Goal: Information Seeking & Learning: Learn about a topic

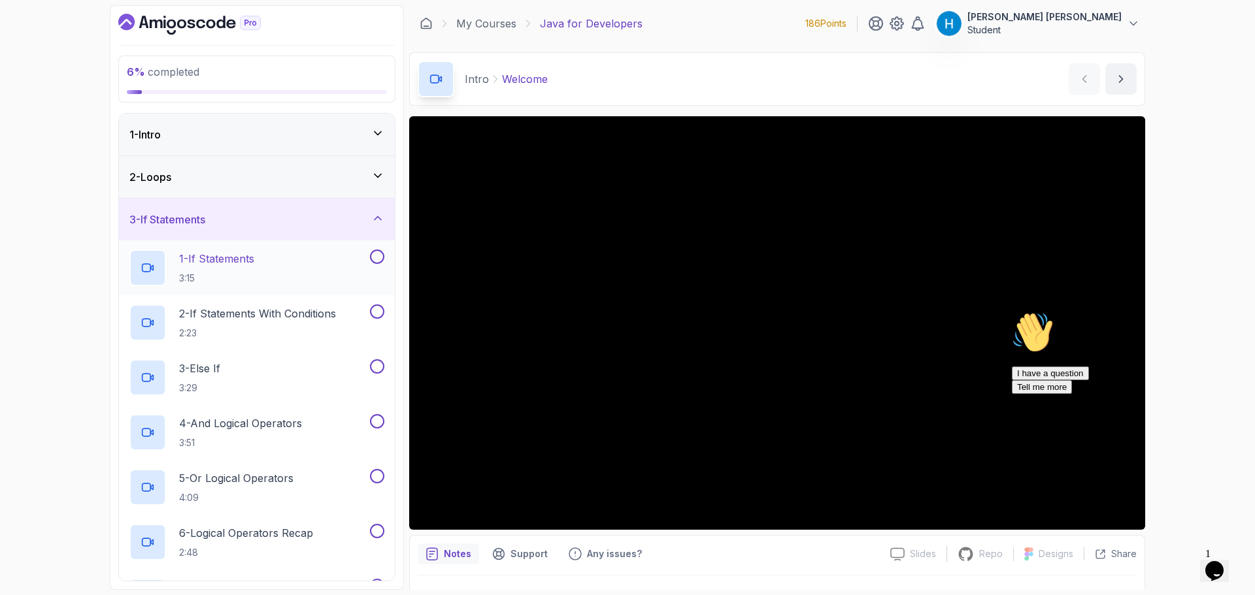
click at [301, 261] on div "1 - If Statements 3:15" at bounding box center [248, 268] width 238 height 37
click at [1012, 312] on icon "Chat attention grabber" at bounding box center [1012, 312] width 0 height 0
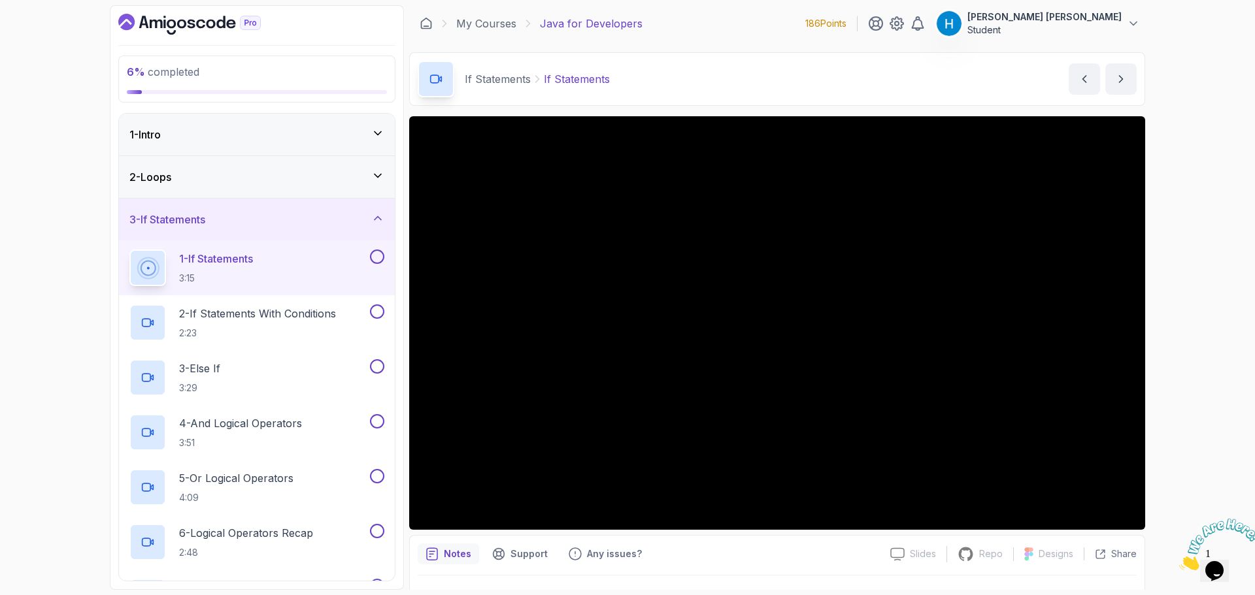
click at [1149, 493] on section "6 % completed 1 - Intro 2 - Loops 3 - If Statements 1 - If Statements 3:15 2 - …" at bounding box center [628, 297] width 1046 height 595
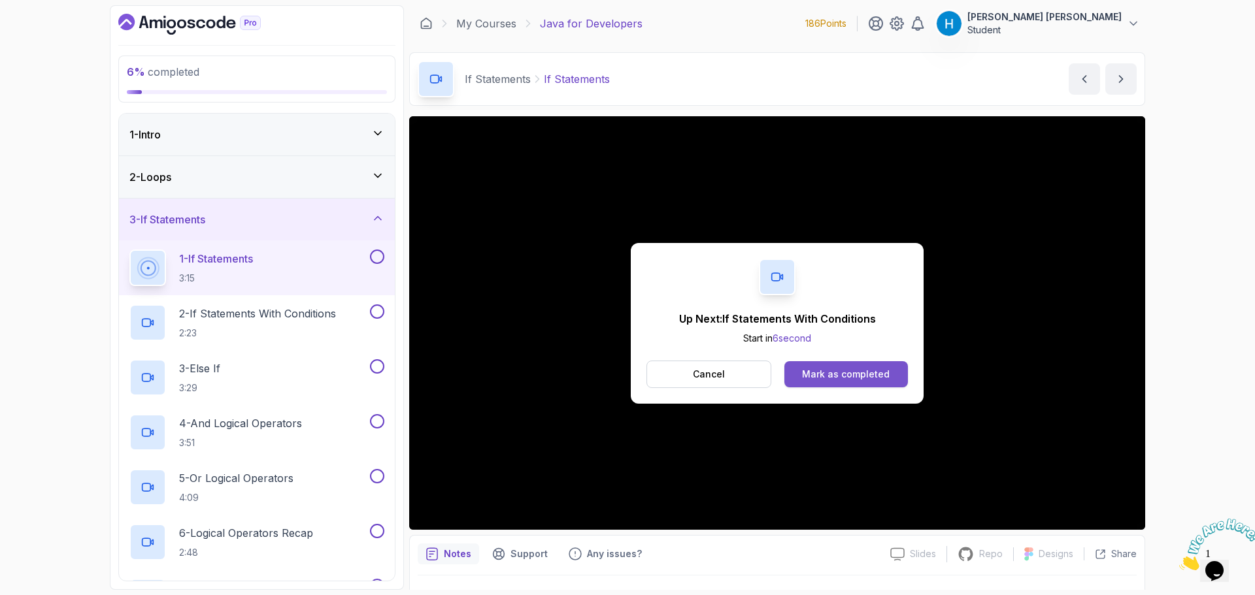
click at [823, 377] on div "Mark as completed" at bounding box center [846, 374] width 88 height 13
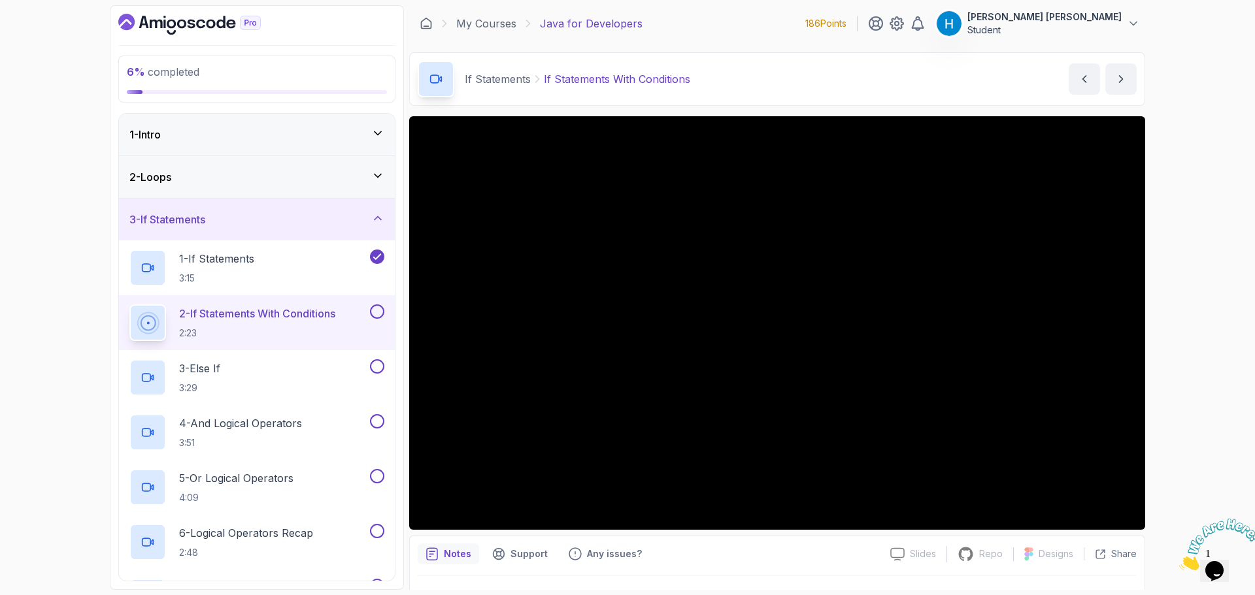
click at [378, 312] on button at bounding box center [377, 312] width 14 height 14
click at [305, 368] on div "3 - Else If 3:29" at bounding box center [248, 377] width 238 height 37
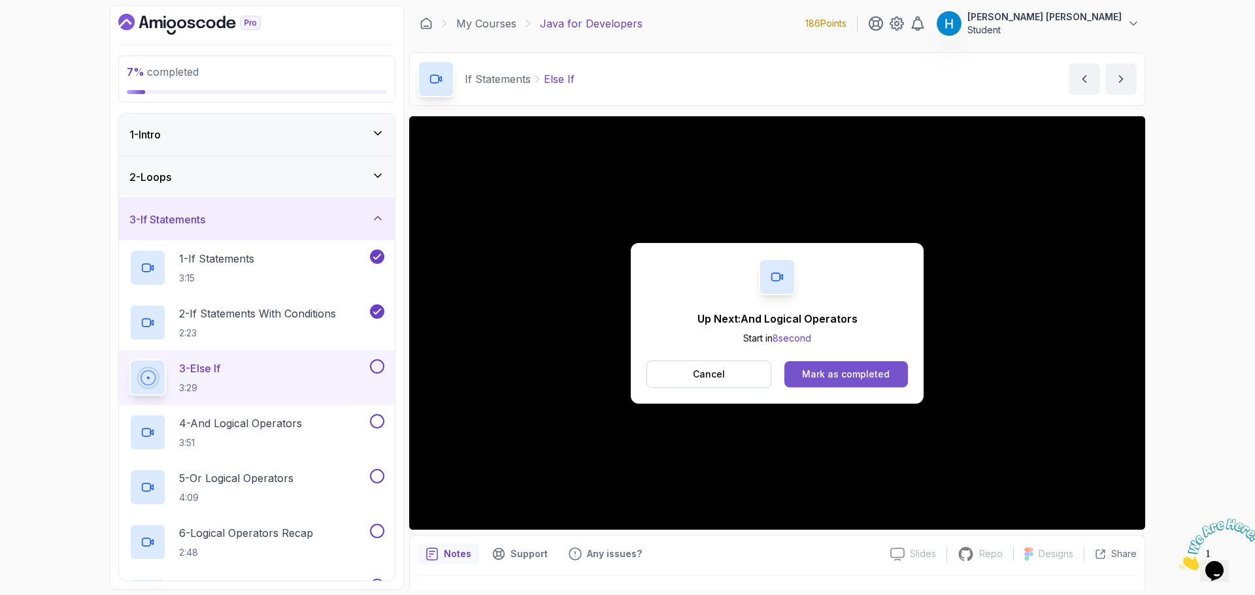
click at [855, 384] on button "Mark as completed" at bounding box center [846, 374] width 124 height 26
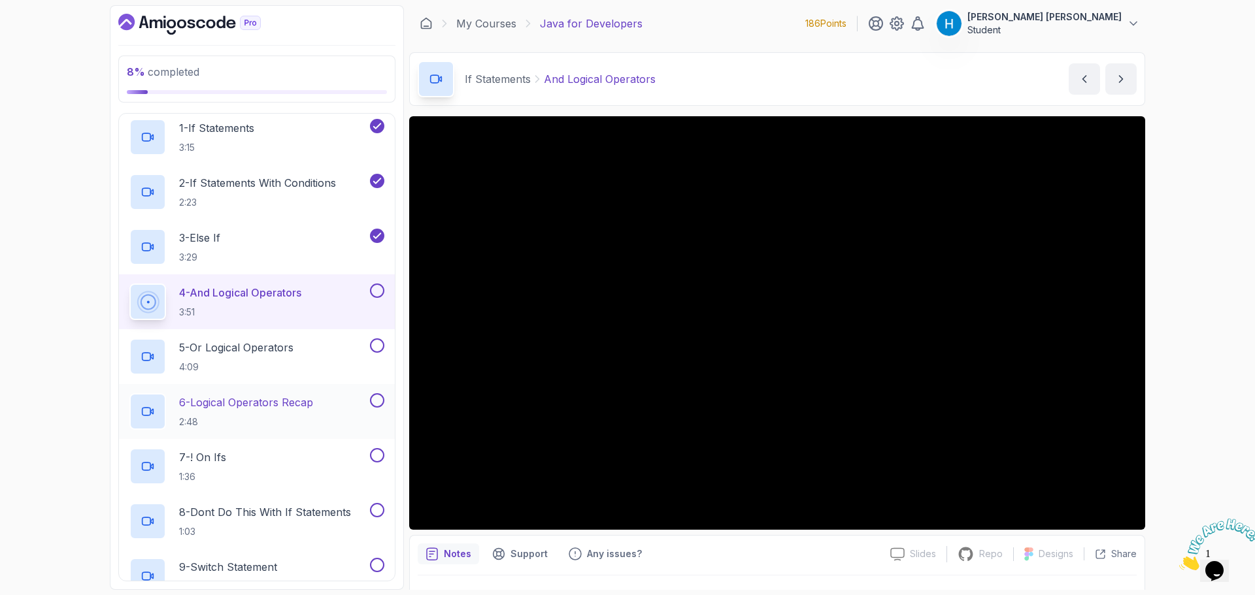
scroll to position [196, 0]
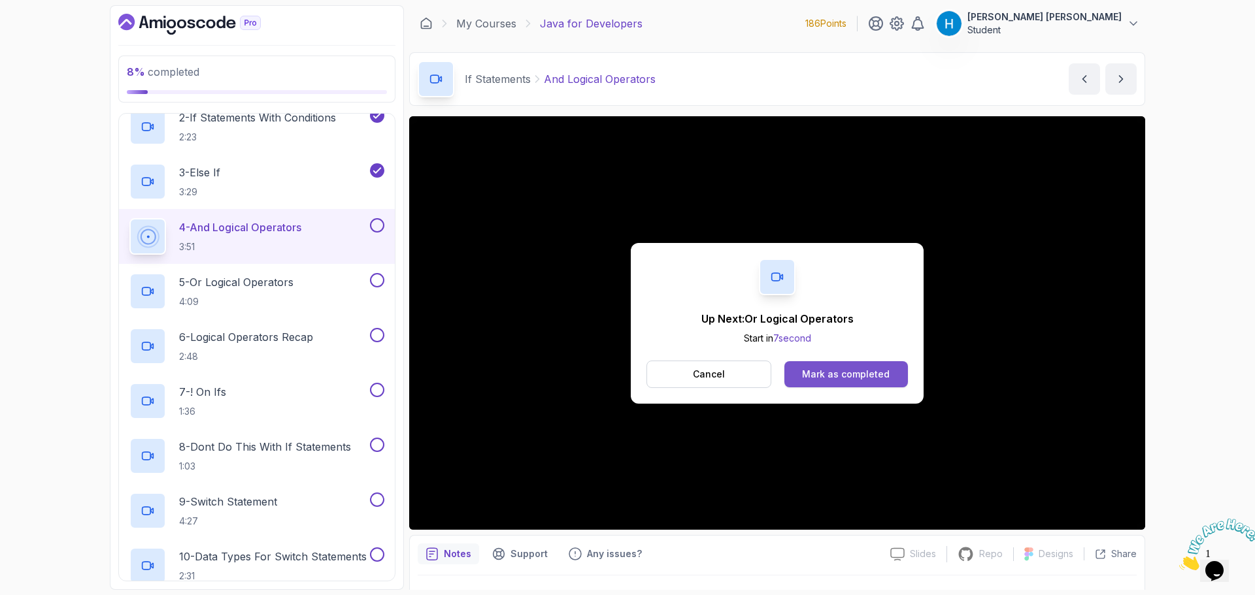
click at [822, 370] on div "Mark as completed" at bounding box center [846, 374] width 88 height 13
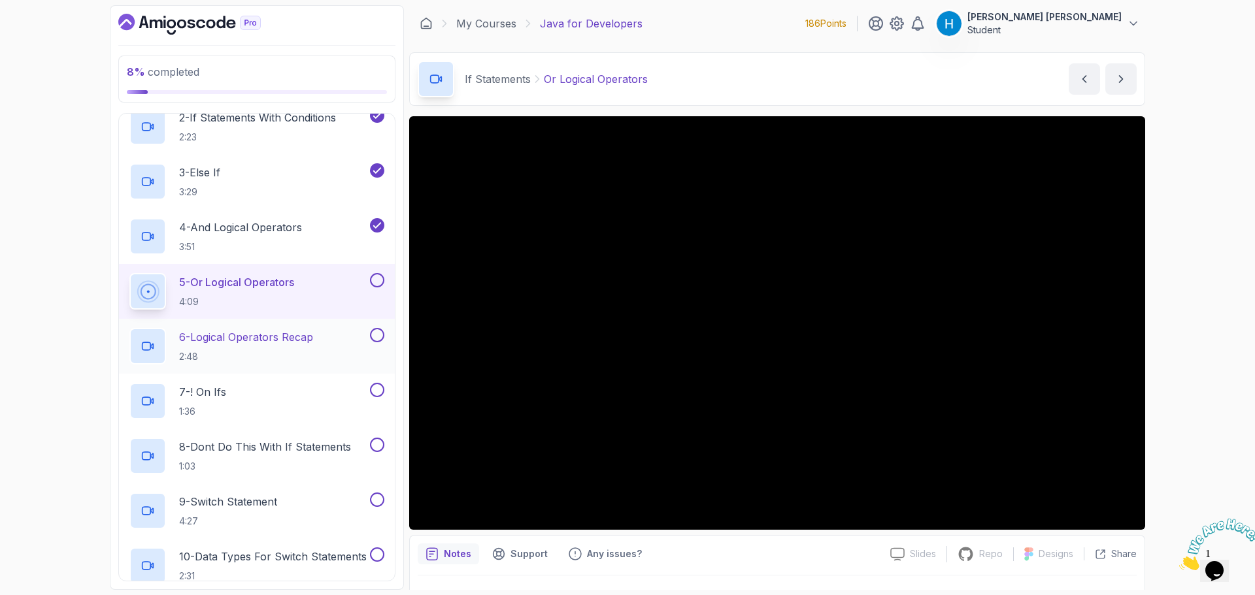
click at [336, 344] on div "6 - Logical Operators Recap 2:48" at bounding box center [248, 346] width 238 height 37
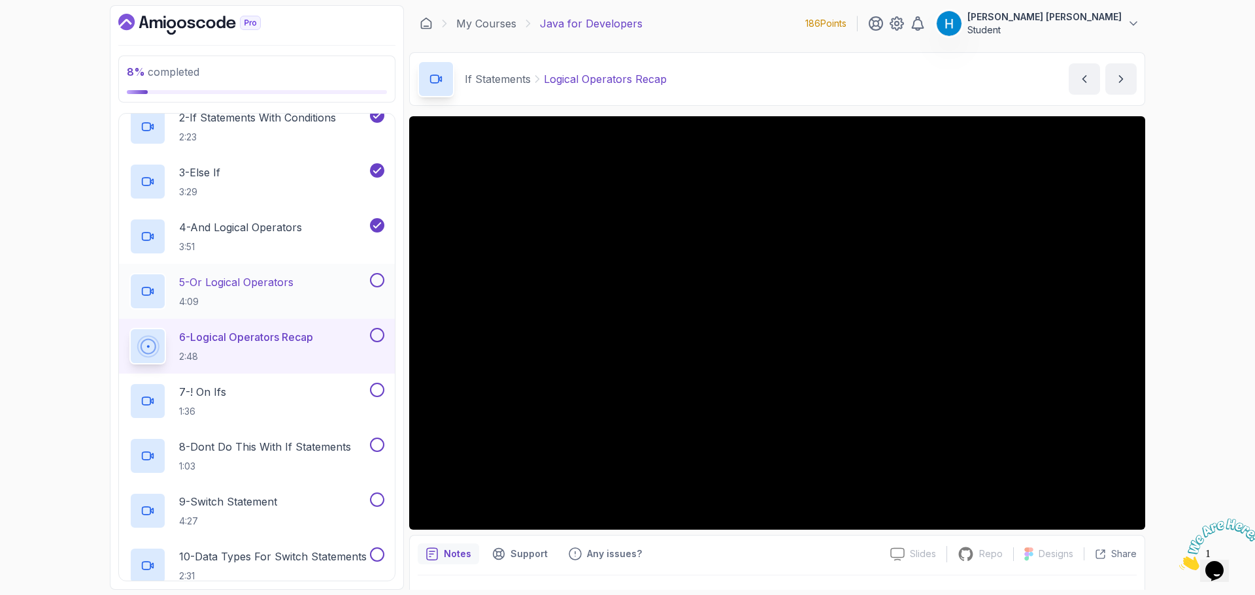
click at [374, 274] on button at bounding box center [377, 280] width 14 height 14
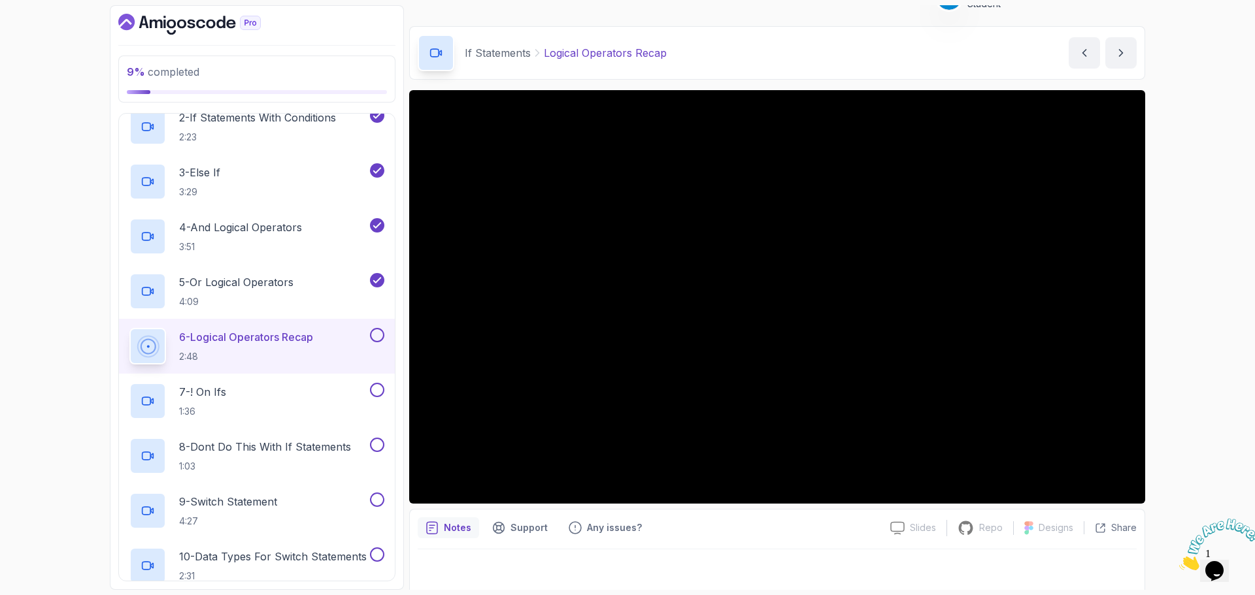
scroll to position [31, 0]
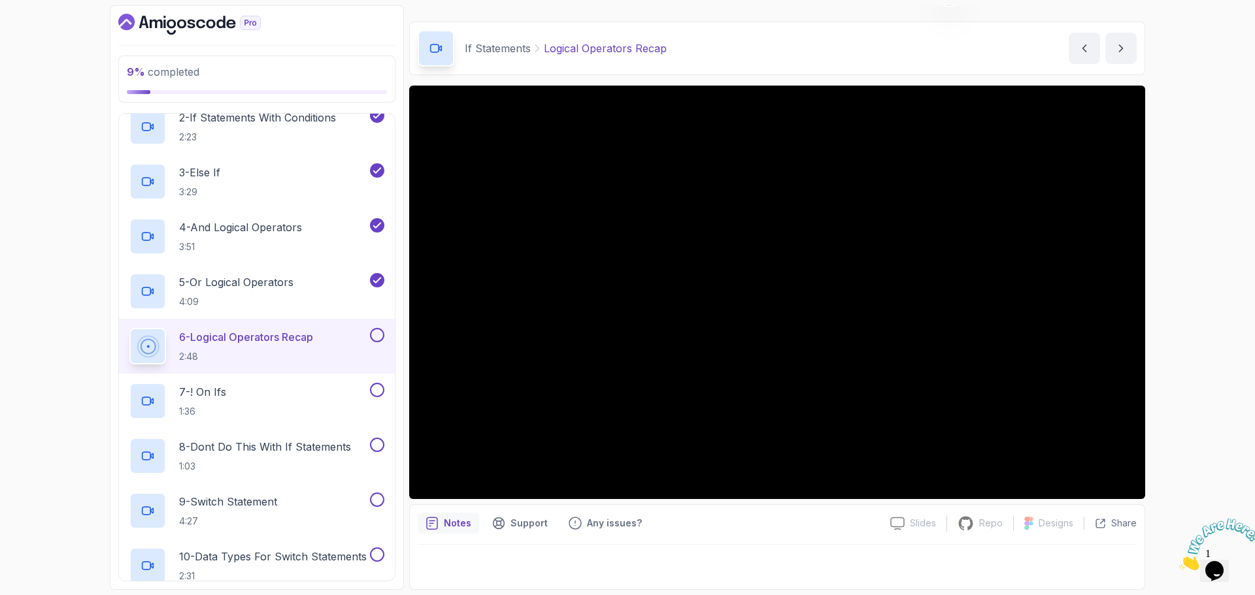
click at [378, 341] on button at bounding box center [377, 335] width 14 height 14
click at [333, 391] on div "7 - ! On Ifs 1:36" at bounding box center [248, 401] width 238 height 37
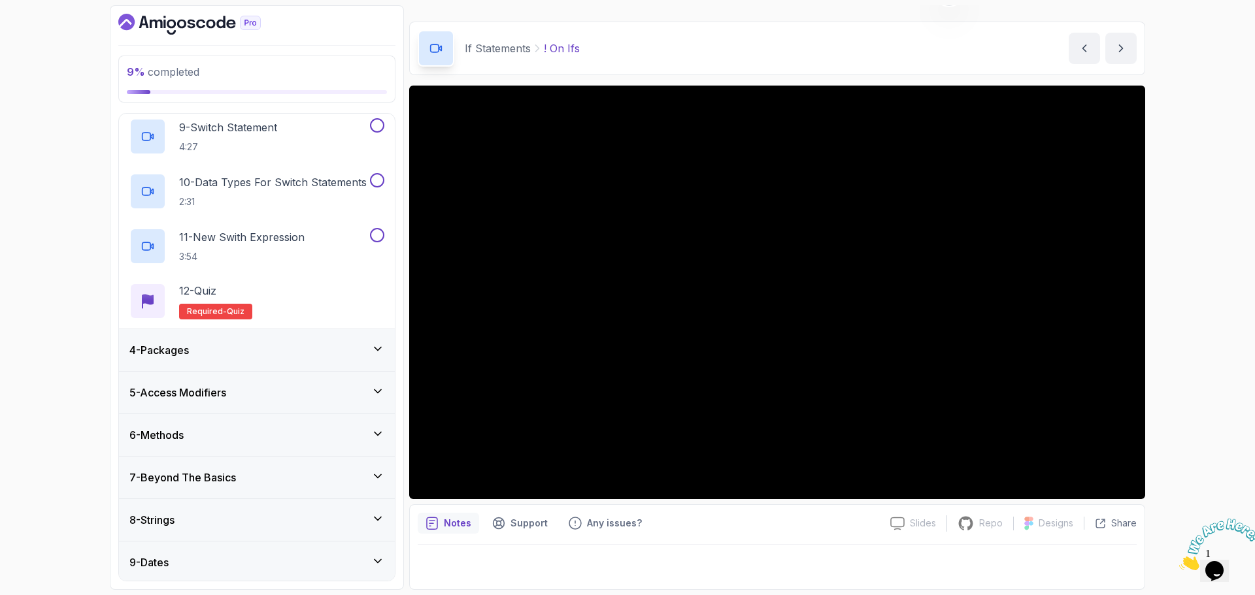
scroll to position [540, 0]
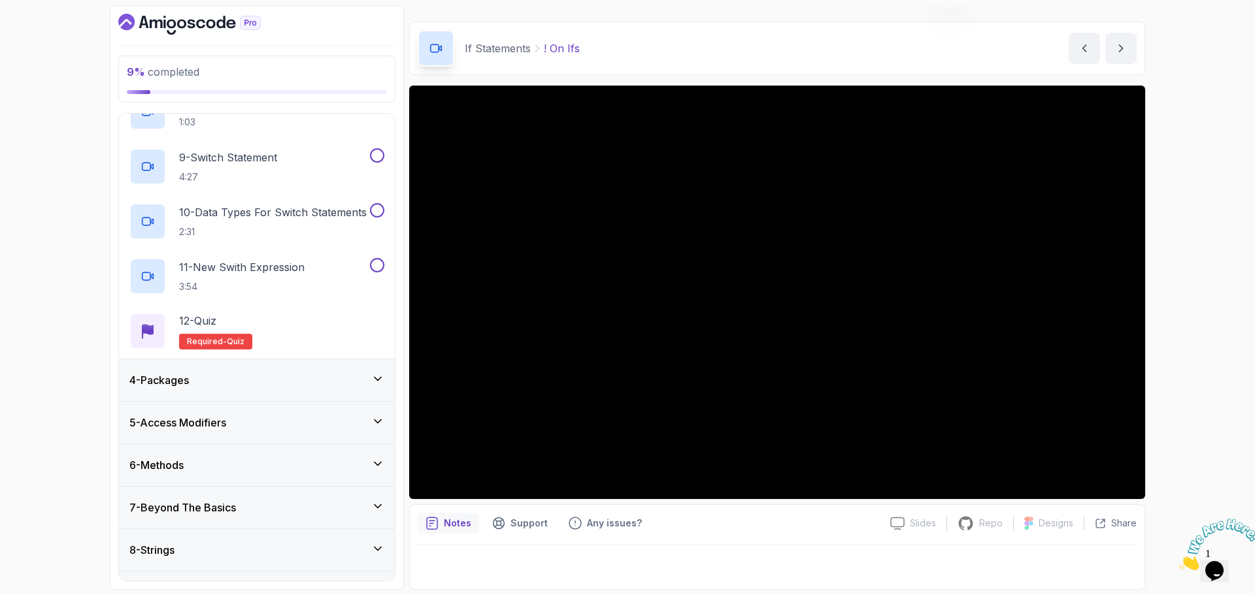
click at [319, 382] on div "4 - Packages" at bounding box center [256, 380] width 255 height 16
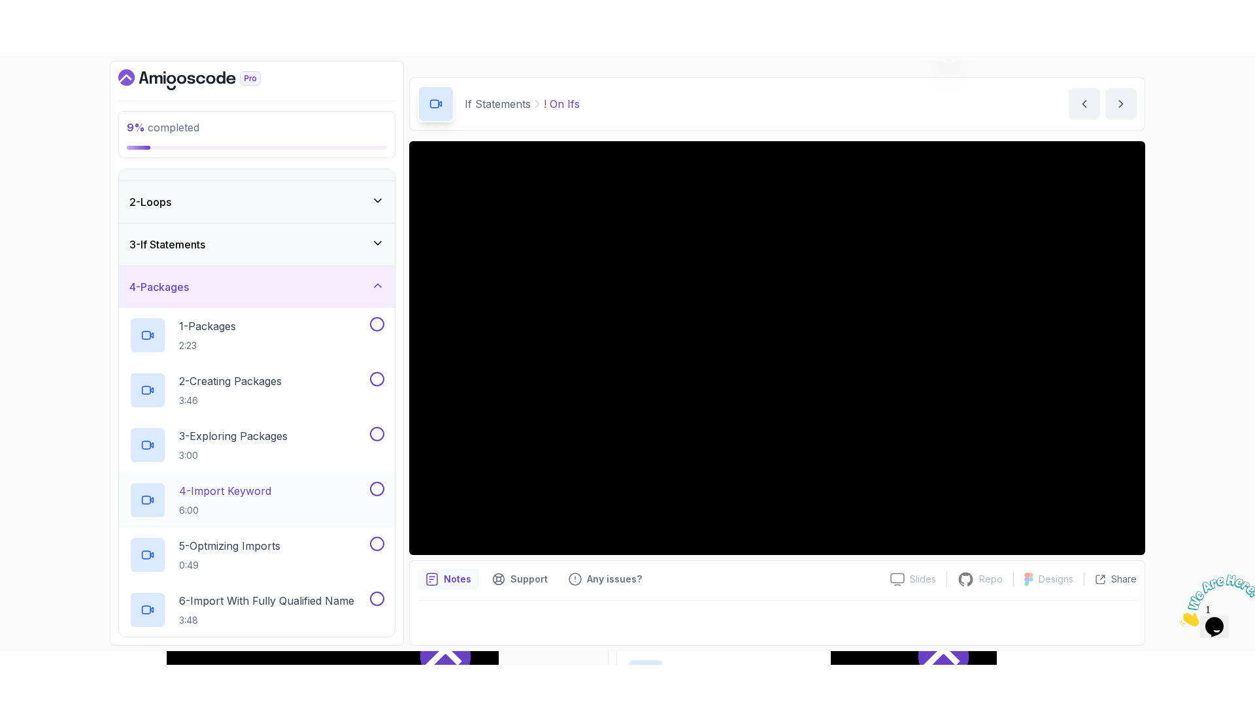
scroll to position [0, 0]
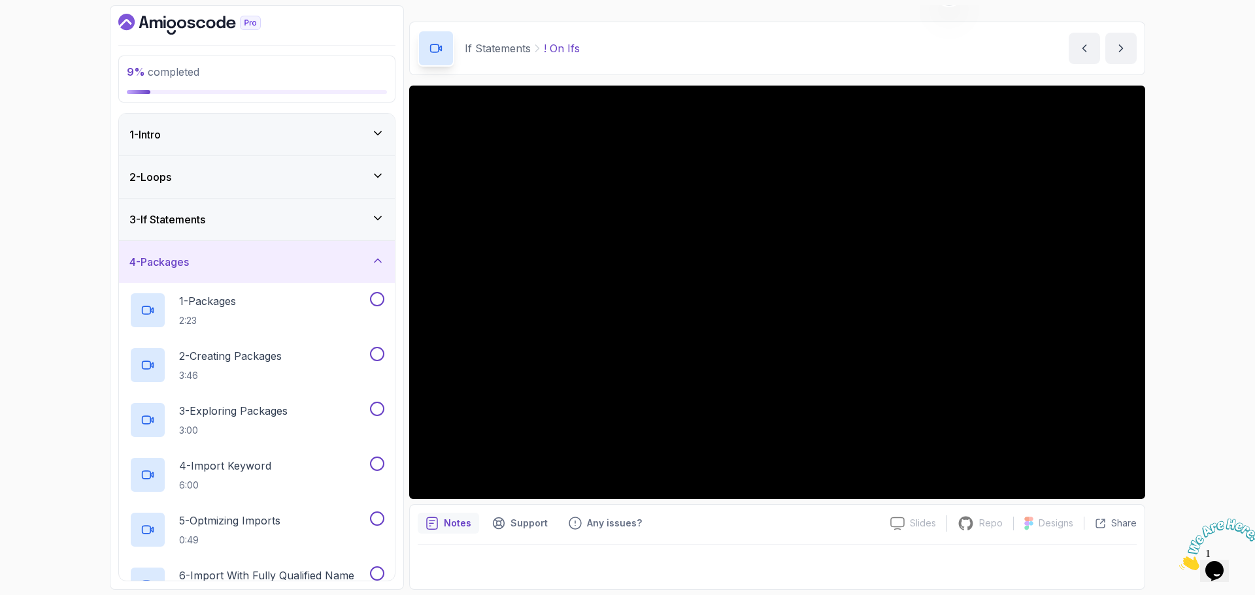
click at [316, 264] on div "4 - Packages" at bounding box center [256, 262] width 255 height 16
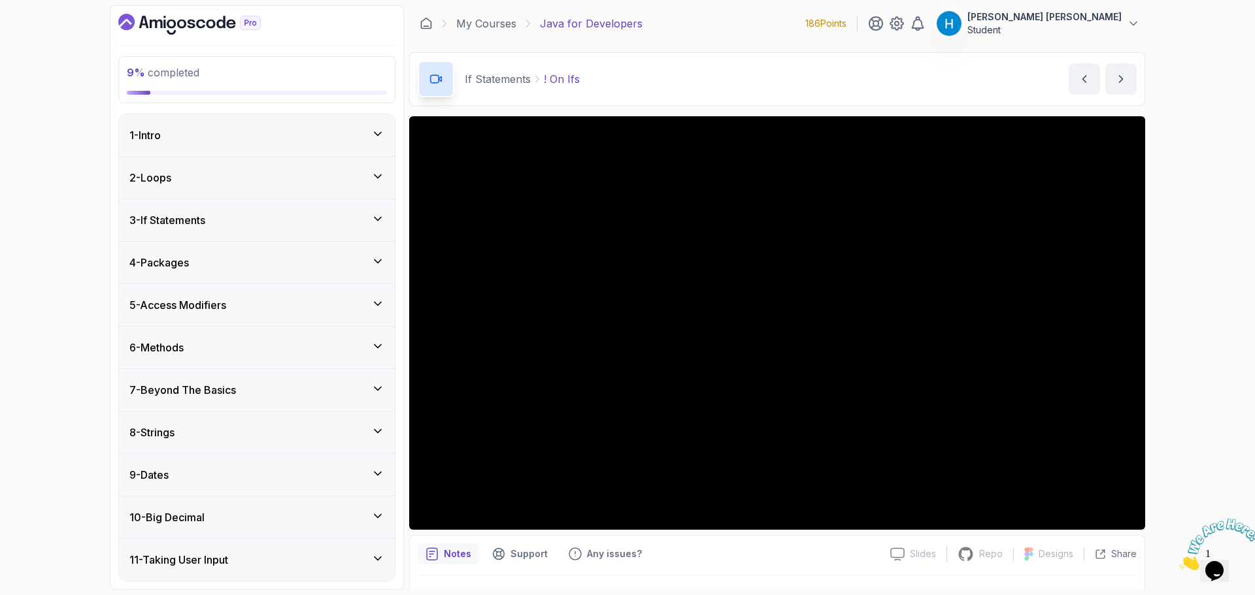
click at [217, 218] on div "3 - If Statements" at bounding box center [256, 220] width 255 height 16
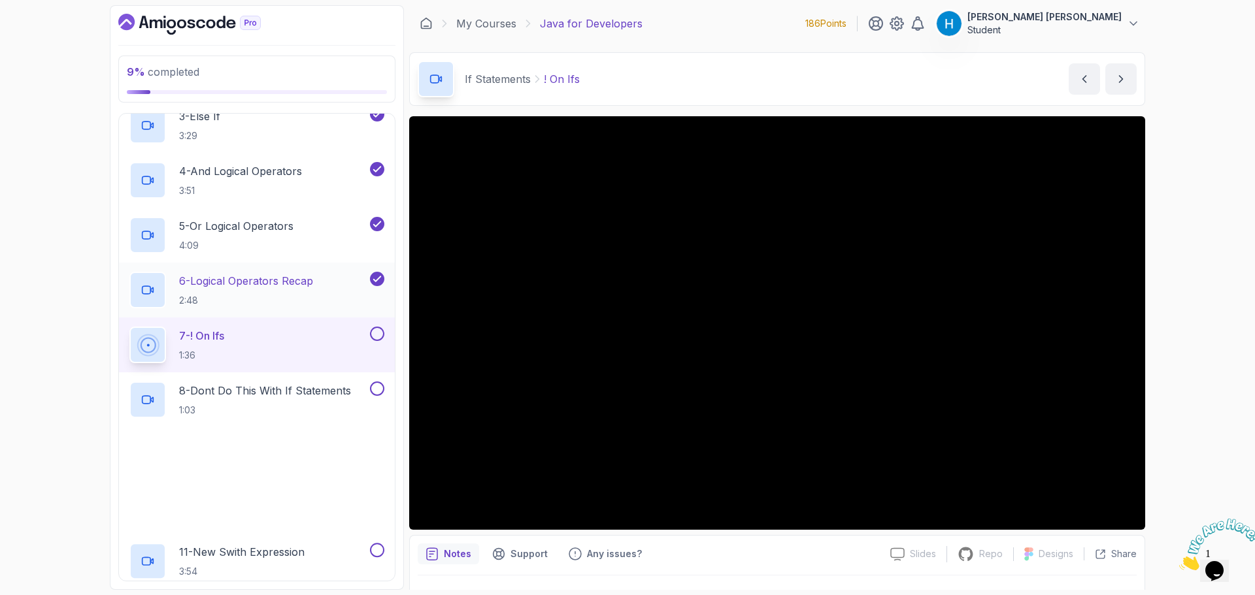
scroll to position [261, 0]
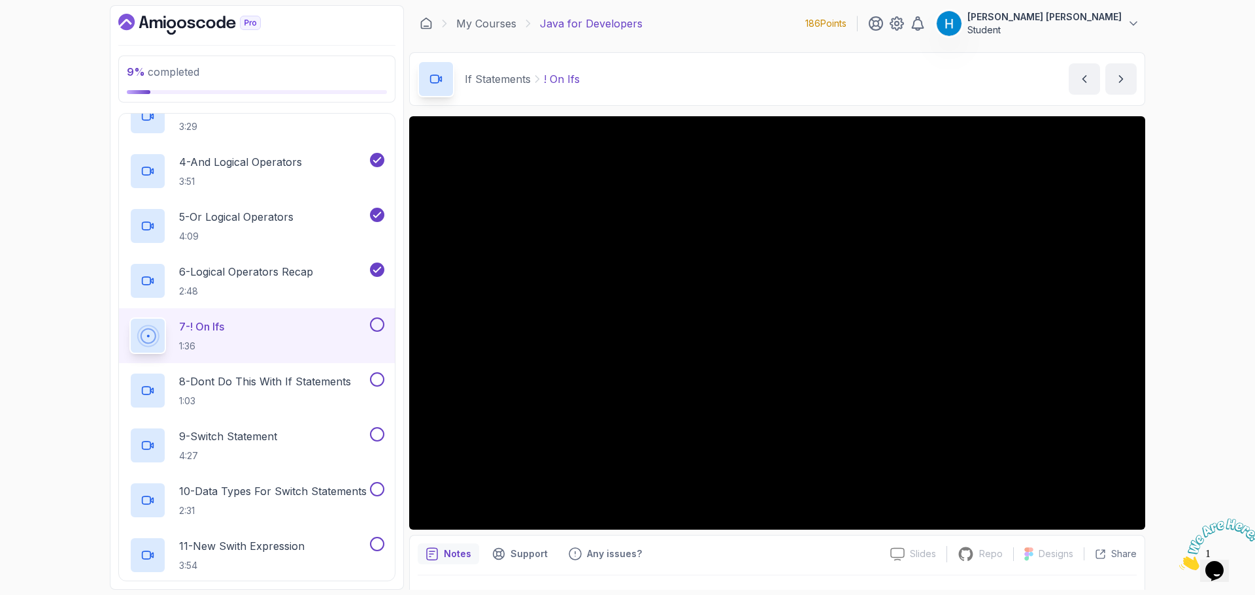
click at [372, 321] on button at bounding box center [377, 325] width 14 height 14
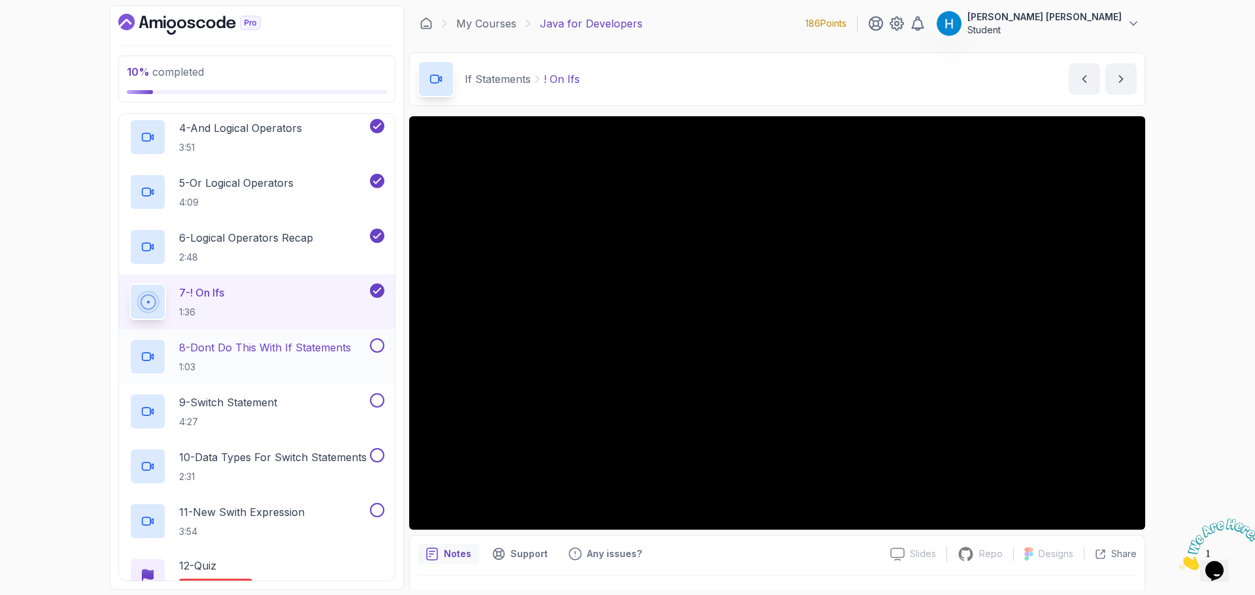
scroll to position [327, 0]
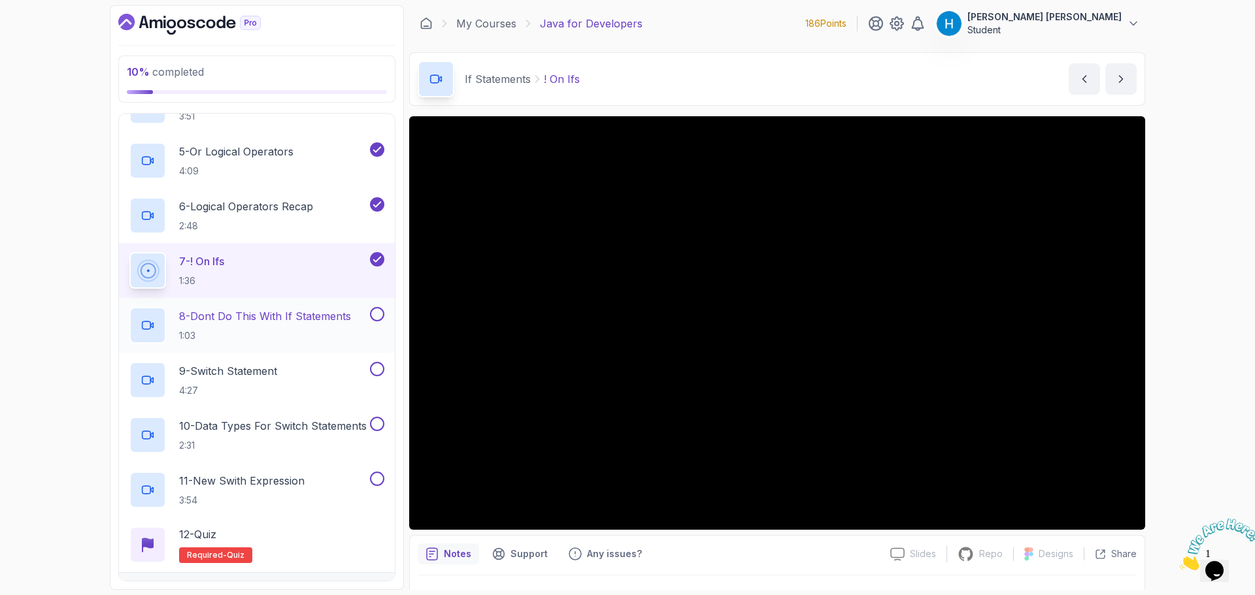
click at [274, 333] on p "1:03" at bounding box center [265, 335] width 172 height 13
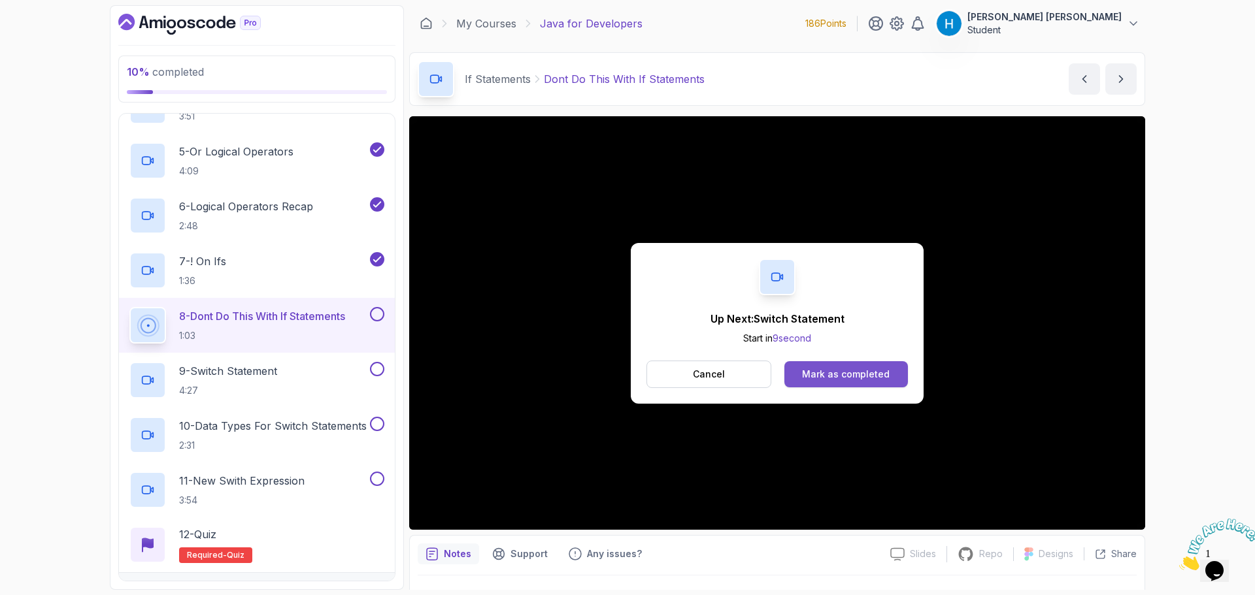
click at [870, 374] on div "Mark as completed" at bounding box center [846, 374] width 88 height 13
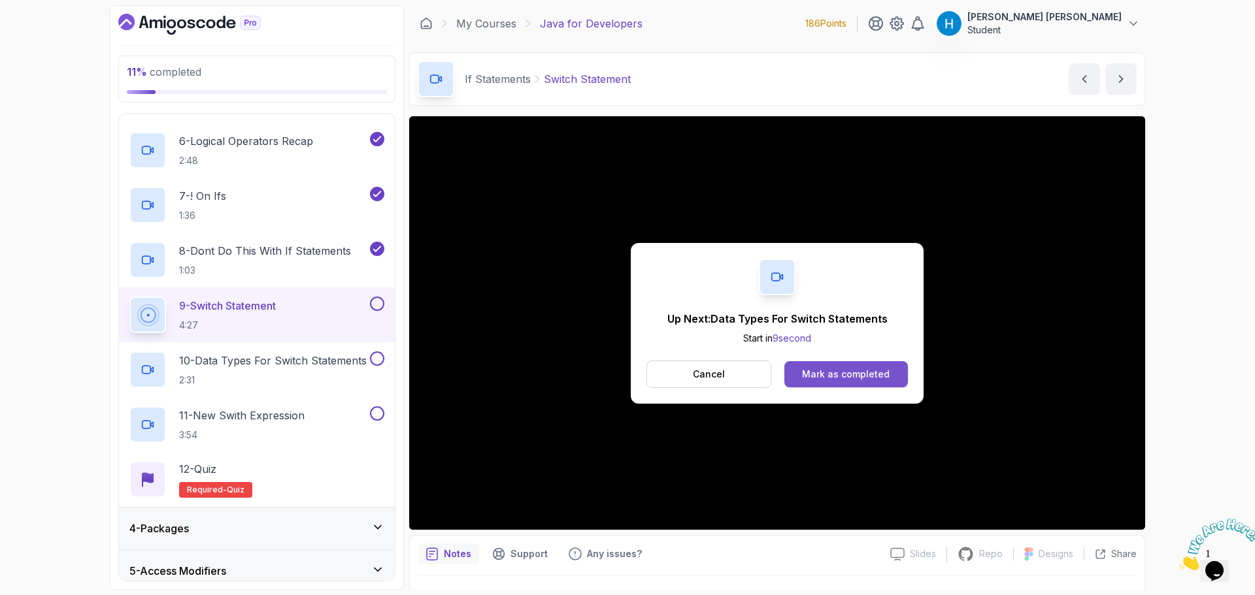
click at [846, 371] on div "Mark as completed" at bounding box center [846, 374] width 88 height 13
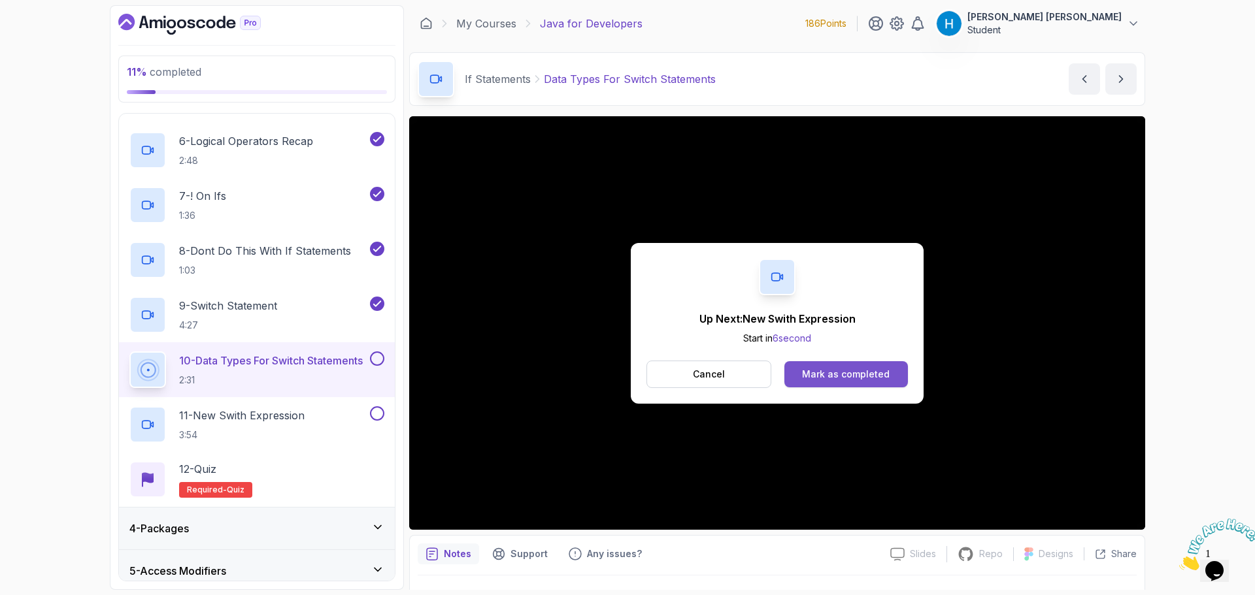
click at [873, 363] on button "Mark as completed" at bounding box center [846, 374] width 124 height 26
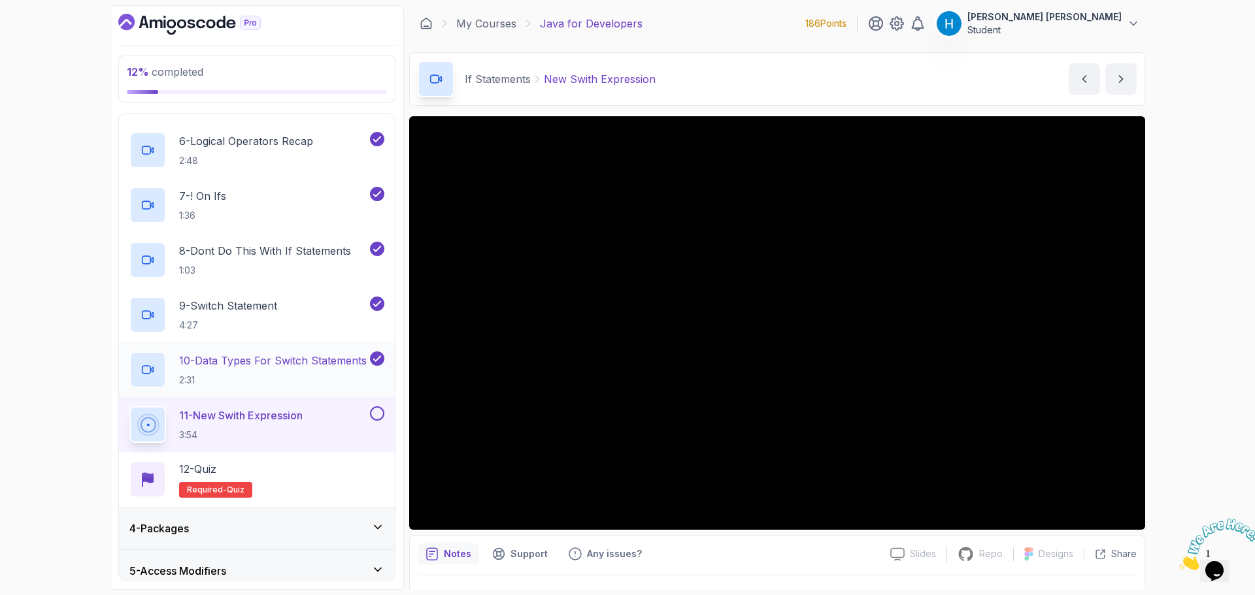
click at [250, 380] on p "2:31" at bounding box center [273, 380] width 188 height 13
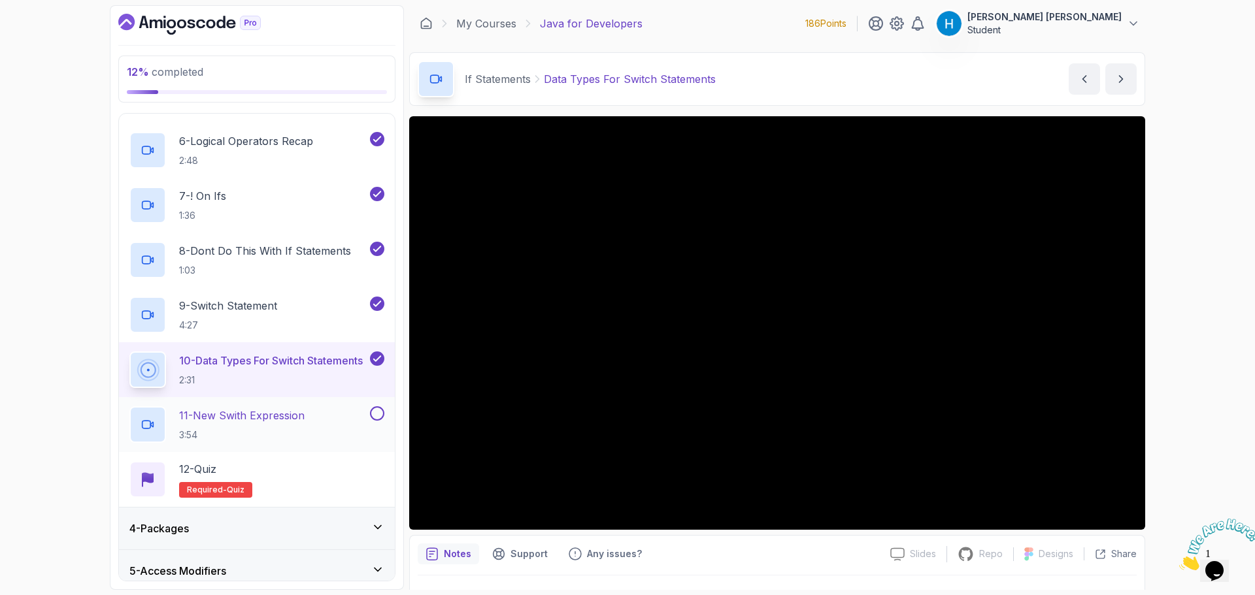
click at [270, 412] on p "11 - New Swith Expression" at bounding box center [241, 416] width 125 height 16
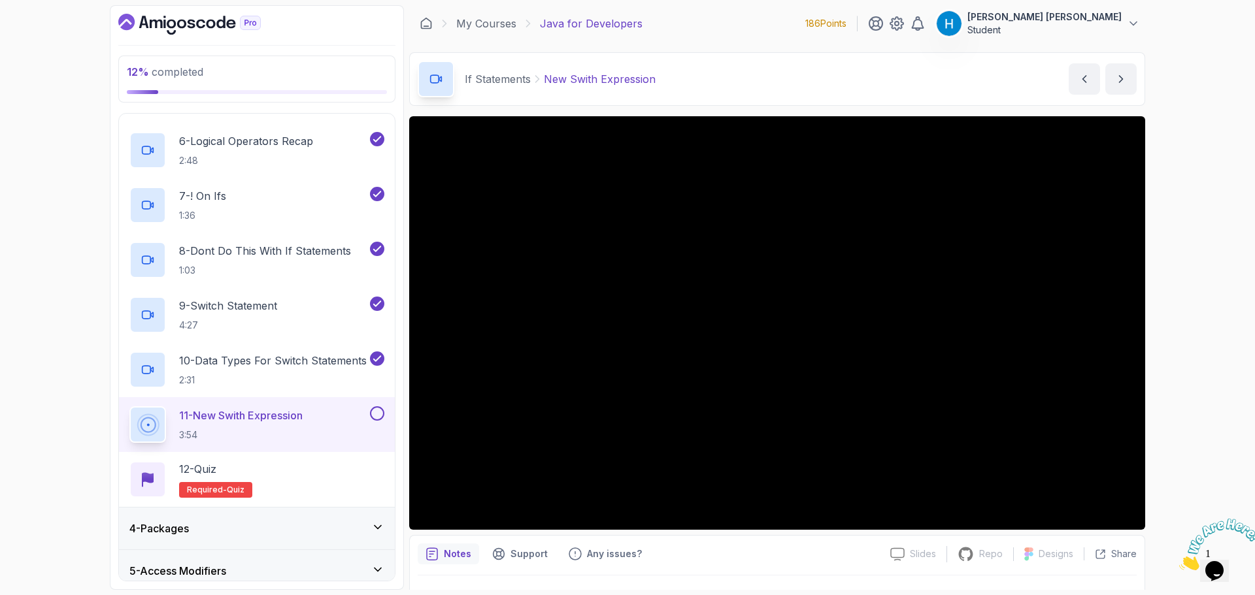
click at [326, 423] on div "11 - New Swith Expression 3:54" at bounding box center [248, 424] width 238 height 37
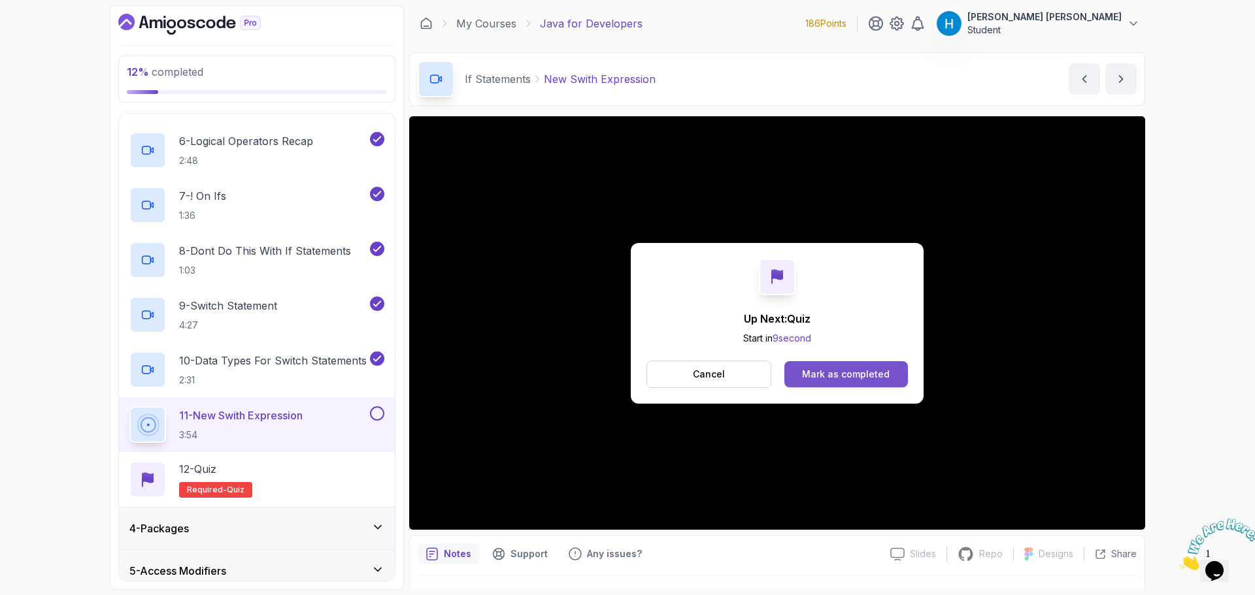
click at [874, 381] on button "Mark as completed" at bounding box center [846, 374] width 124 height 26
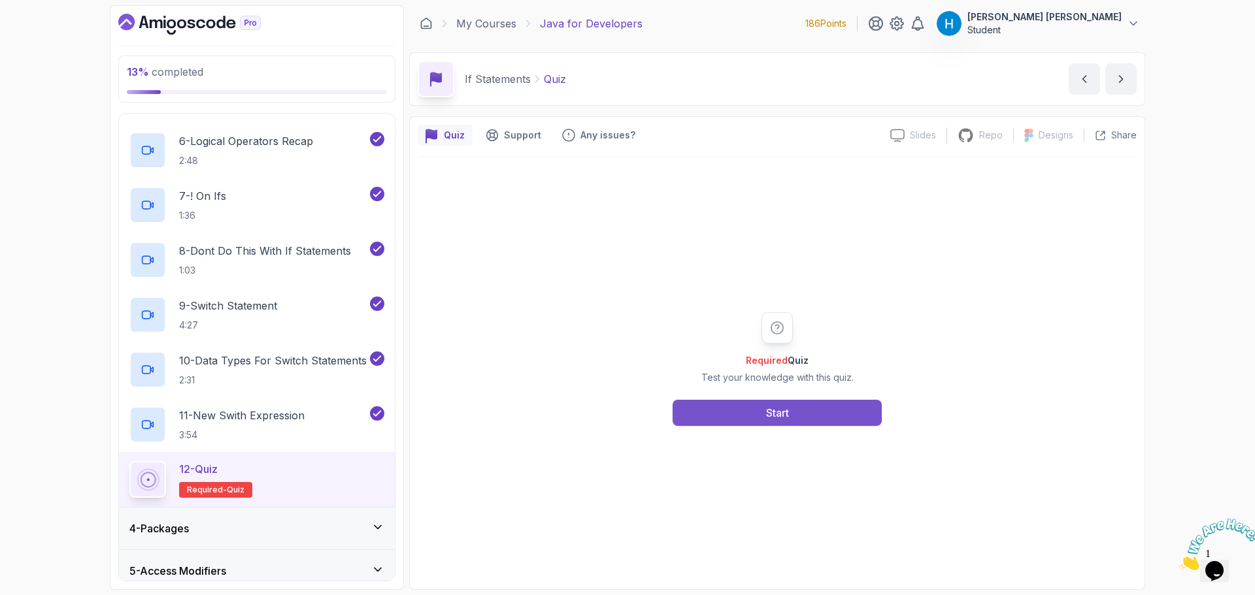
click at [795, 412] on button "Start" at bounding box center [776, 413] width 209 height 26
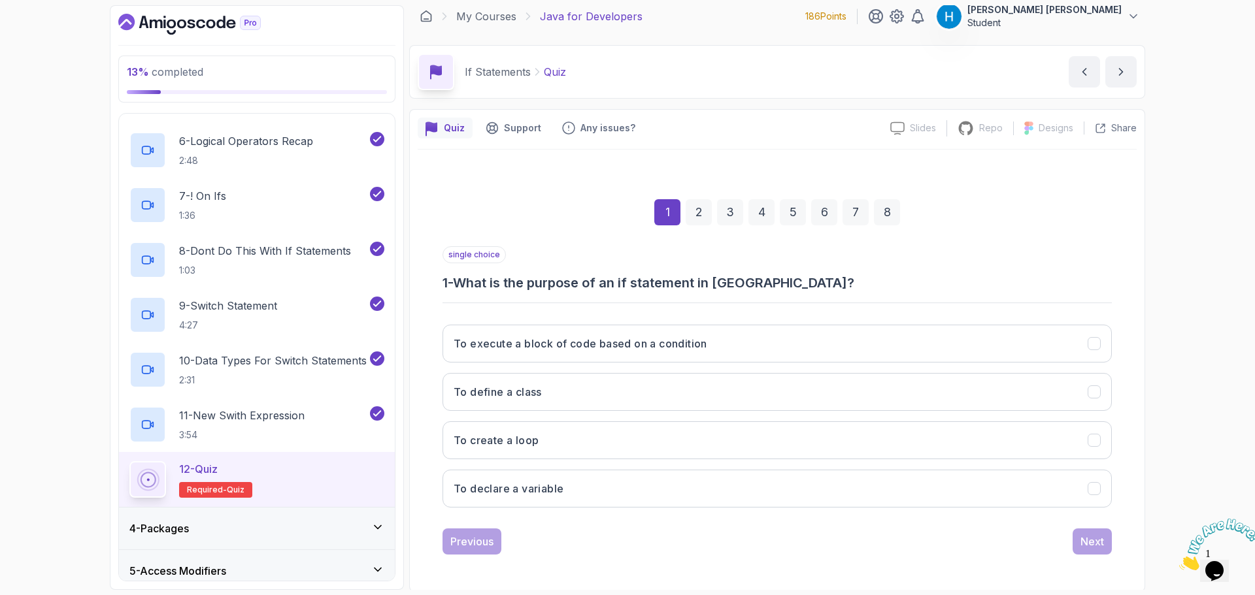
scroll to position [9, 0]
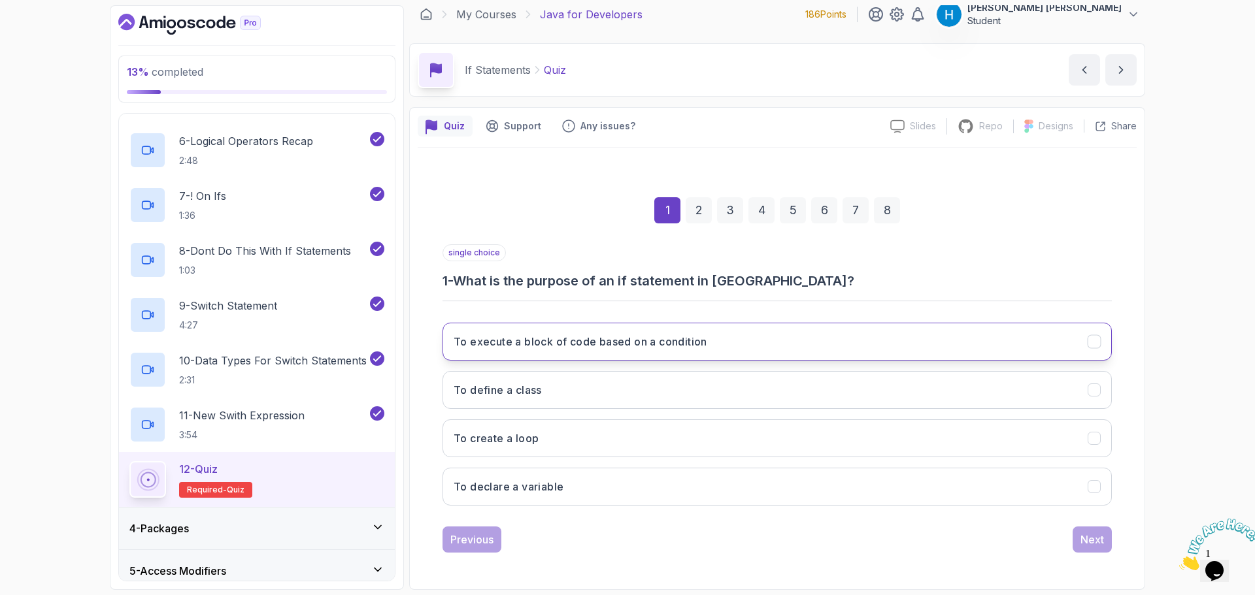
click at [561, 346] on h3 "To execute a block of code based on a condition" at bounding box center [581, 342] width 254 height 16
click at [1086, 545] on div "Next" at bounding box center [1092, 540] width 24 height 16
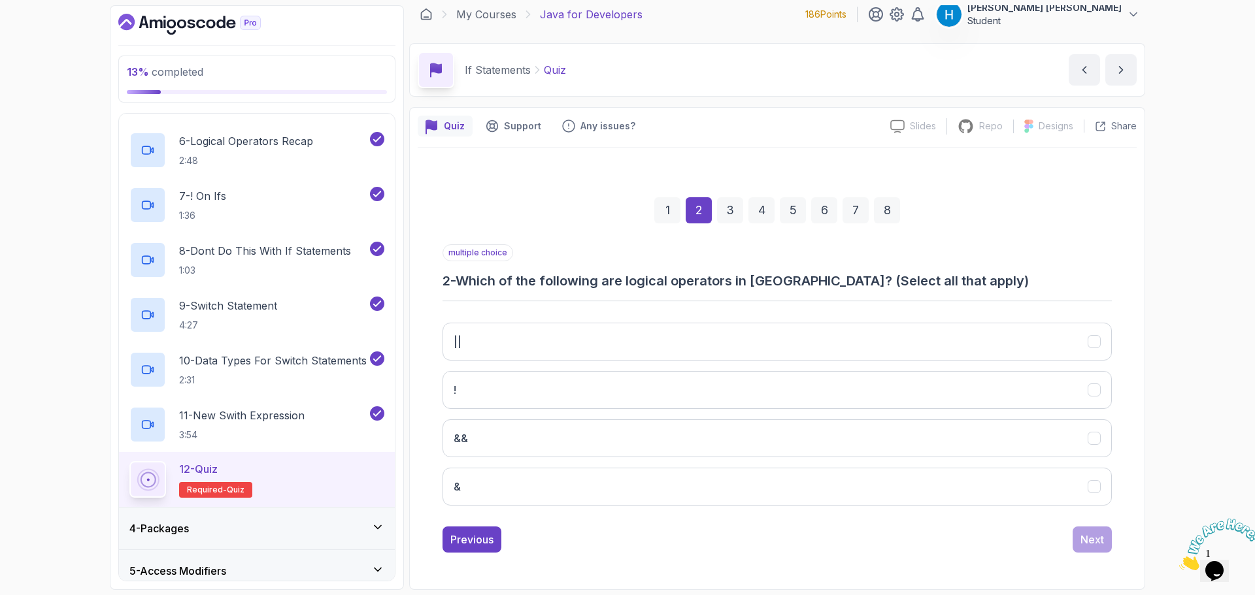
click at [488, 280] on h3 "2 - Which of the following are logical operators in [GEOGRAPHIC_DATA]? (Select …" at bounding box center [776, 281] width 669 height 18
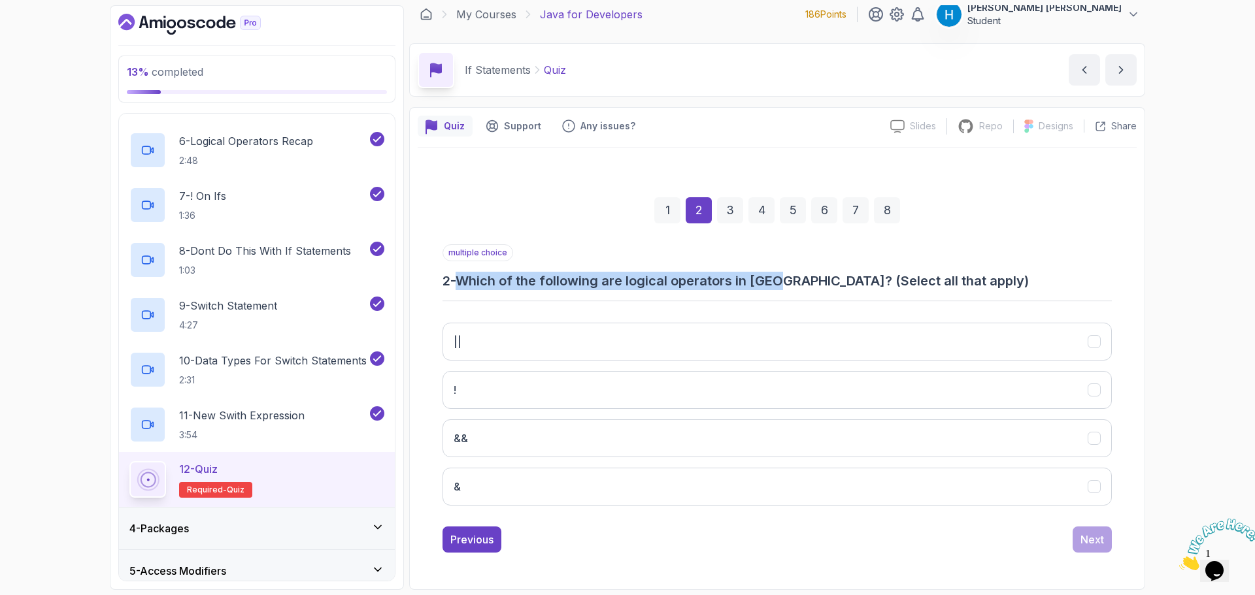
drag, startPoint x: 488, startPoint y: 280, endPoint x: 761, endPoint y: 286, distance: 273.9
click at [761, 286] on h3 "2 - Which of the following are logical operators in [GEOGRAPHIC_DATA]? (Select …" at bounding box center [776, 281] width 669 height 18
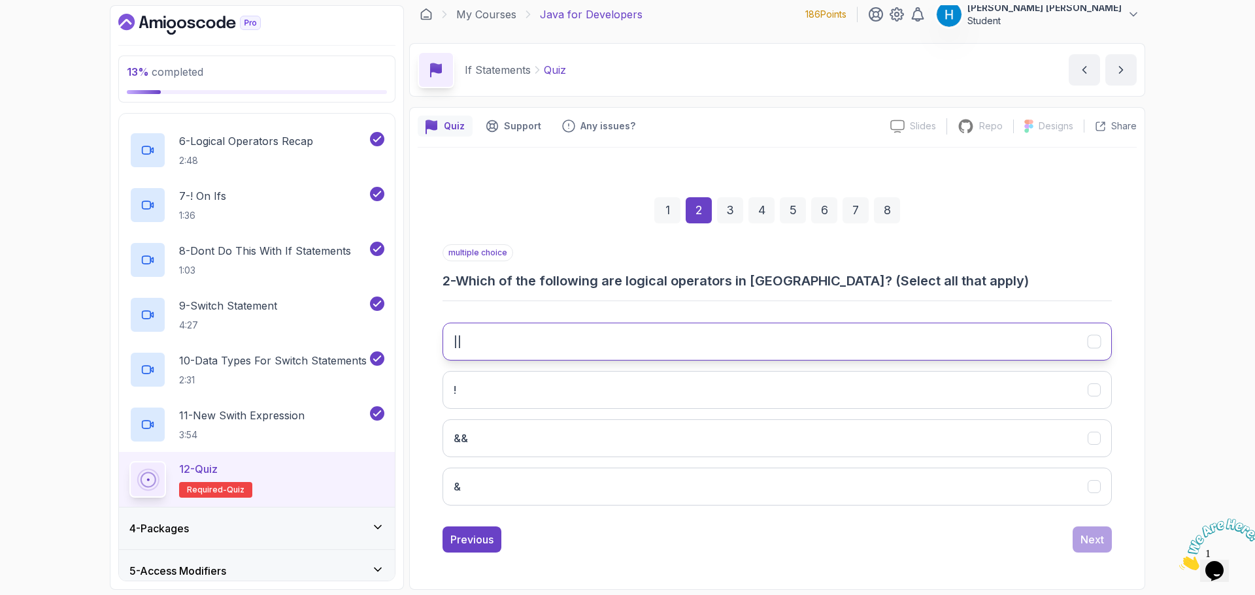
click at [753, 350] on button "||" at bounding box center [776, 342] width 669 height 38
click at [726, 432] on button "&&" at bounding box center [776, 439] width 669 height 38
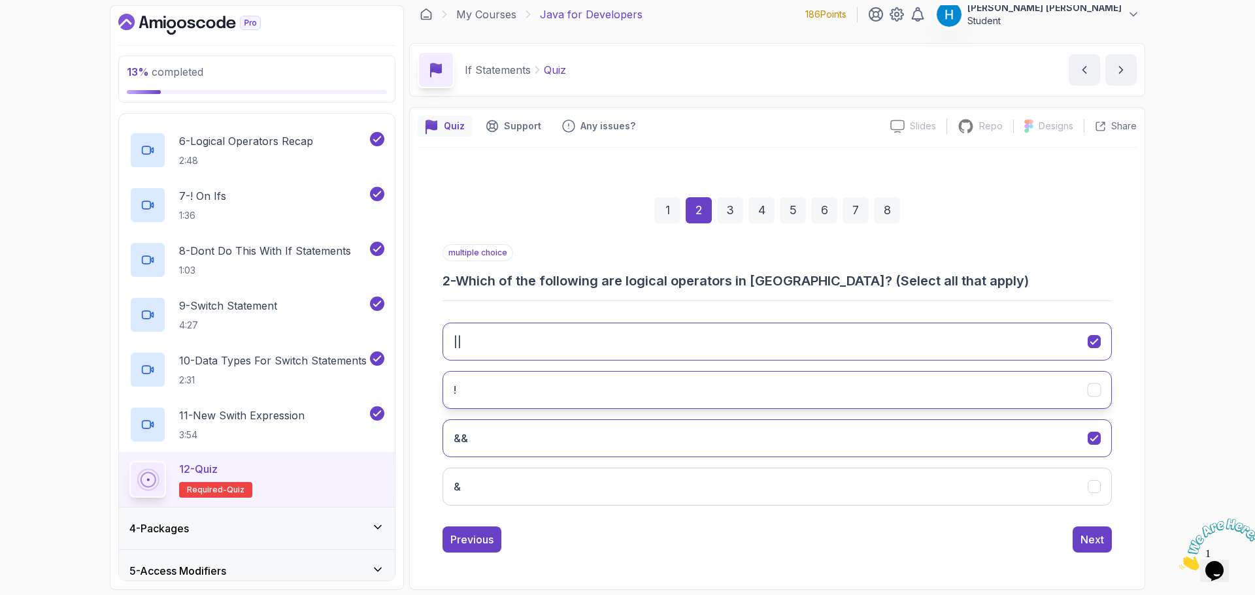
click at [740, 388] on button "!" at bounding box center [776, 390] width 669 height 38
click at [788, 382] on button "!" at bounding box center [776, 390] width 669 height 38
click at [1095, 541] on div "Next" at bounding box center [1092, 540] width 24 height 16
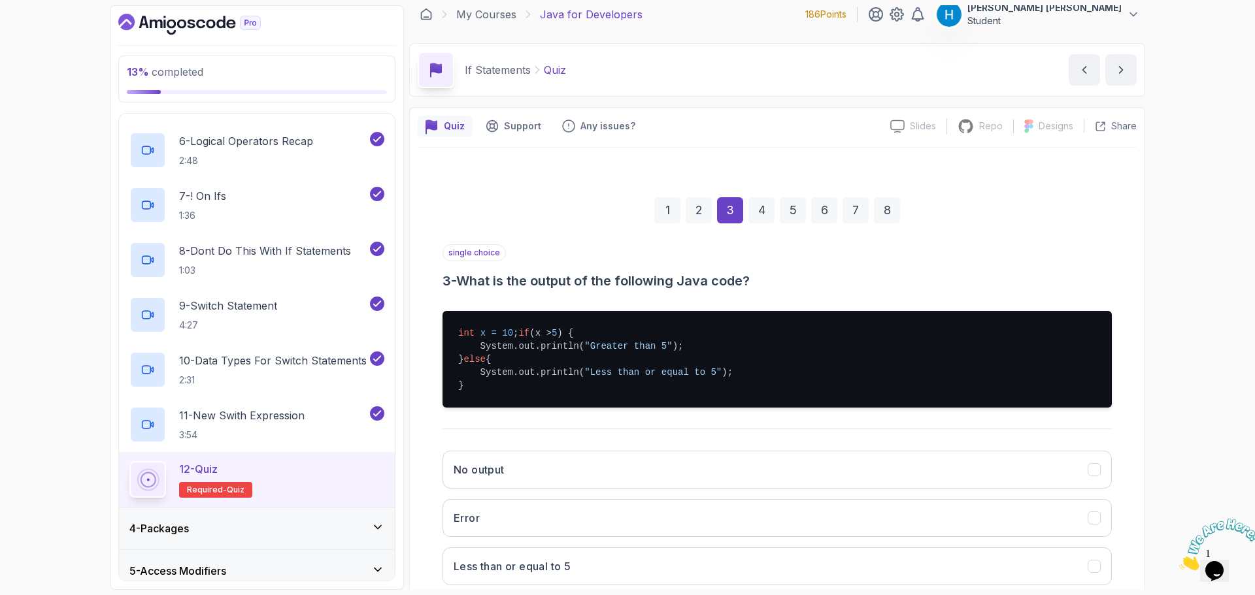
click at [466, 282] on h3 "3 - What is the output of the following Java code?" at bounding box center [776, 281] width 669 height 18
drag, startPoint x: 466, startPoint y: 282, endPoint x: 838, endPoint y: 286, distance: 371.9
click at [838, 286] on h3 "3 - What is the output of the following Java code?" at bounding box center [776, 281] width 669 height 18
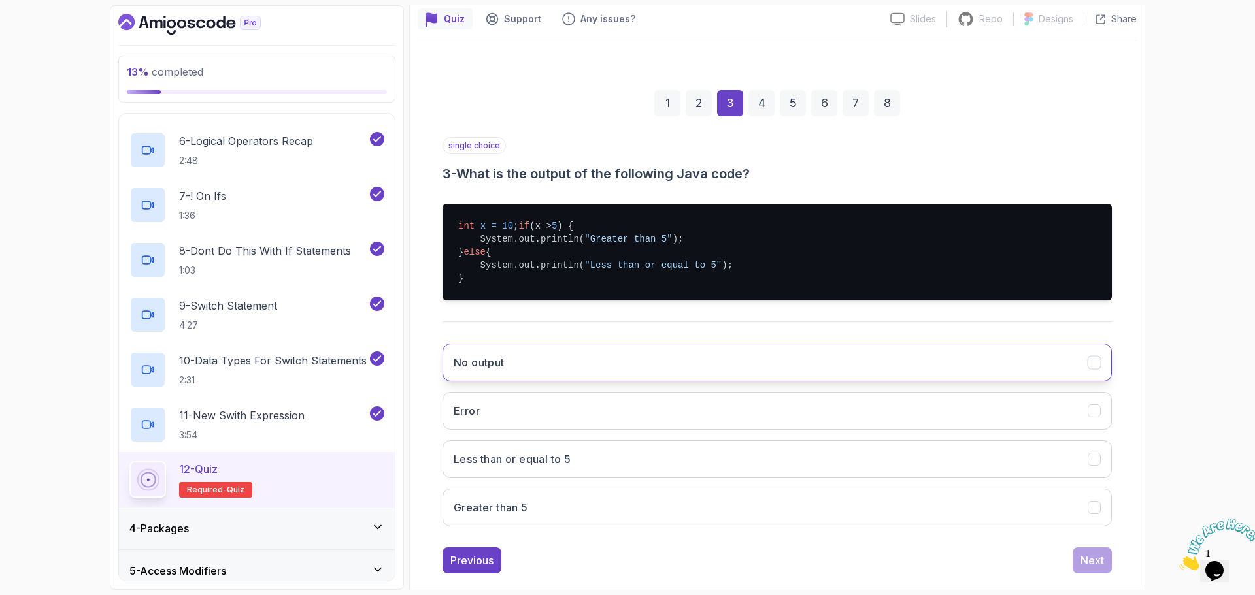
scroll to position [140, 0]
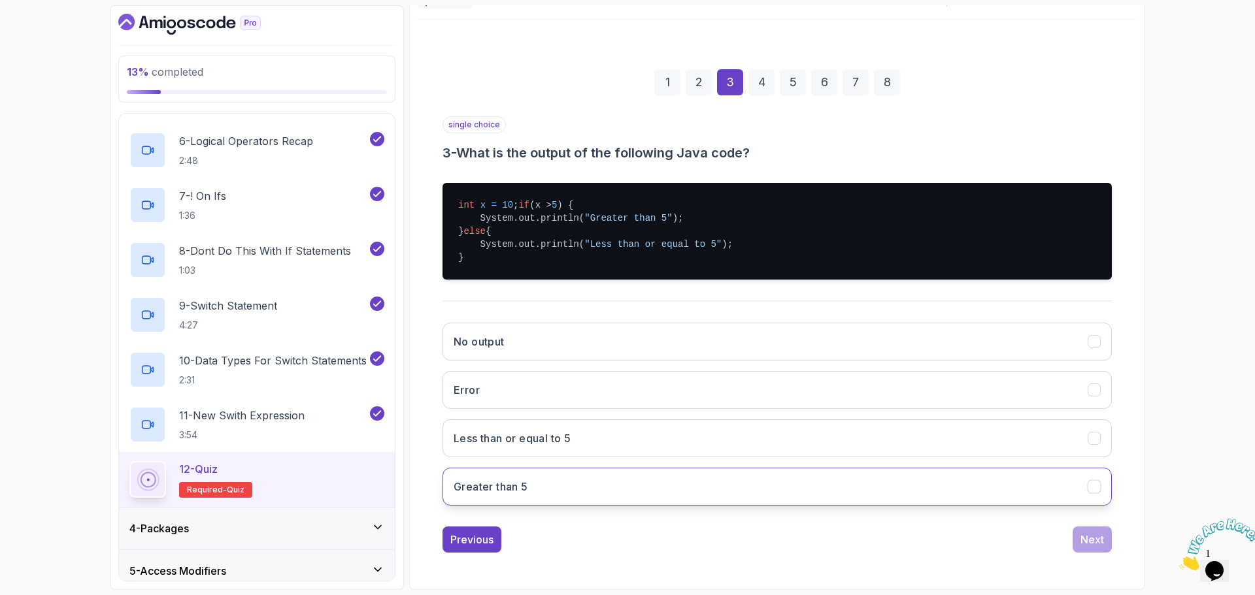
click at [565, 492] on button "Greater than 5" at bounding box center [776, 487] width 669 height 38
click at [1085, 548] on div "Next" at bounding box center [1092, 540] width 24 height 16
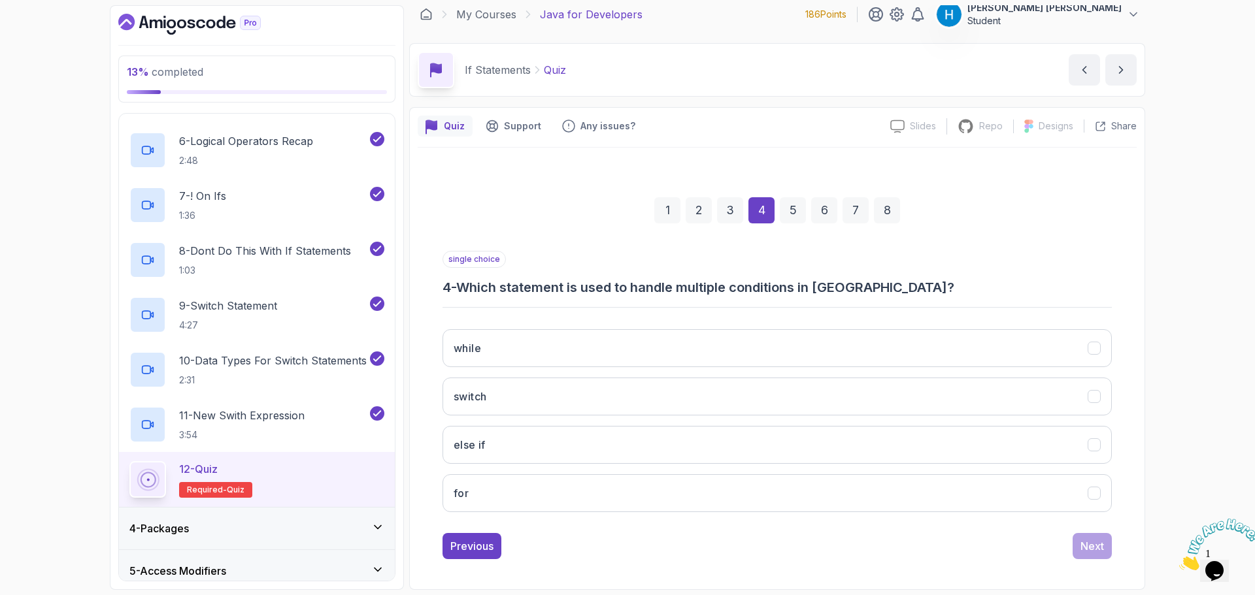
scroll to position [9, 0]
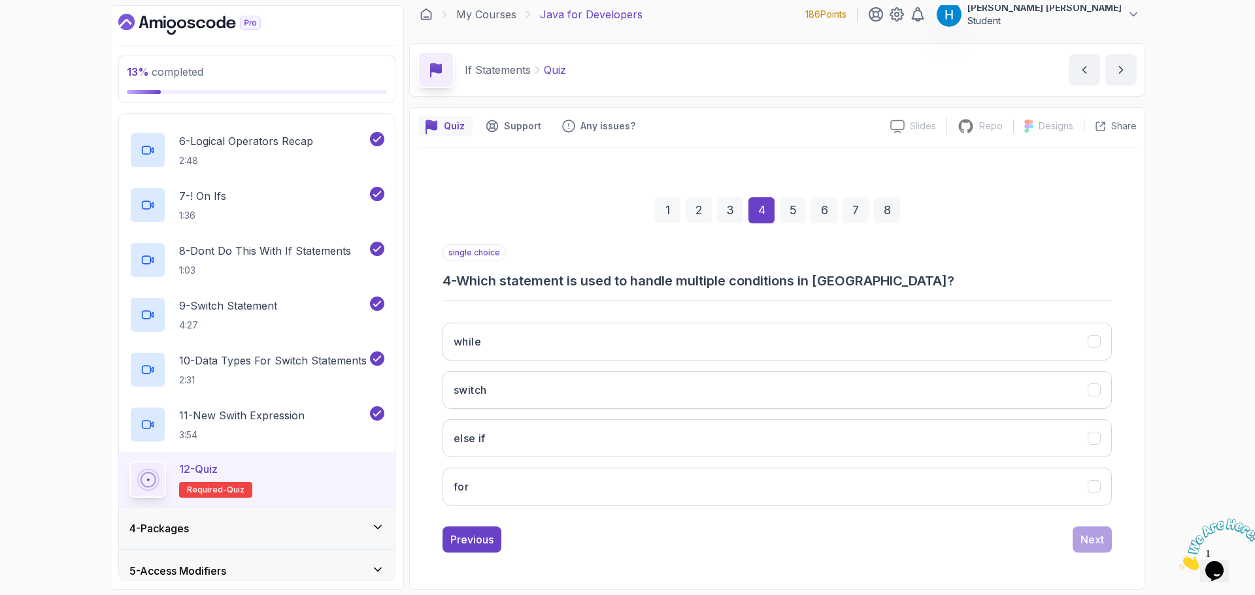
click at [477, 270] on div "single choice 4 - Which statement is used to handle multiple conditions in [GEO…" at bounding box center [776, 267] width 669 height 46
click at [477, 278] on h3 "4 - Which statement is used to handle multiple conditions in [GEOGRAPHIC_DATA]?" at bounding box center [776, 281] width 669 height 18
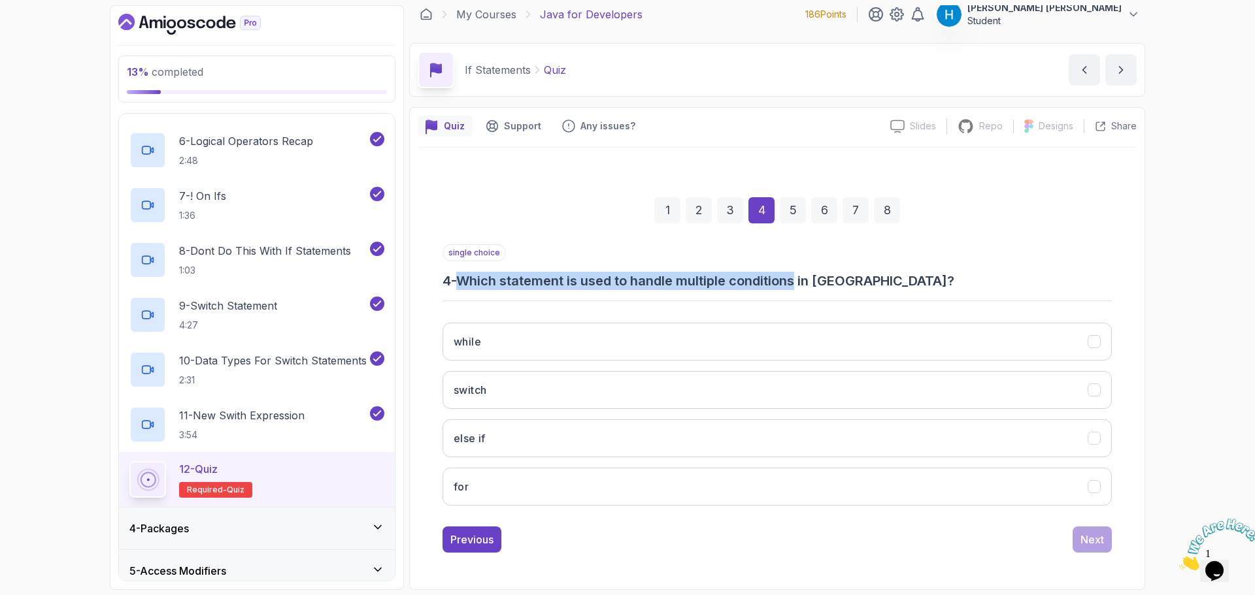
drag, startPoint x: 477, startPoint y: 278, endPoint x: 759, endPoint y: 283, distance: 281.7
click at [759, 283] on h3 "4 - Which statement is used to handle multiple conditions in [GEOGRAPHIC_DATA]?" at bounding box center [776, 281] width 669 height 18
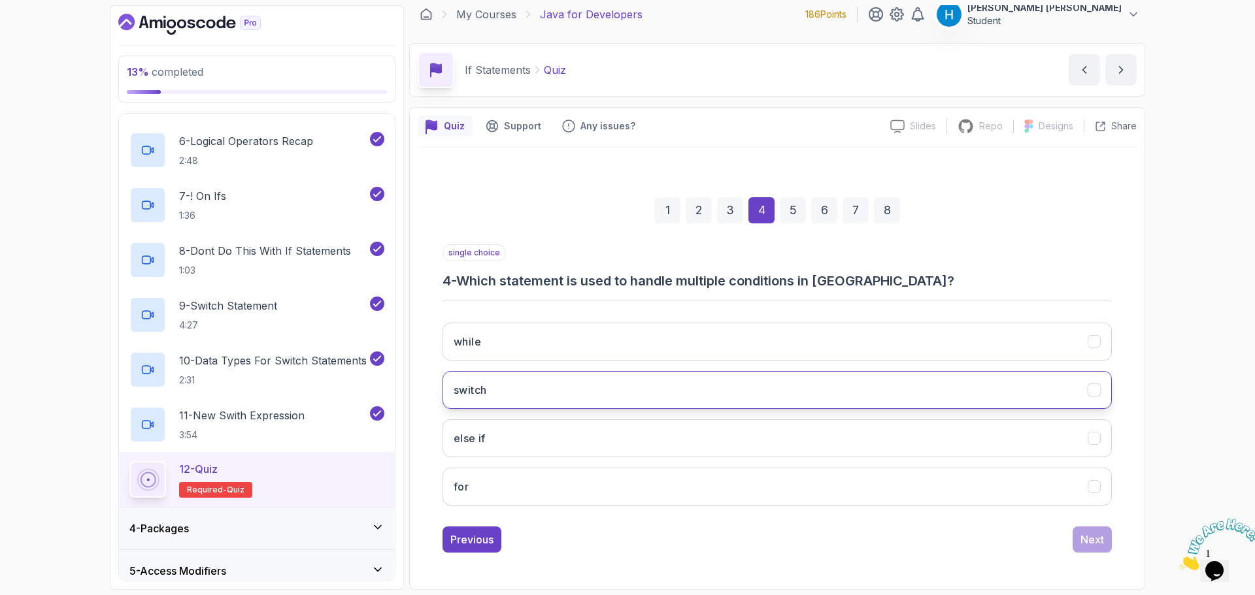
click at [656, 395] on button "switch" at bounding box center [776, 390] width 669 height 38
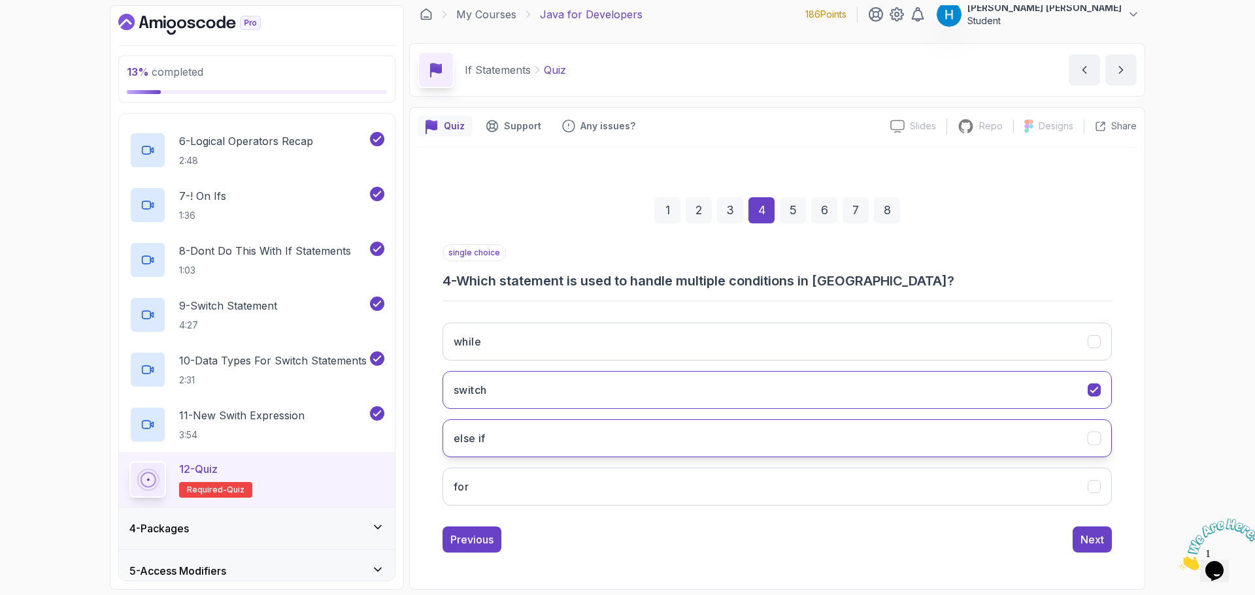
click at [661, 429] on button "else if" at bounding box center [776, 439] width 669 height 38
click at [668, 399] on button "switch" at bounding box center [776, 390] width 669 height 38
click at [642, 276] on h3 "4 - Which statement is used to handle multiple conditions in [GEOGRAPHIC_DATA]?" at bounding box center [776, 281] width 669 height 18
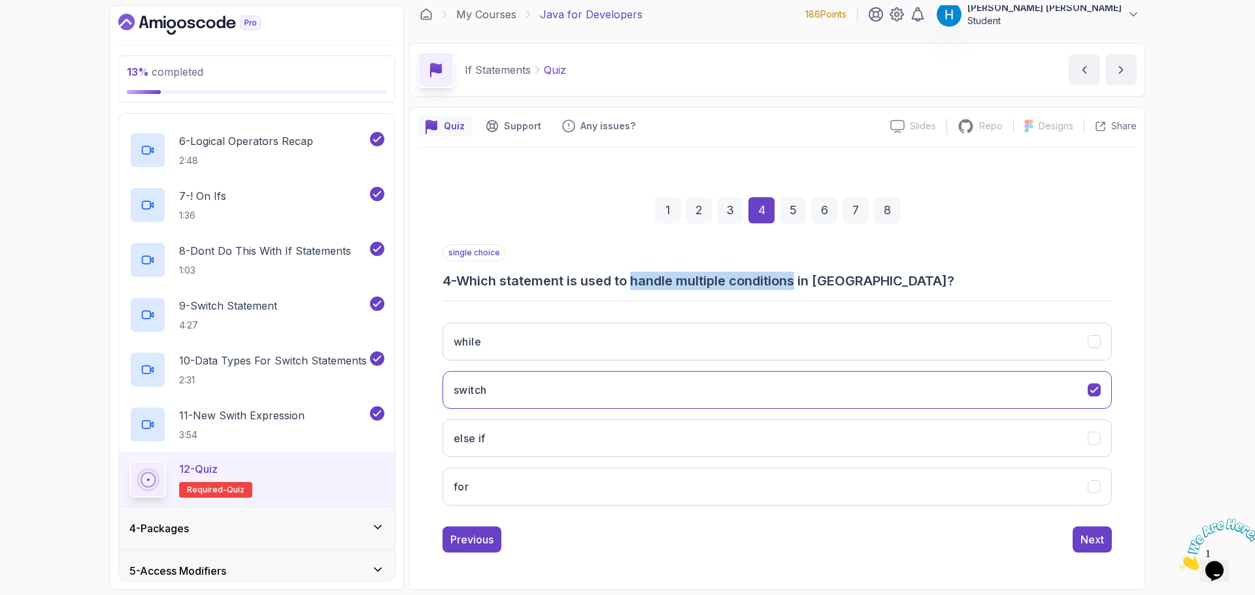
drag, startPoint x: 642, startPoint y: 276, endPoint x: 789, endPoint y: 288, distance: 146.9
click at [789, 288] on h3 "4 - Which statement is used to handle multiple conditions in [GEOGRAPHIC_DATA]?" at bounding box center [776, 281] width 669 height 18
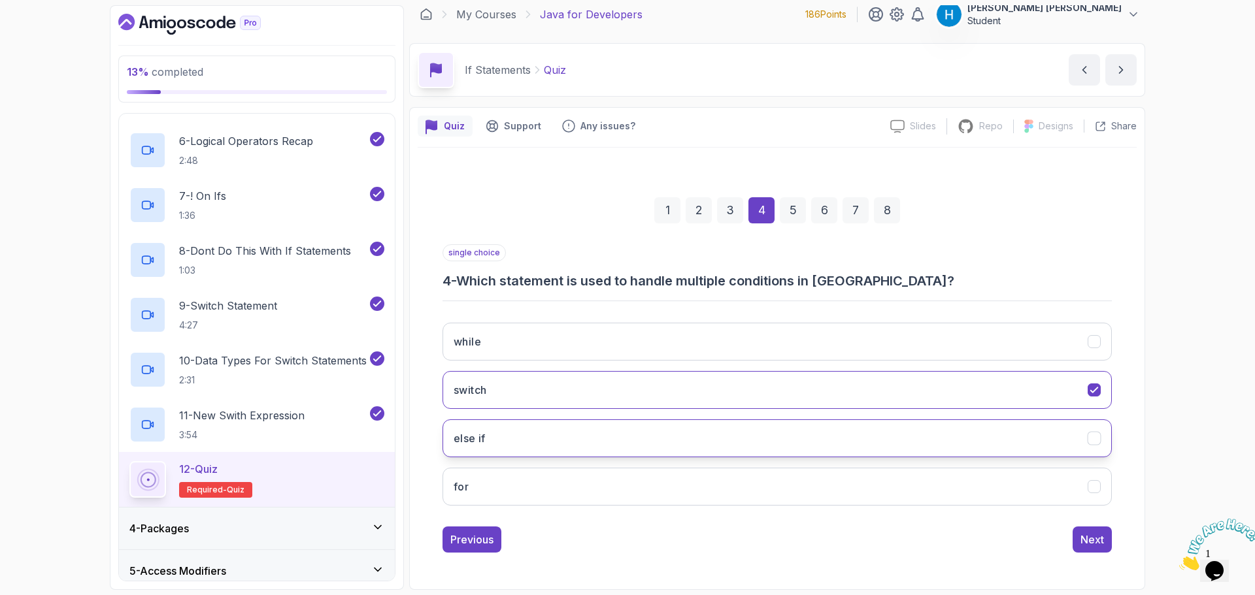
click at [600, 438] on button "else if" at bounding box center [776, 439] width 669 height 38
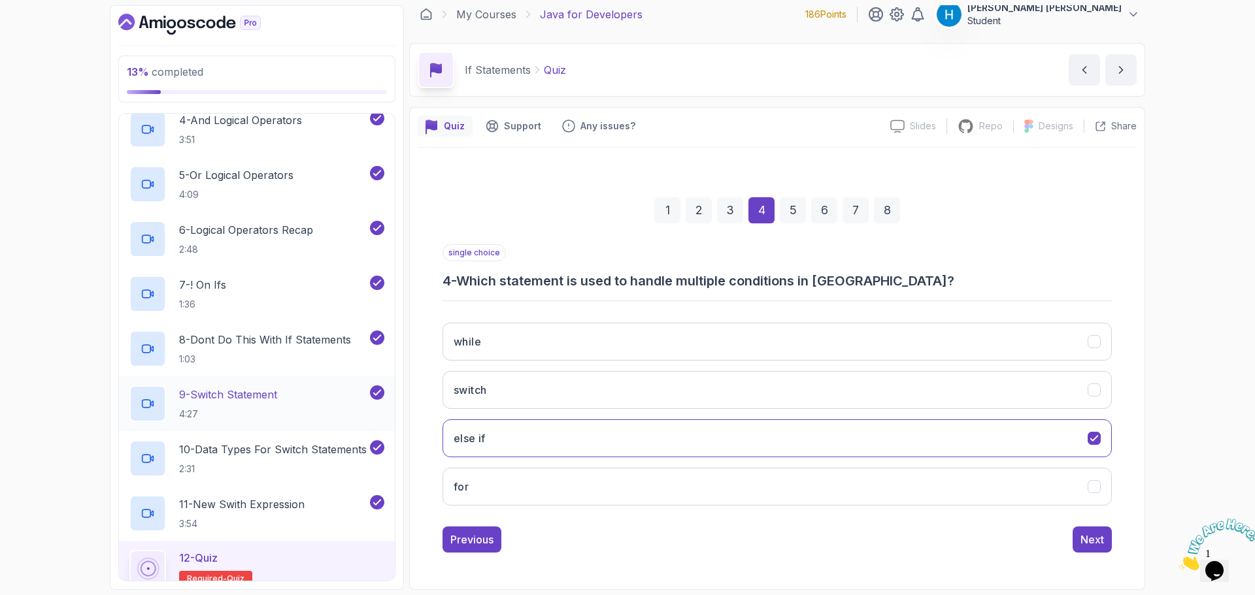
scroll to position [327, 0]
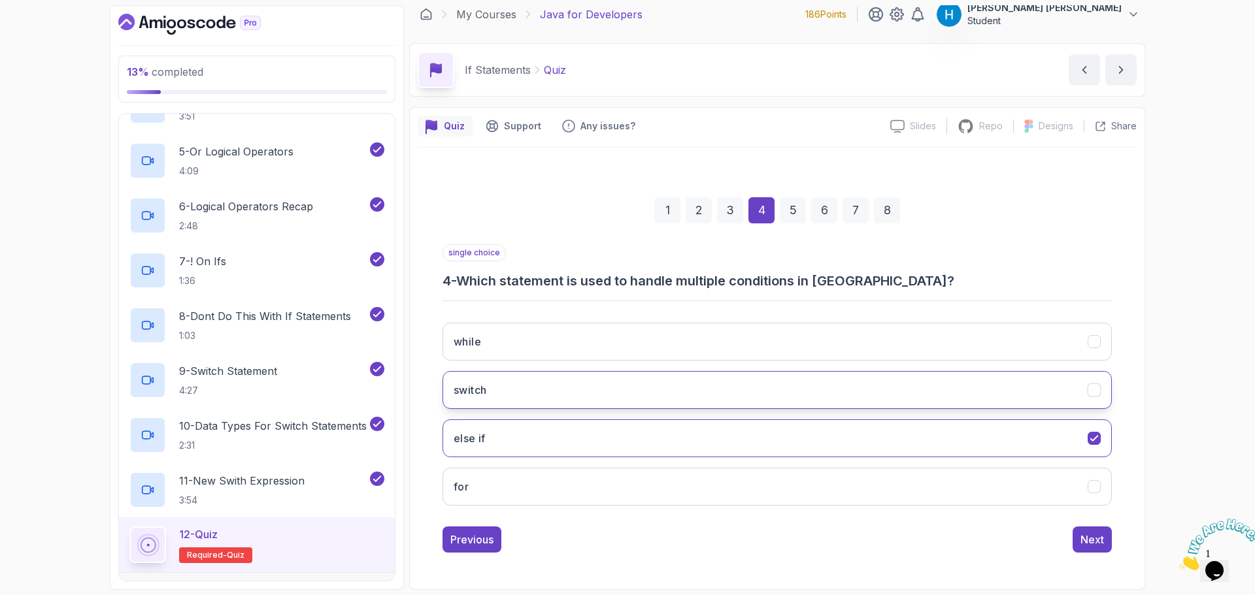
click at [568, 388] on button "switch" at bounding box center [776, 390] width 669 height 38
click at [561, 425] on button "else if" at bounding box center [776, 439] width 669 height 38
click at [584, 395] on button "switch" at bounding box center [776, 390] width 669 height 38
click at [754, 436] on button "else if" at bounding box center [776, 439] width 669 height 38
click at [787, 399] on button "switch" at bounding box center [776, 390] width 669 height 38
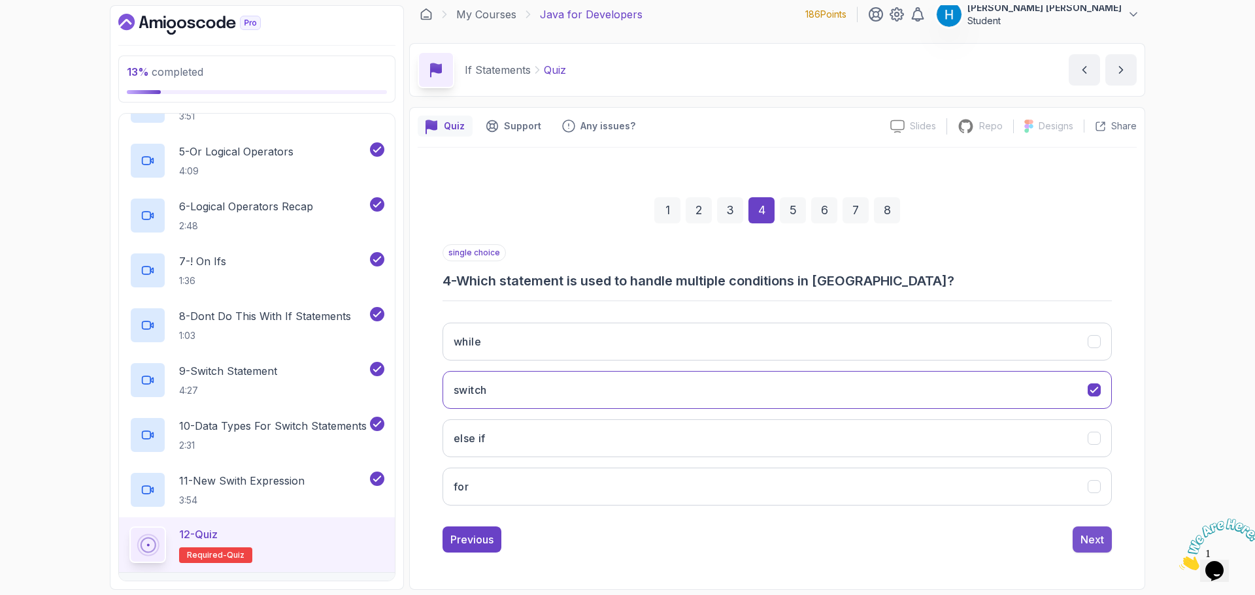
click at [1082, 549] on button "Next" at bounding box center [1091, 540] width 39 height 26
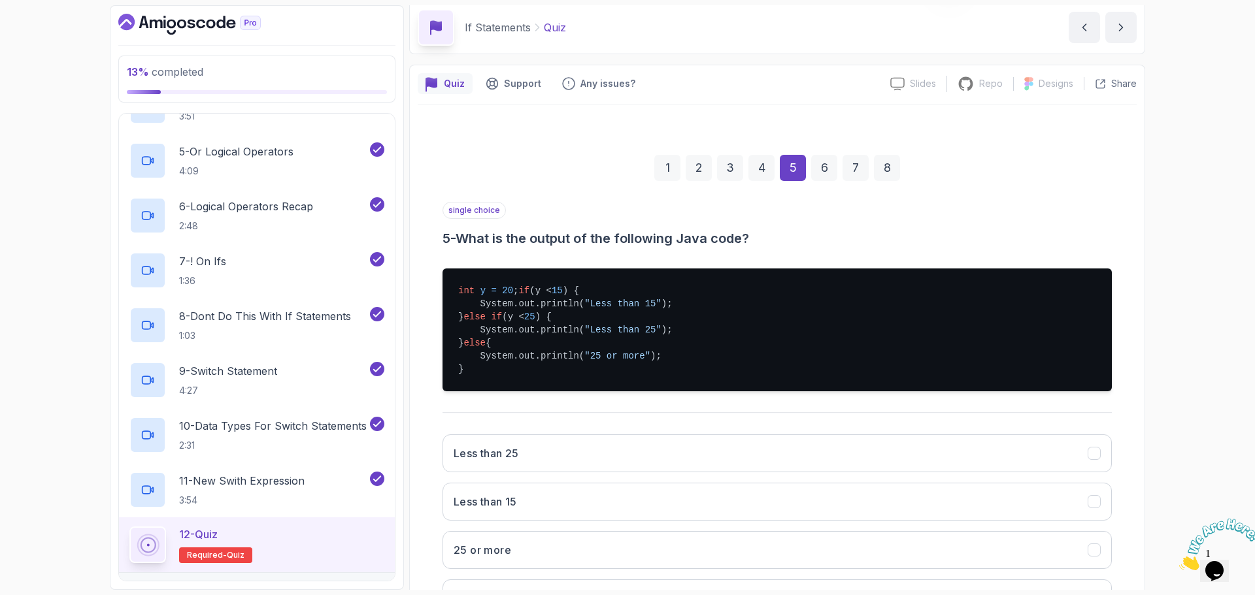
scroll to position [74, 0]
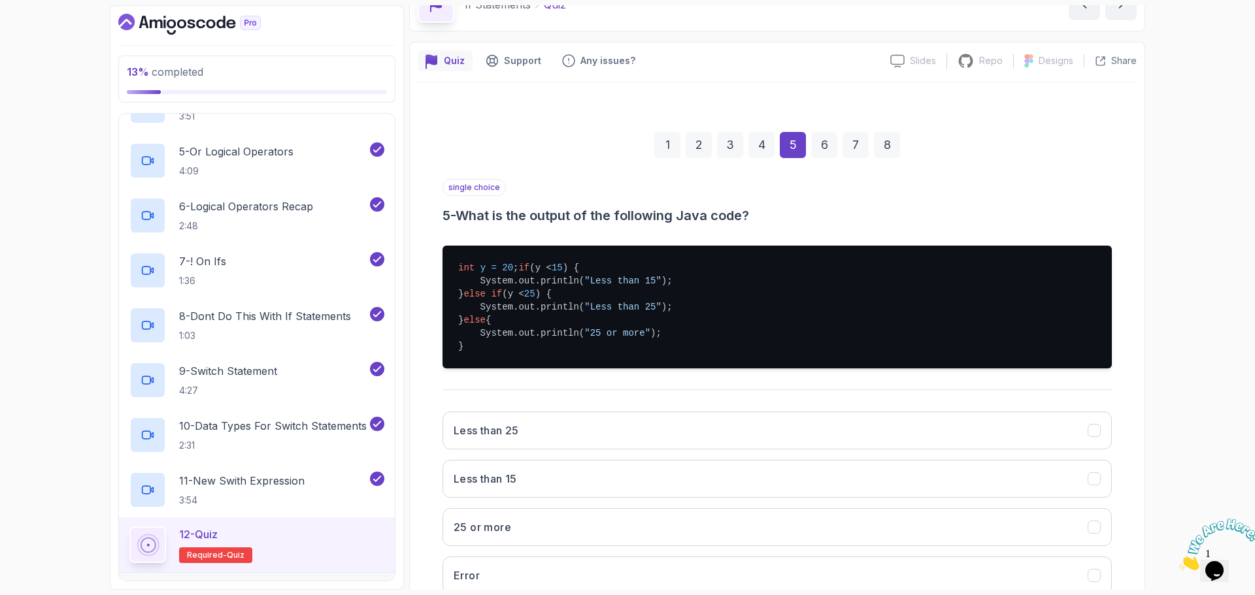
click at [471, 276] on pre "int y = 20 ; if (y < 15 ) { System.out.println( "Less than 15" ); } else if (y …" at bounding box center [776, 307] width 669 height 123
drag, startPoint x: 471, startPoint y: 276, endPoint x: 541, endPoint y: 295, distance: 72.4
click at [541, 295] on pre "int y = 20 ; if (y < 15 ) { System.out.println( "Less than 15" ); } else if (y …" at bounding box center [776, 307] width 669 height 123
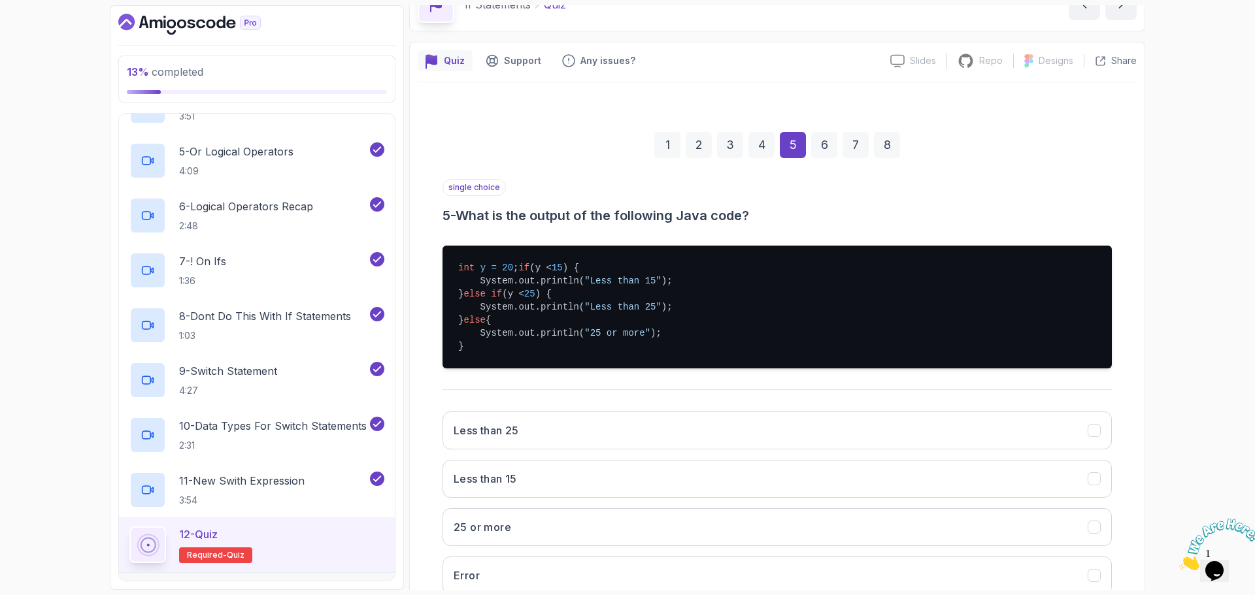
click at [487, 293] on pre "int y = 20 ; if (y < 15 ) { System.out.println( "Less than 15" ); } else if (y …" at bounding box center [776, 307] width 669 height 123
click at [495, 293] on pre "int y = 20 ; if (y < 15 ) { System.out.println( "Less than 15" ); } else if (y …" at bounding box center [776, 307] width 669 height 123
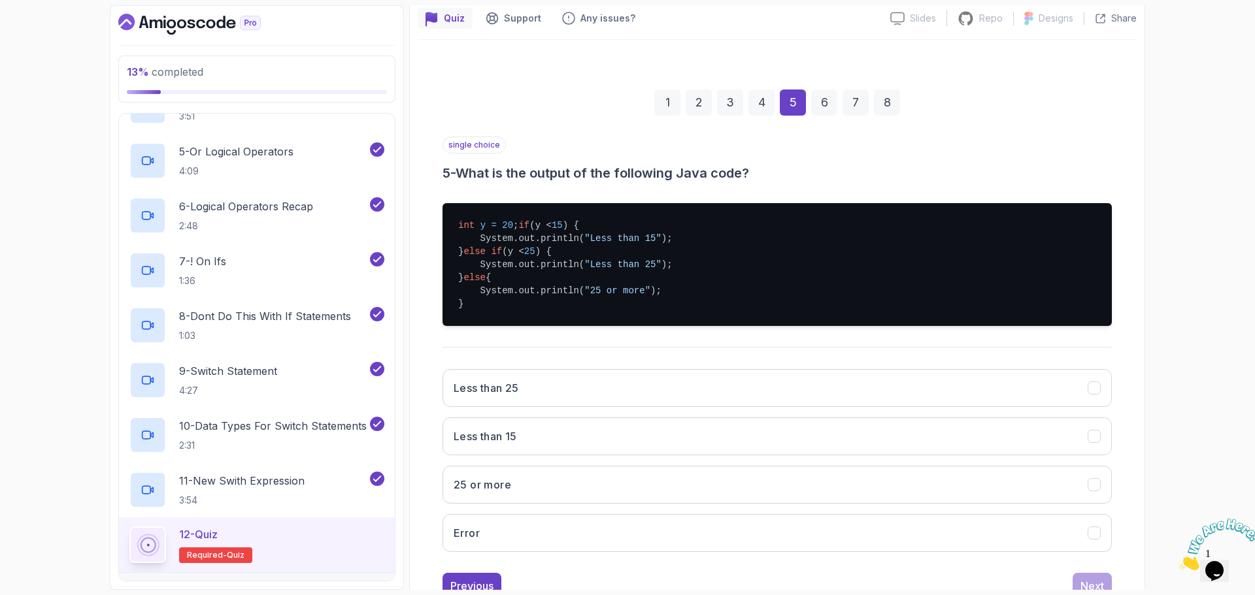
scroll to position [140, 0]
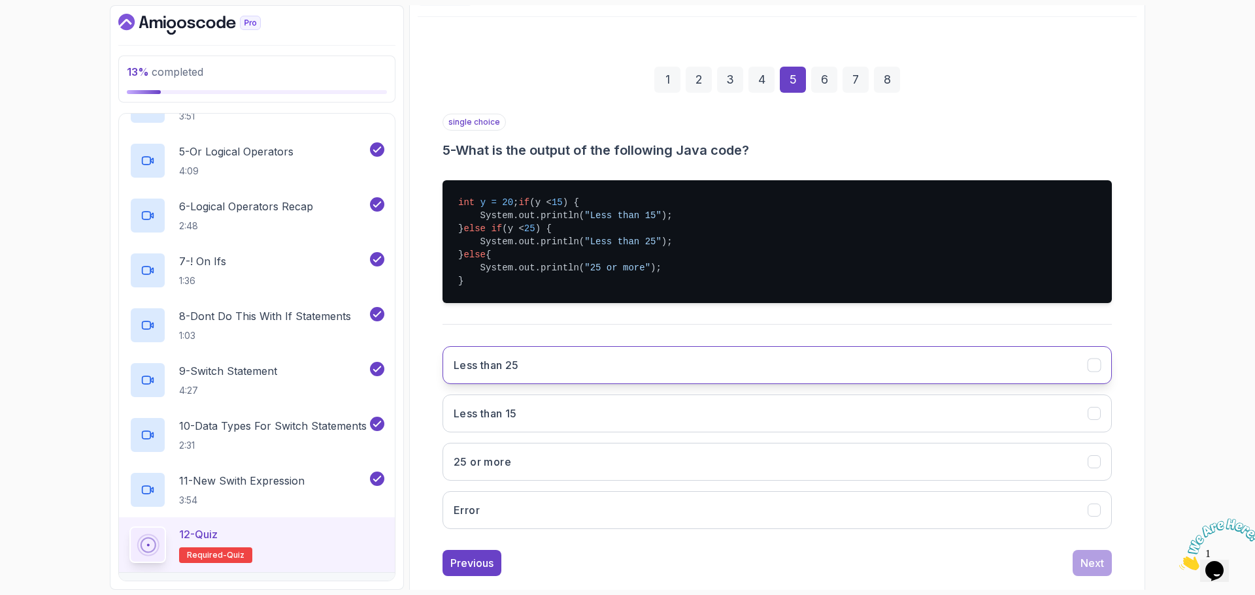
click at [537, 380] on button "Less than 25" at bounding box center [776, 365] width 669 height 38
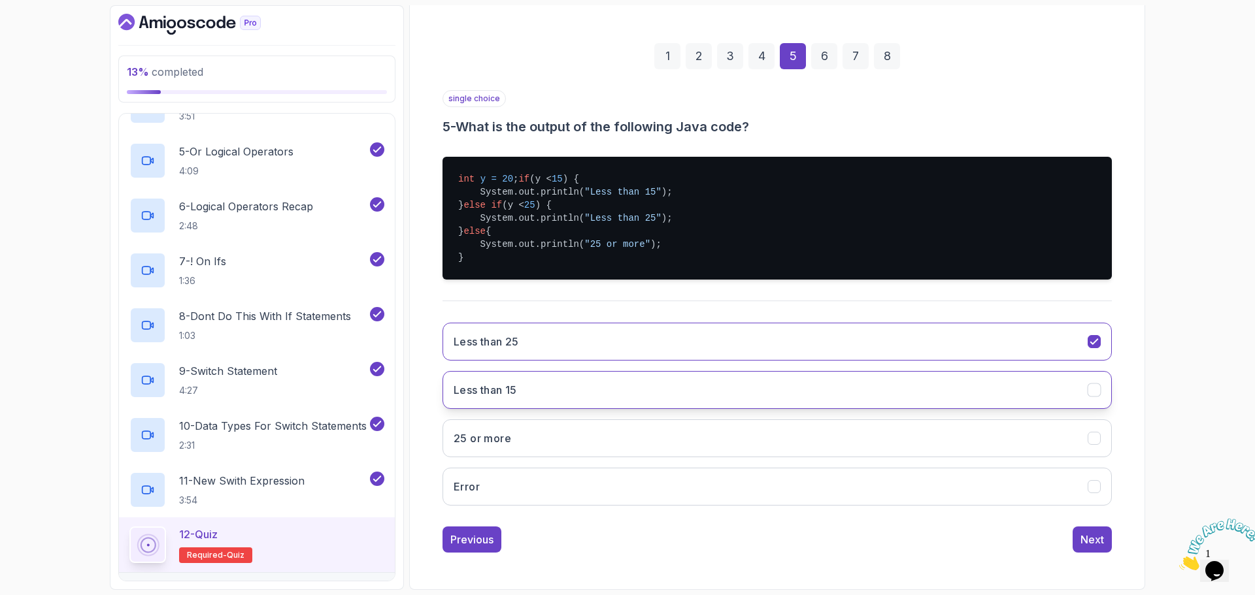
scroll to position [176, 0]
drag, startPoint x: 1087, startPoint y: 542, endPoint x: 1167, endPoint y: 317, distance: 239.4
click at [1167, 317] on div "13 % completed 1 - Intro 2 - Loops 3 - If Statements 1 - If Statements 3:15 2 -…" at bounding box center [627, 297] width 1255 height 595
click at [493, 180] on pre "int y = 20 ; if (y < 15 ) { System.out.println( "Less than 15" ); } else if (y …" at bounding box center [776, 218] width 669 height 123
click at [1083, 535] on div "Next" at bounding box center [1092, 540] width 24 height 16
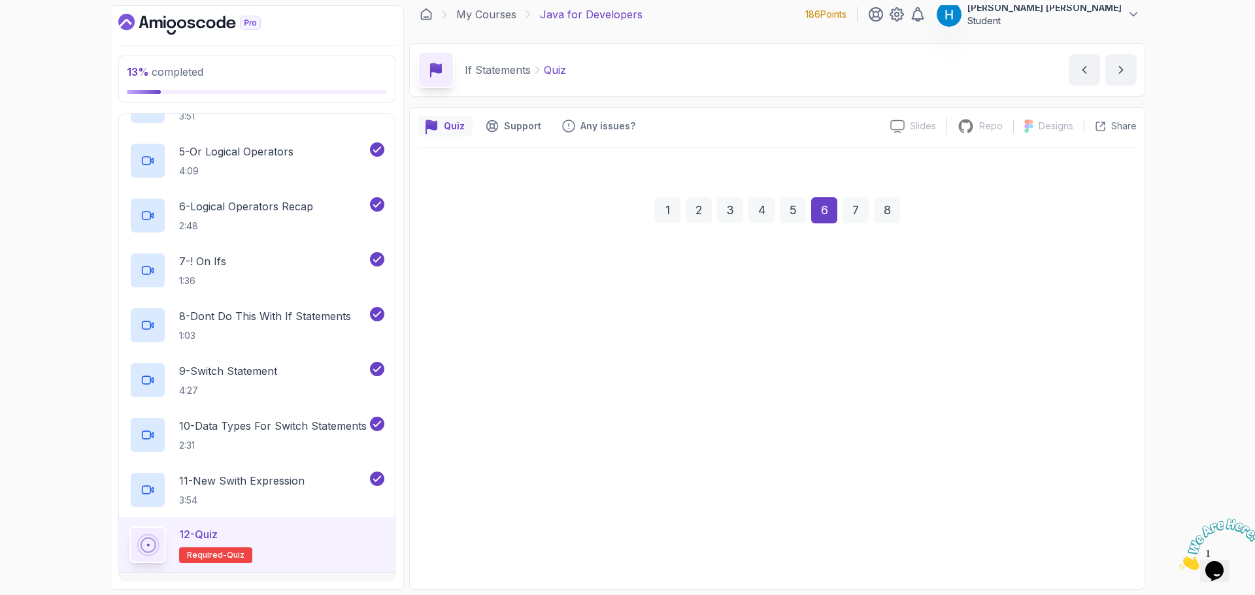
scroll to position [9, 0]
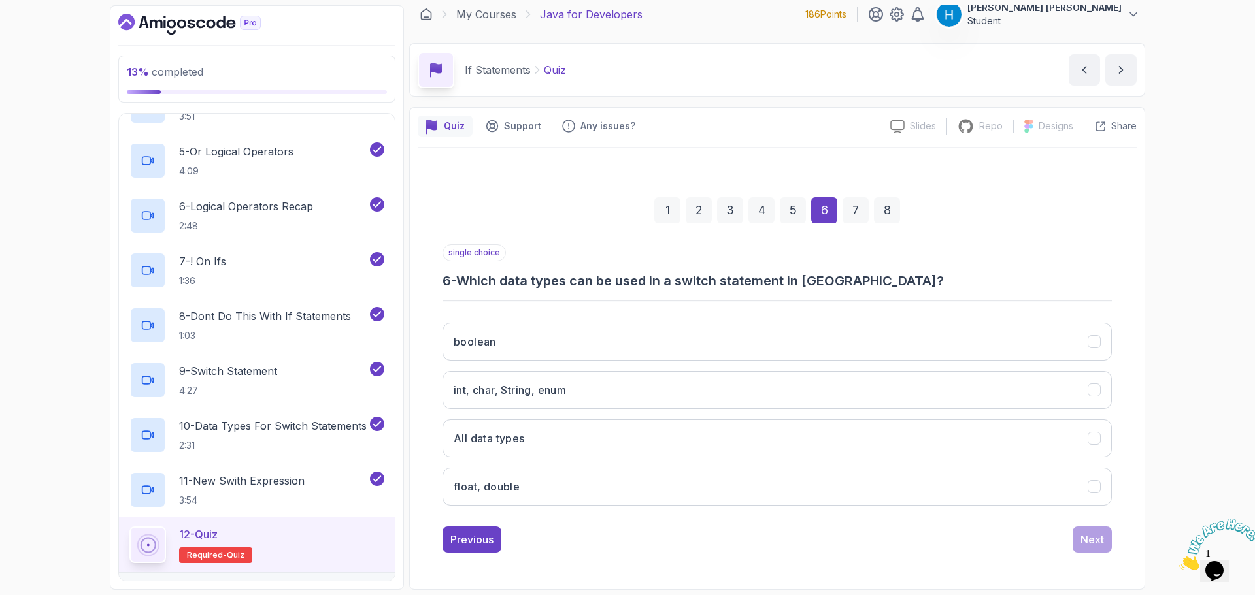
click at [793, 215] on div "5" at bounding box center [793, 210] width 26 height 26
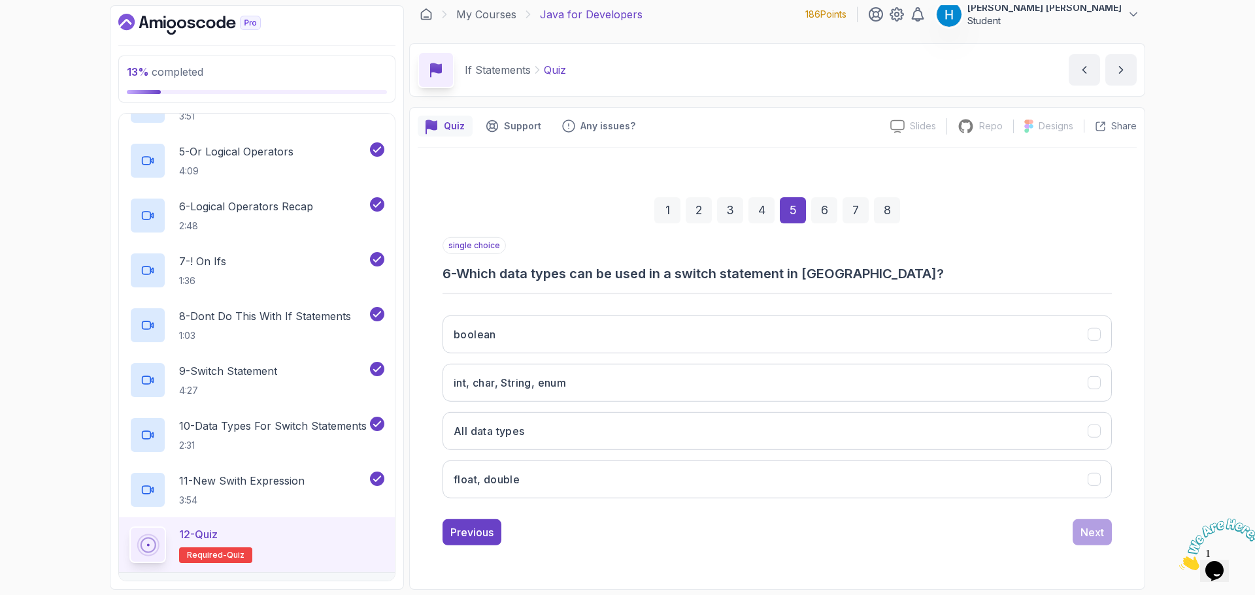
scroll to position [176, 0]
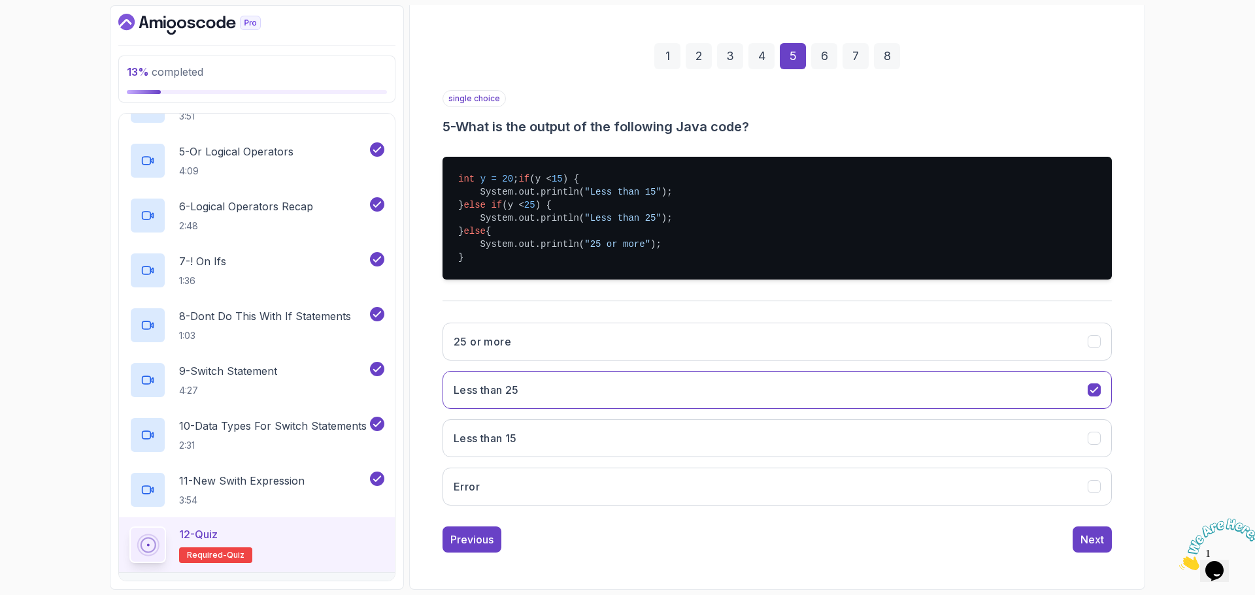
click at [886, 419] on div "25 or more Less than 25 Less than 15 Error" at bounding box center [776, 414] width 669 height 204
click at [887, 426] on button "Less than 15" at bounding box center [776, 439] width 669 height 38
click at [1093, 530] on button "Next" at bounding box center [1091, 540] width 39 height 26
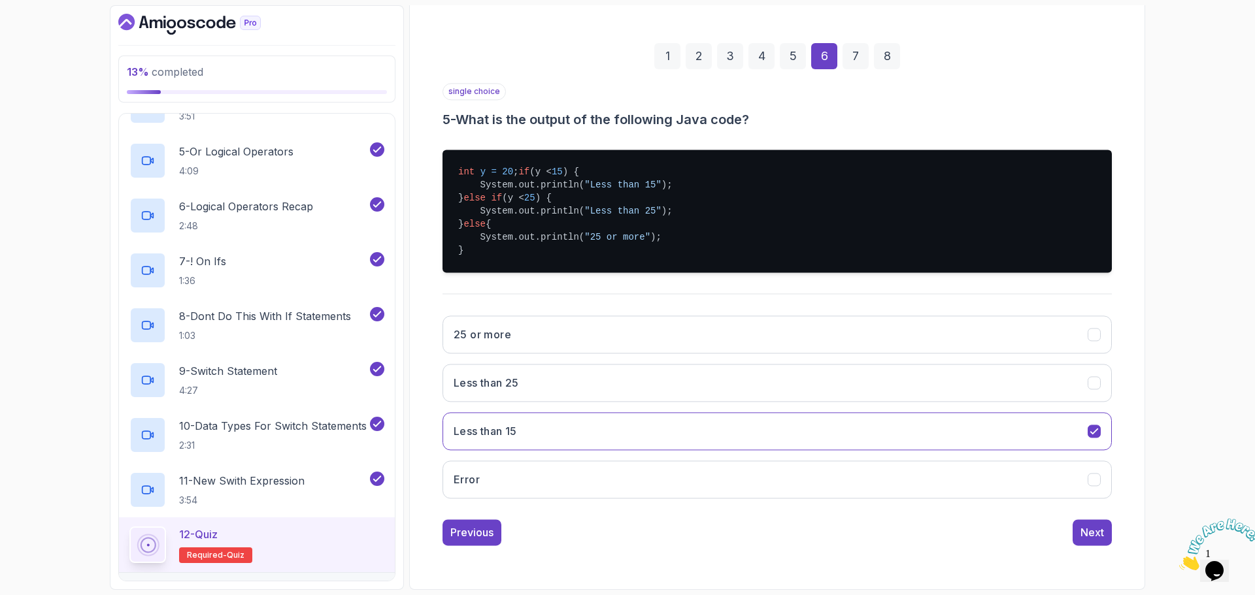
scroll to position [9, 0]
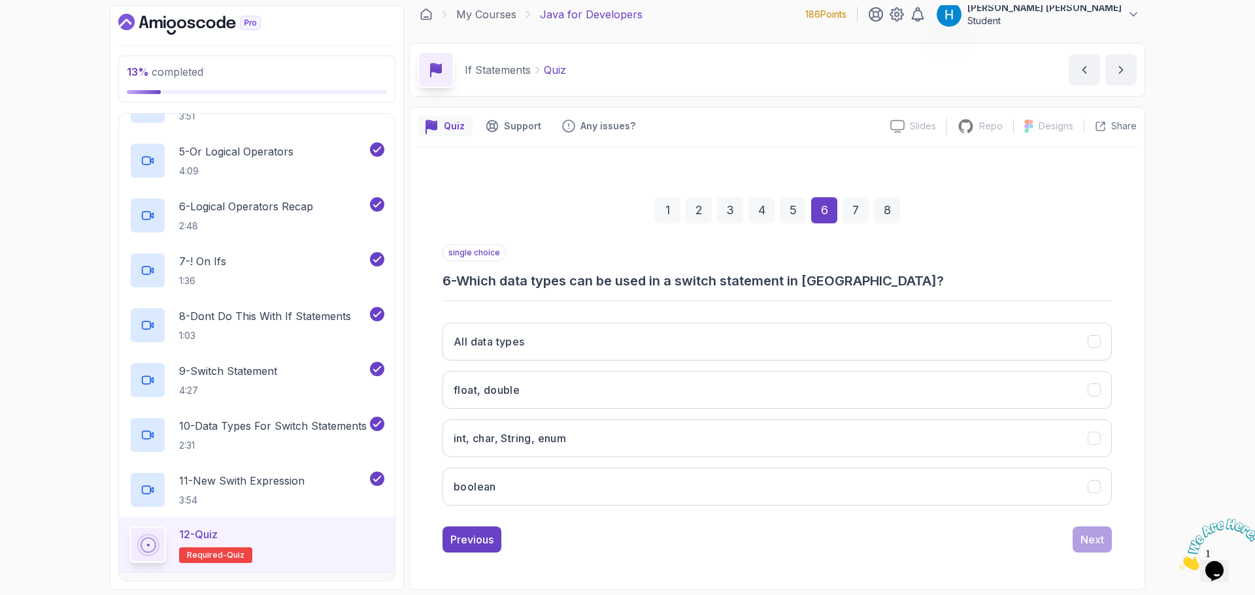
click at [478, 280] on h3 "6 - Which data types can be used in a switch statement in [GEOGRAPHIC_DATA]?" at bounding box center [776, 281] width 669 height 18
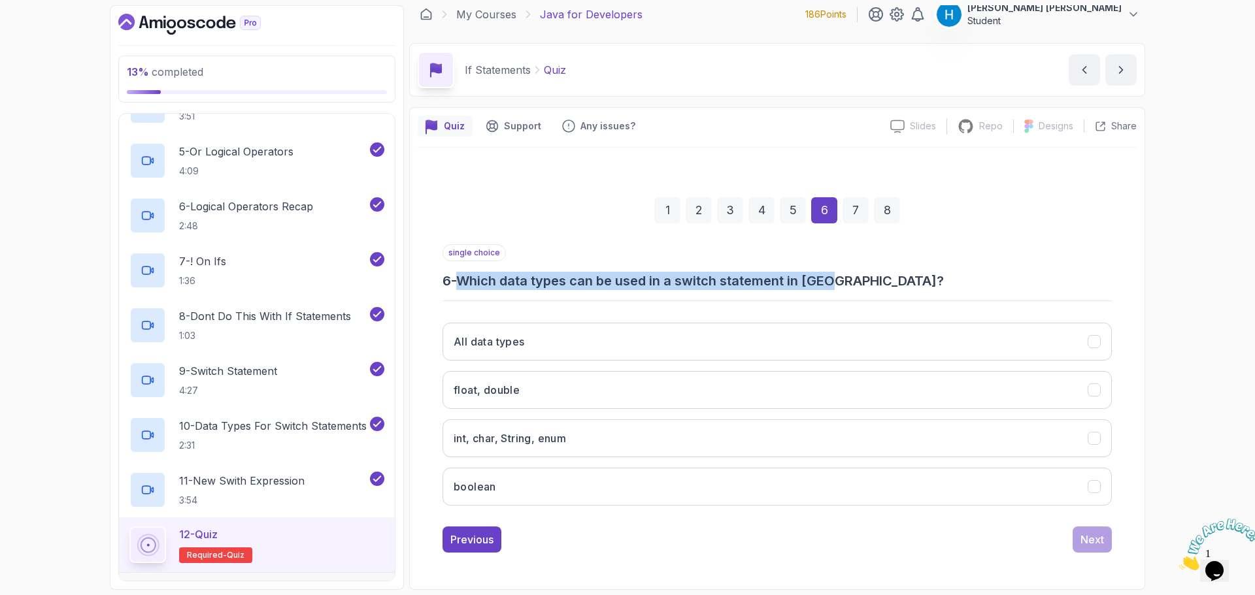
drag, startPoint x: 478, startPoint y: 280, endPoint x: 812, endPoint y: 284, distance: 333.3
click at [812, 284] on h3 "6 - Which data types can be used in a switch statement in [GEOGRAPHIC_DATA]?" at bounding box center [776, 281] width 669 height 18
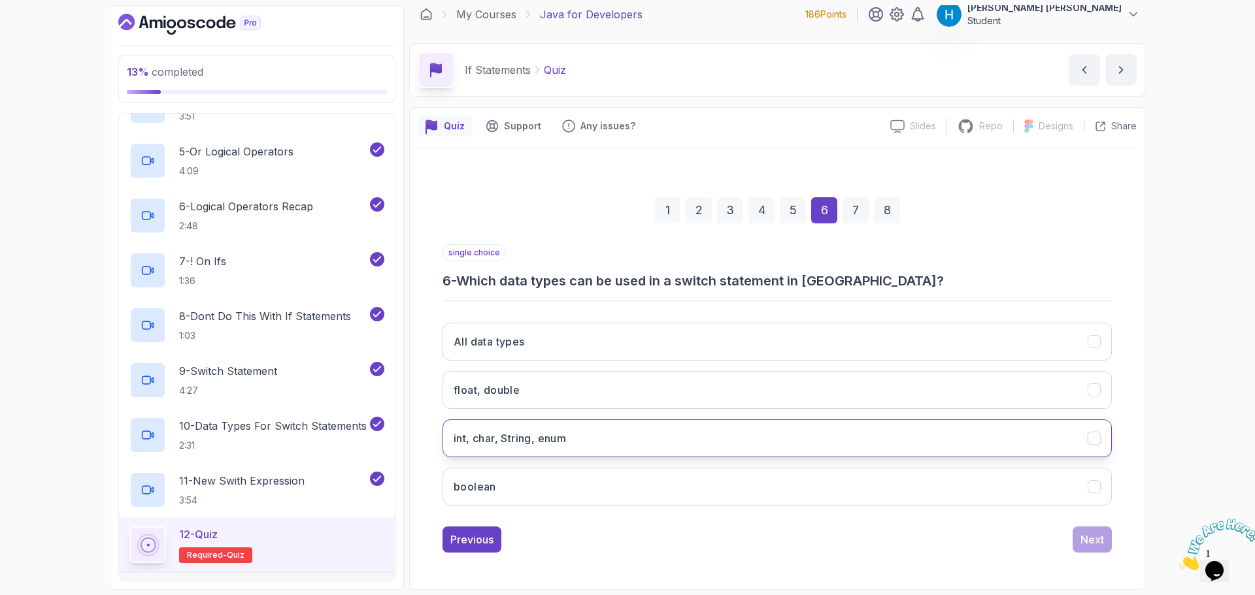
click at [543, 444] on h3 "int, char, String, enum" at bounding box center [510, 439] width 112 height 16
click at [552, 495] on button "boolean" at bounding box center [776, 487] width 669 height 38
click at [574, 440] on button "int, char, String, enum" at bounding box center [776, 439] width 669 height 38
click at [1095, 539] on div "Next" at bounding box center [1092, 540] width 24 height 16
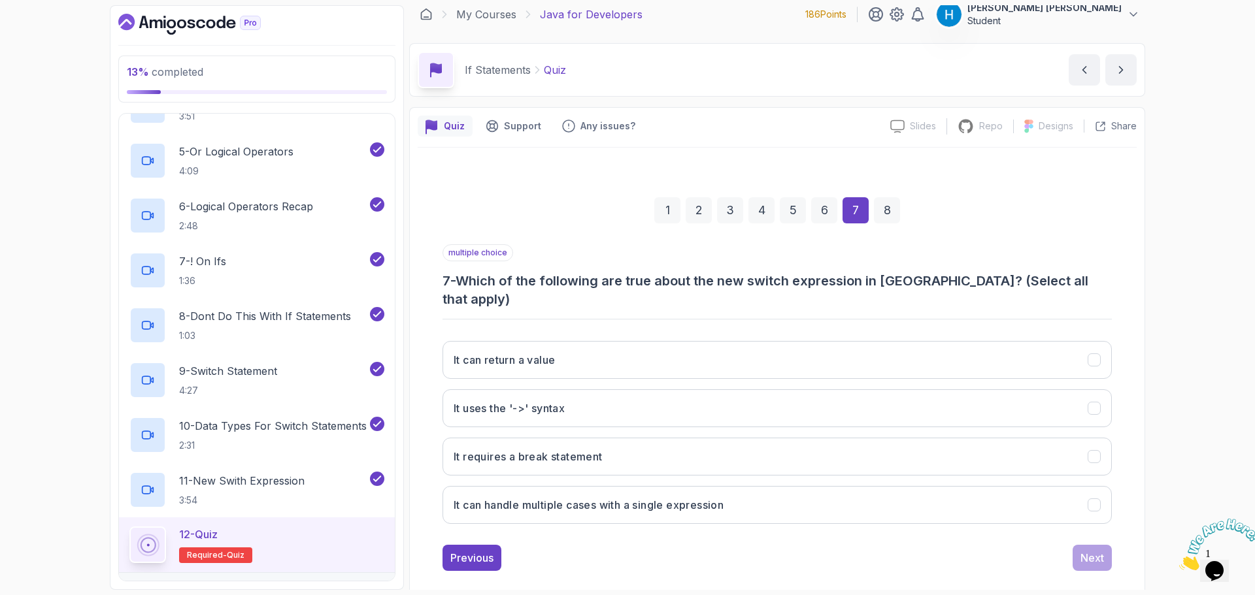
click at [627, 282] on h3 "7 - Which of the following are true about the new switch expression in [GEOGRAP…" at bounding box center [776, 290] width 669 height 37
click at [552, 356] on button "It can return a value" at bounding box center [776, 360] width 669 height 38
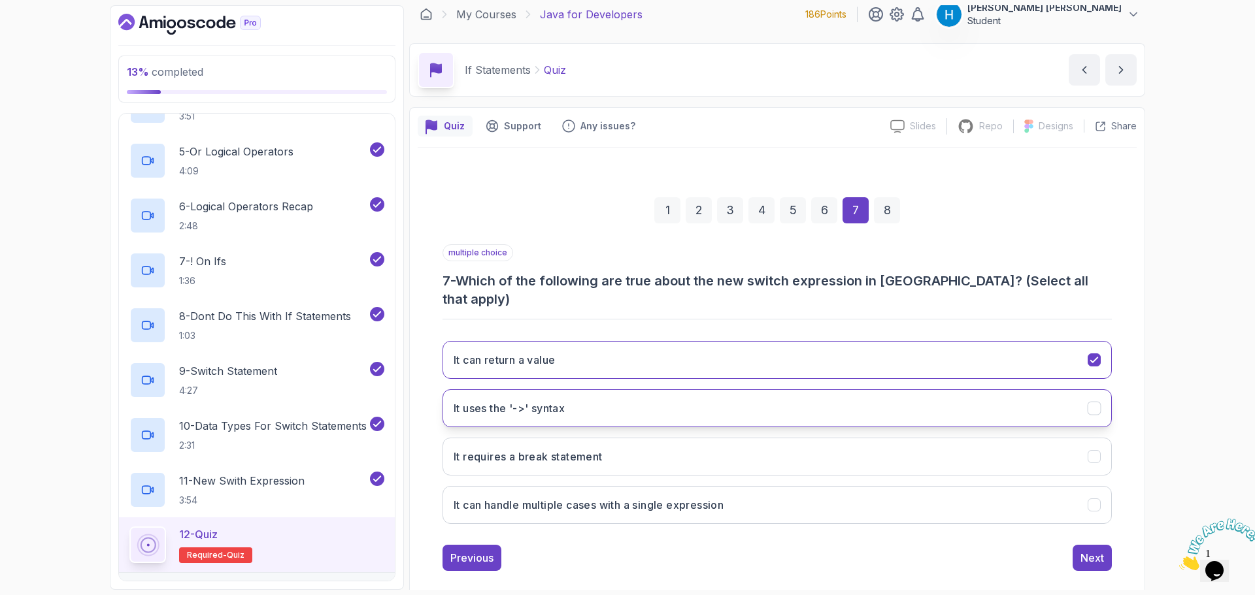
click at [552, 401] on h3 "It uses the '->' syntax" at bounding box center [509, 409] width 111 height 16
click at [964, 505] on button "It can handle multiple cases with a single expression" at bounding box center [776, 505] width 669 height 38
click at [968, 497] on button "It can handle multiple cases with a single expression" at bounding box center [776, 505] width 669 height 38
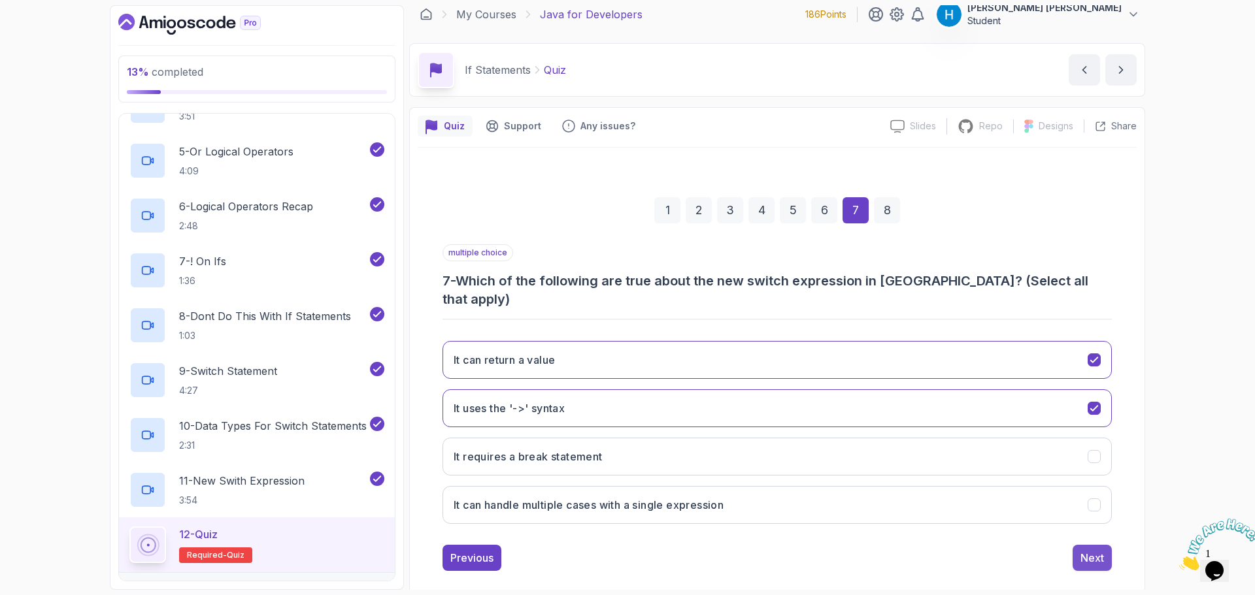
click at [1084, 550] on div "Next" at bounding box center [1092, 558] width 24 height 16
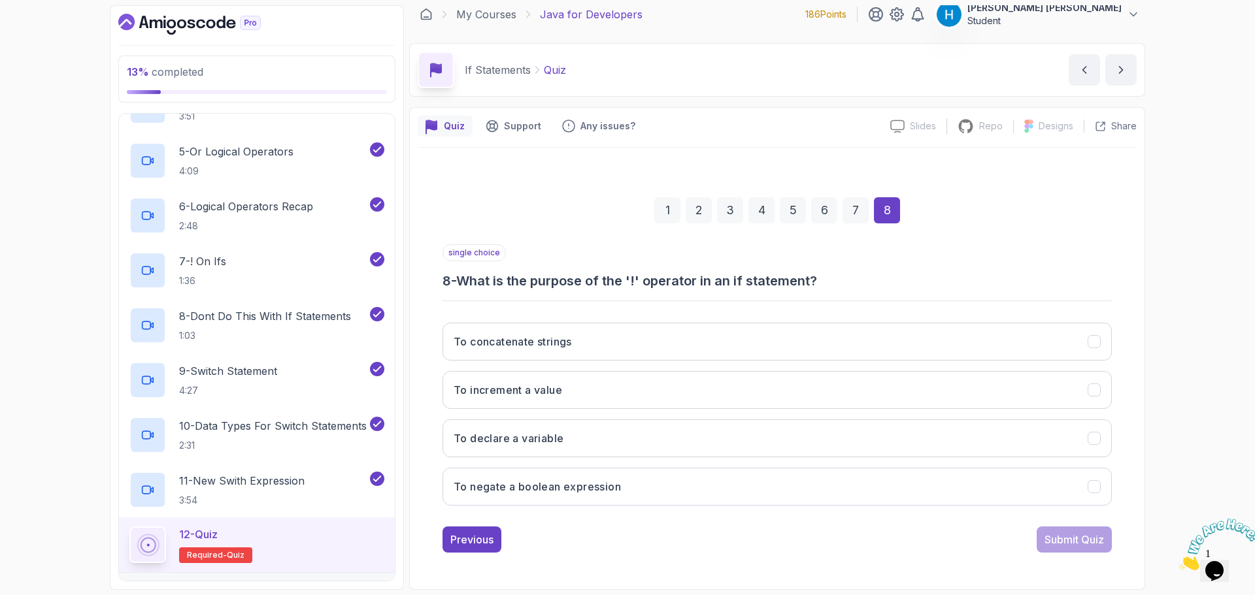
click at [459, 282] on h3 "8 - What is the purpose of the '!' operator in an if statement?" at bounding box center [776, 281] width 669 height 18
drag, startPoint x: 459, startPoint y: 282, endPoint x: 706, endPoint y: 285, distance: 247.7
click at [706, 285] on h3 "8 - What is the purpose of the '!' operator in an if statement?" at bounding box center [776, 281] width 669 height 18
click at [635, 494] on button "To negate a boolean expression" at bounding box center [776, 487] width 669 height 38
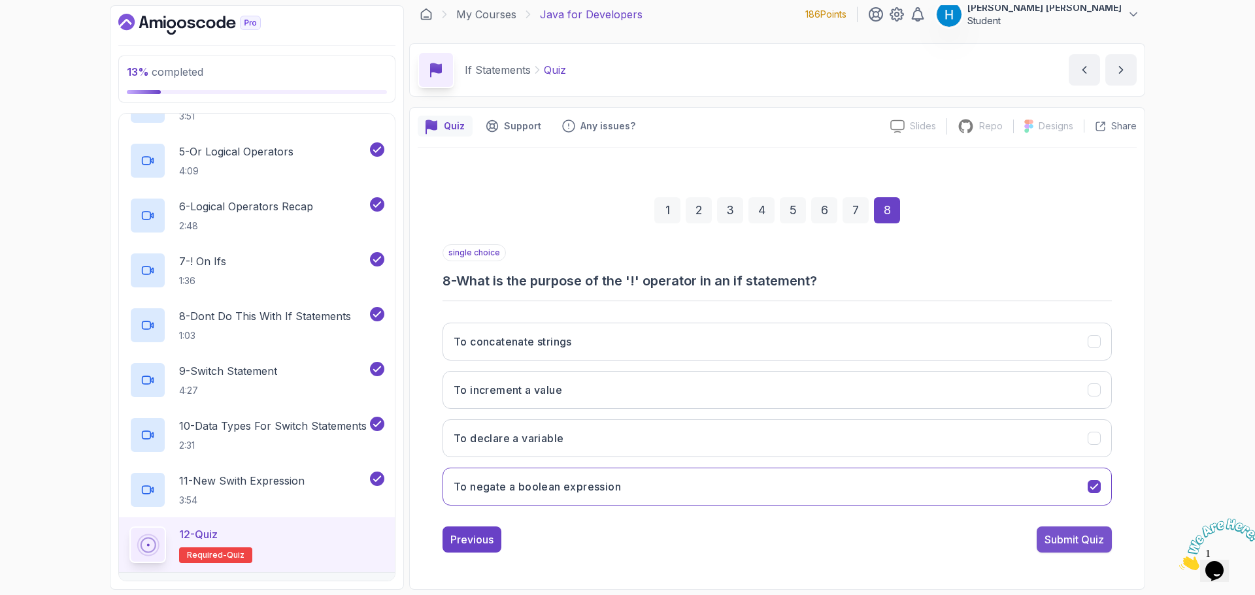
click at [1068, 544] on div "Submit Quiz" at bounding box center [1073, 540] width 59 height 16
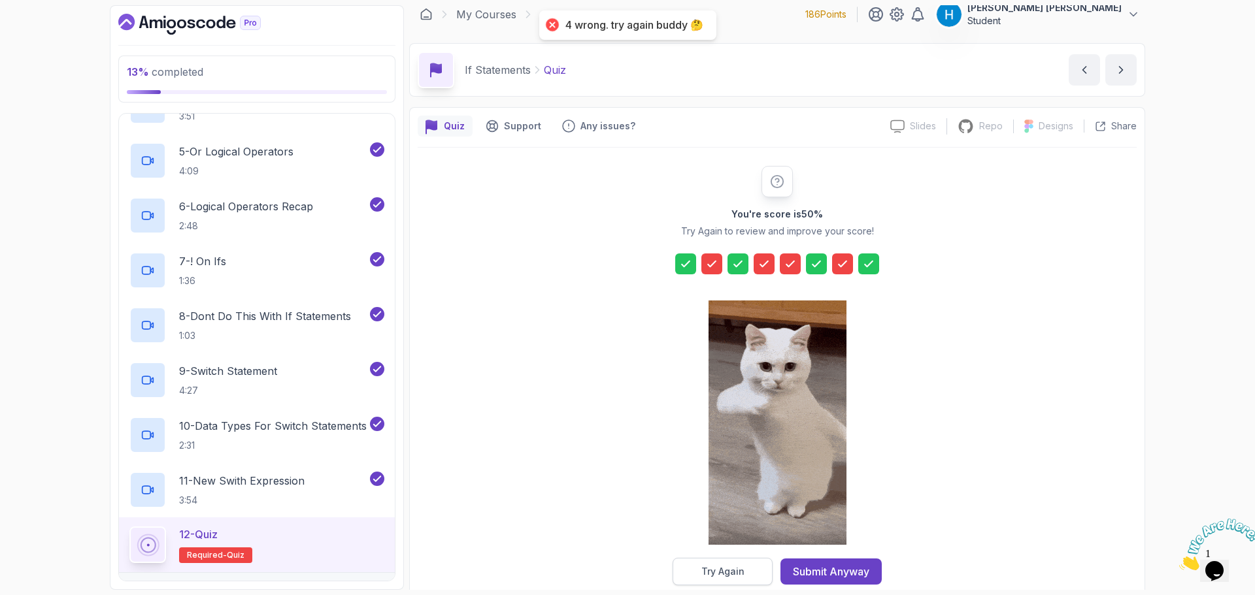
click at [744, 569] on button "Try Again" at bounding box center [722, 571] width 100 height 27
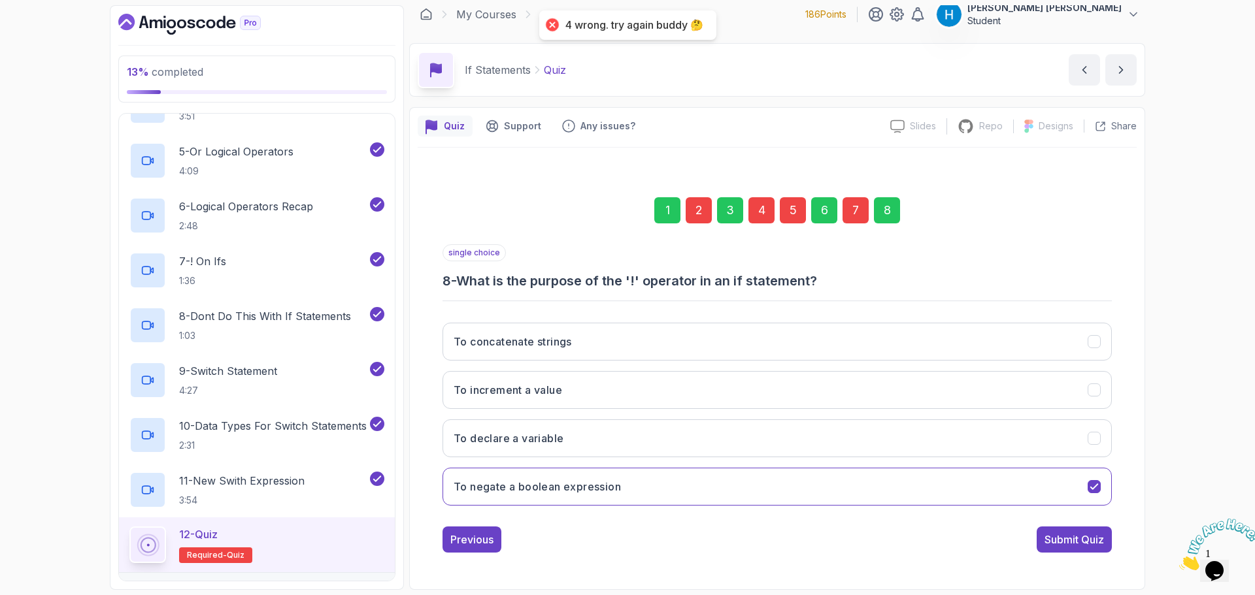
click at [850, 206] on div "7" at bounding box center [855, 210] width 26 height 26
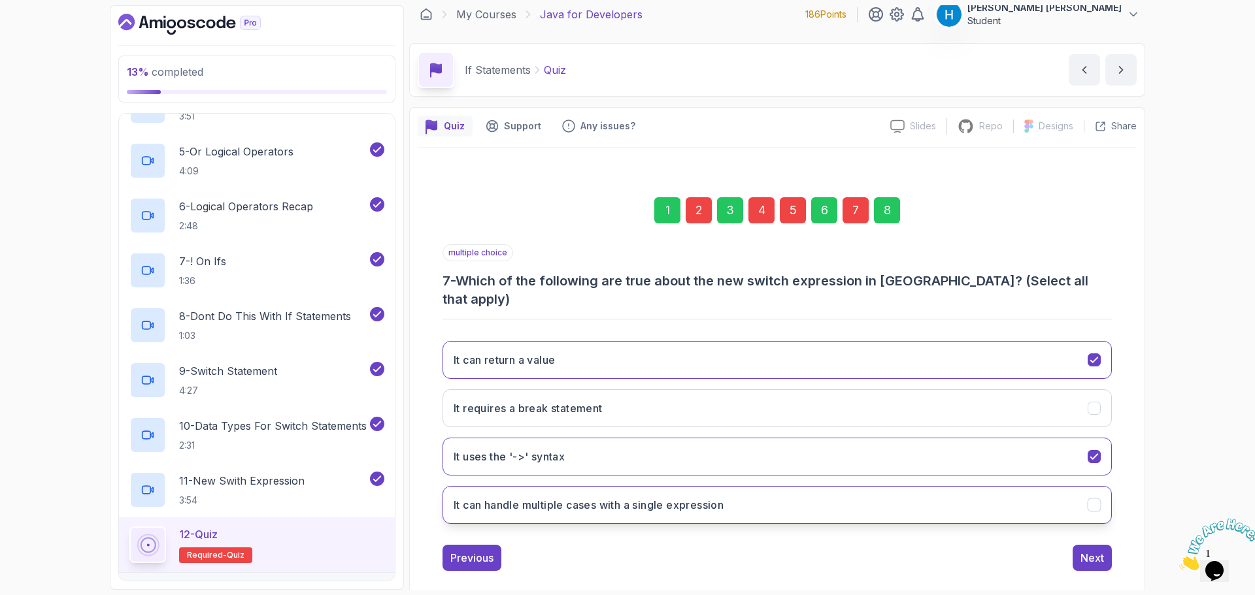
click at [733, 497] on button "It can handle multiple cases with a single expression" at bounding box center [776, 505] width 669 height 38
click at [804, 210] on div "5" at bounding box center [793, 210] width 26 height 26
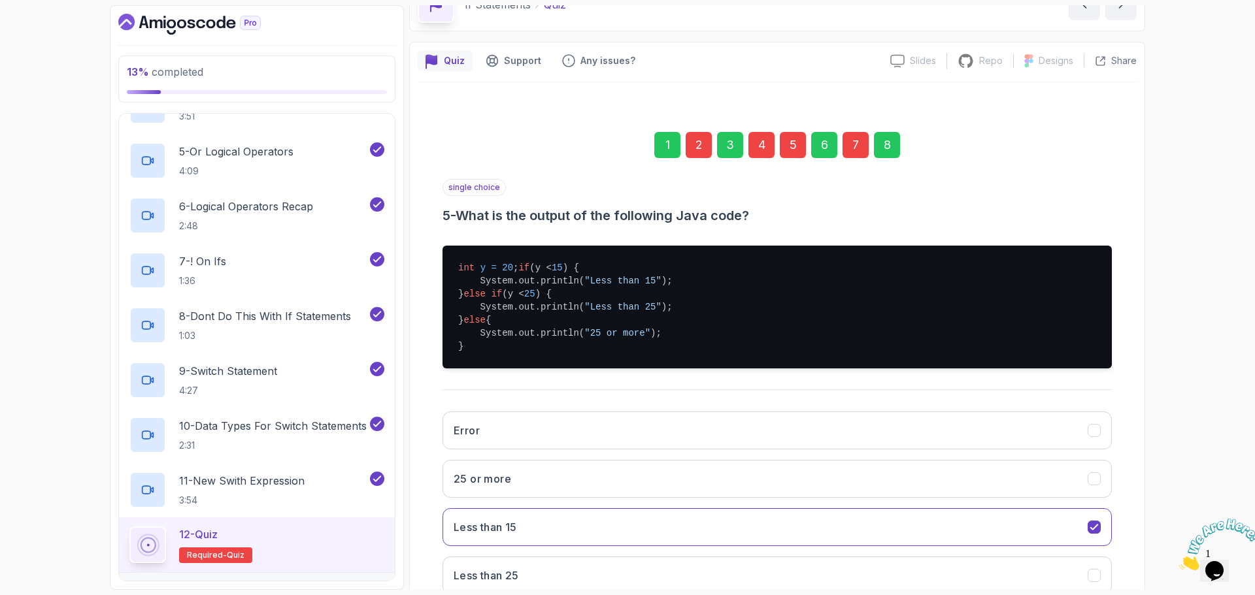
scroll to position [140, 0]
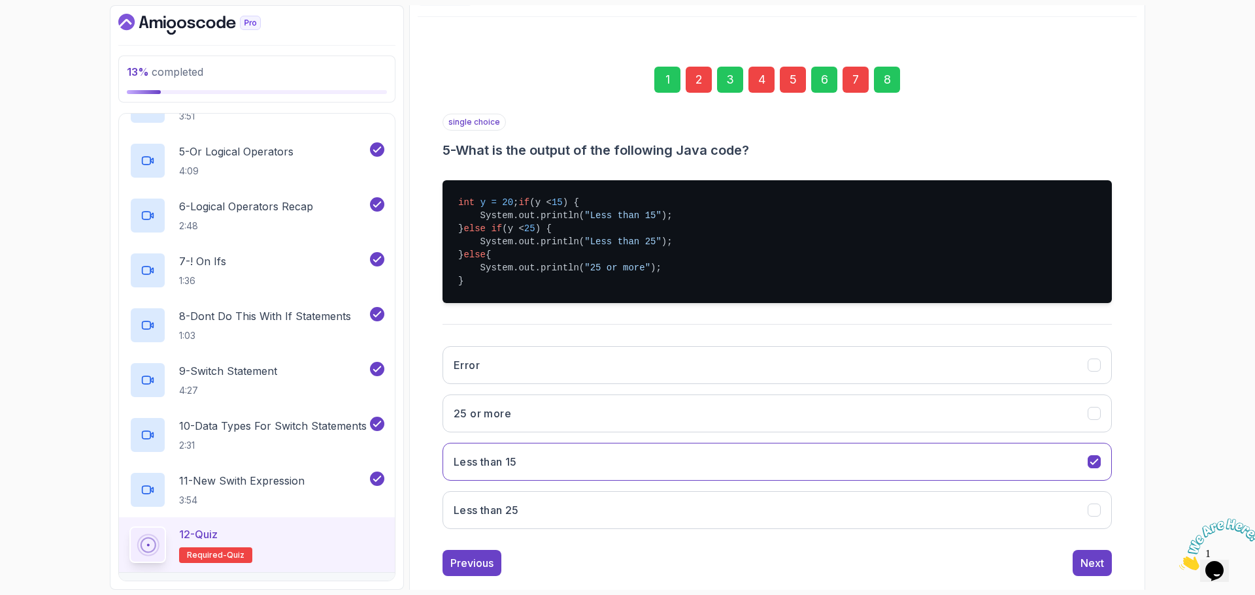
click at [461, 203] on span "int" at bounding box center [466, 202] width 16 height 10
drag, startPoint x: 461, startPoint y: 203, endPoint x: 520, endPoint y: 203, distance: 59.5
click at [520, 203] on pre "int y = 20 ; if (y < 15 ) { System.out.println( "Less than 15" ); } else if (y …" at bounding box center [776, 241] width 669 height 123
click at [518, 208] on span "if" at bounding box center [523, 202] width 11 height 10
drag, startPoint x: 465, startPoint y: 216, endPoint x: 525, endPoint y: 213, distance: 59.5
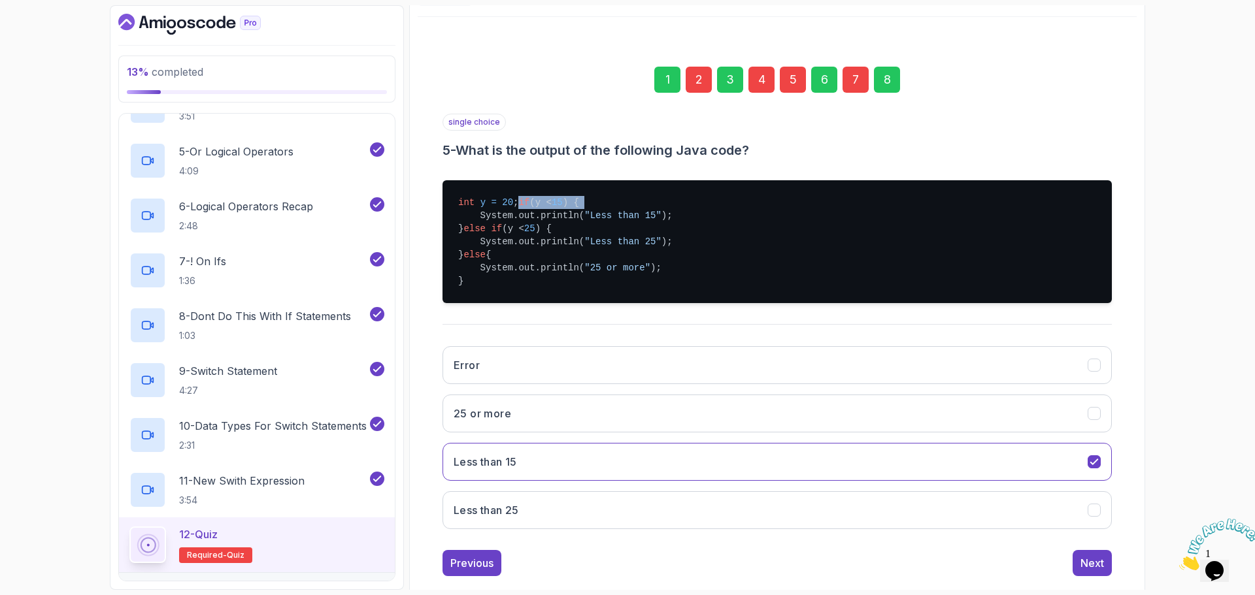
click at [525, 213] on pre "int y = 20 ; if (y < 15 ) { System.out.println( "Less than 15" ); } else if (y …" at bounding box center [776, 241] width 669 height 123
click at [498, 227] on pre "int y = 20 ; if (y < 15 ) { System.out.println( "Less than 15" ); } else if (y …" at bounding box center [776, 241] width 669 height 123
drag, startPoint x: 498, startPoint y: 227, endPoint x: 576, endPoint y: 229, distance: 77.8
click at [576, 229] on pre "int y = 20 ; if (y < 15 ) { System.out.println( "Less than 15" ); } else if (y …" at bounding box center [776, 241] width 669 height 123
click at [584, 221] on span ""Less than 15"" at bounding box center [622, 215] width 77 height 10
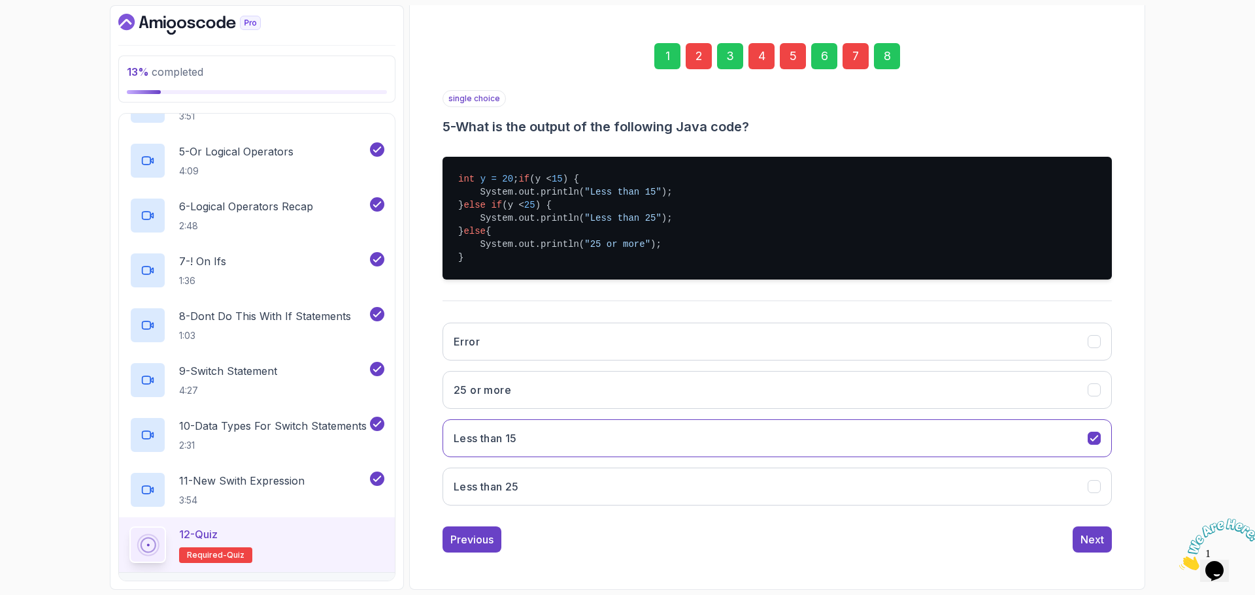
scroll to position [176, 0]
click at [772, 475] on button "Less than 25" at bounding box center [776, 487] width 669 height 38
click at [772, 435] on button "Less than 15" at bounding box center [776, 439] width 669 height 38
click at [557, 388] on button "25 or more" at bounding box center [776, 390] width 669 height 38
click at [765, 43] on div "4" at bounding box center [761, 56] width 26 height 26
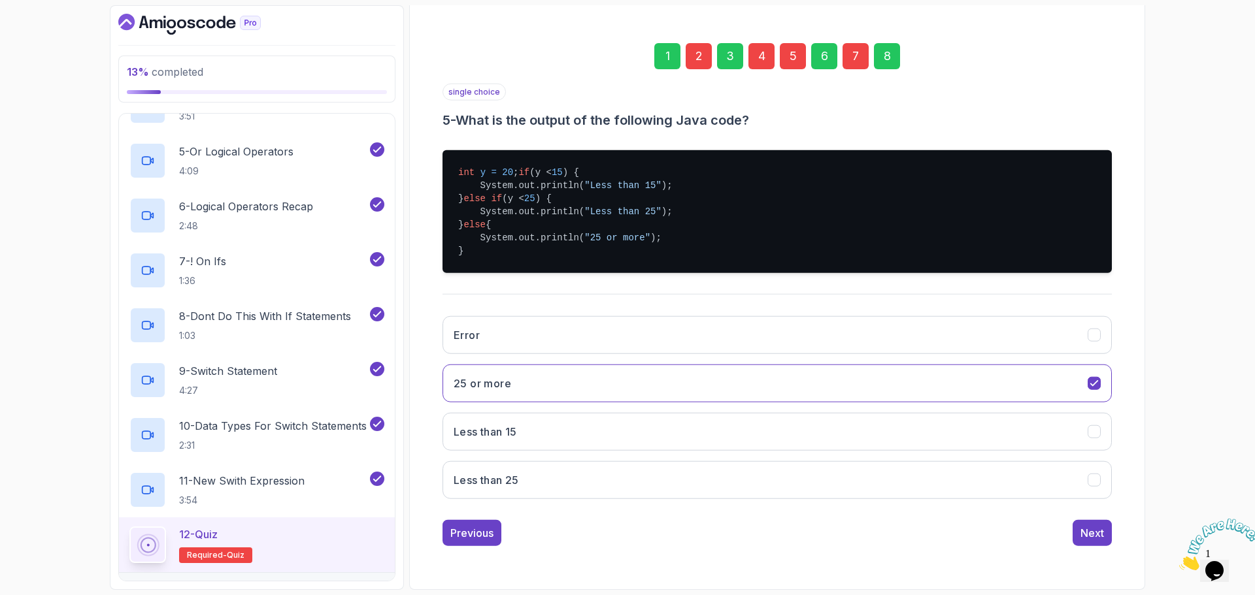
scroll to position [9, 0]
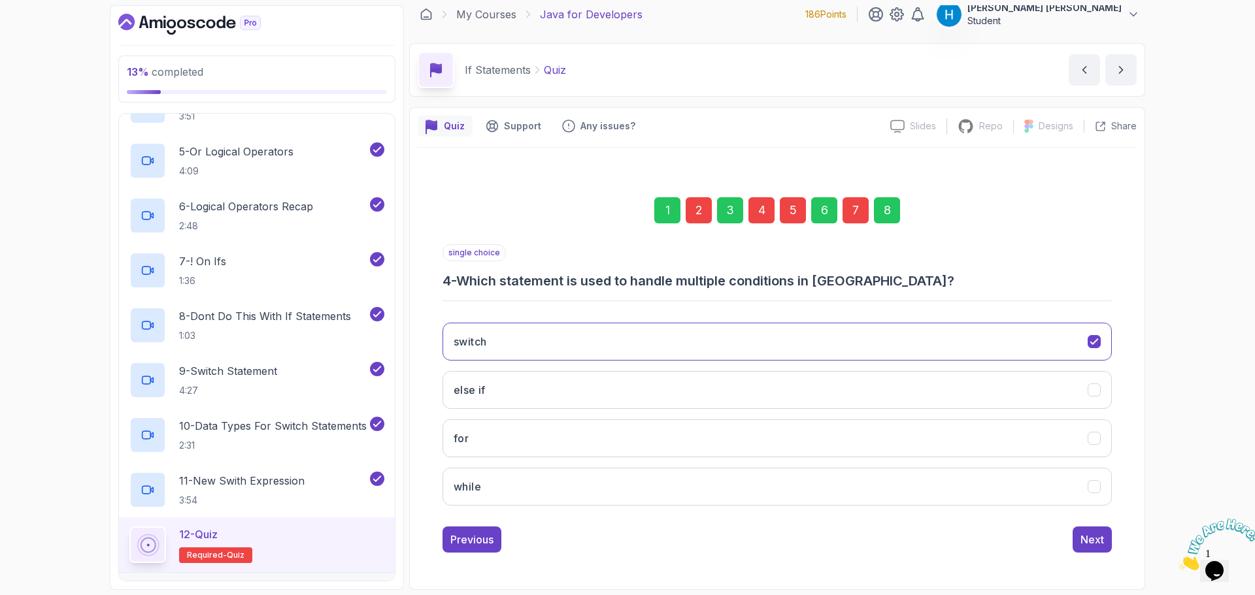
click at [511, 278] on h3 "4 - Which statement is used to handle multiple conditions in [GEOGRAPHIC_DATA]?" at bounding box center [776, 281] width 669 height 18
click at [516, 280] on h3 "4 - Which statement is used to handle multiple conditions in [GEOGRAPHIC_DATA]?" at bounding box center [776, 281] width 669 height 18
click at [665, 387] on button "else if" at bounding box center [776, 390] width 669 height 38
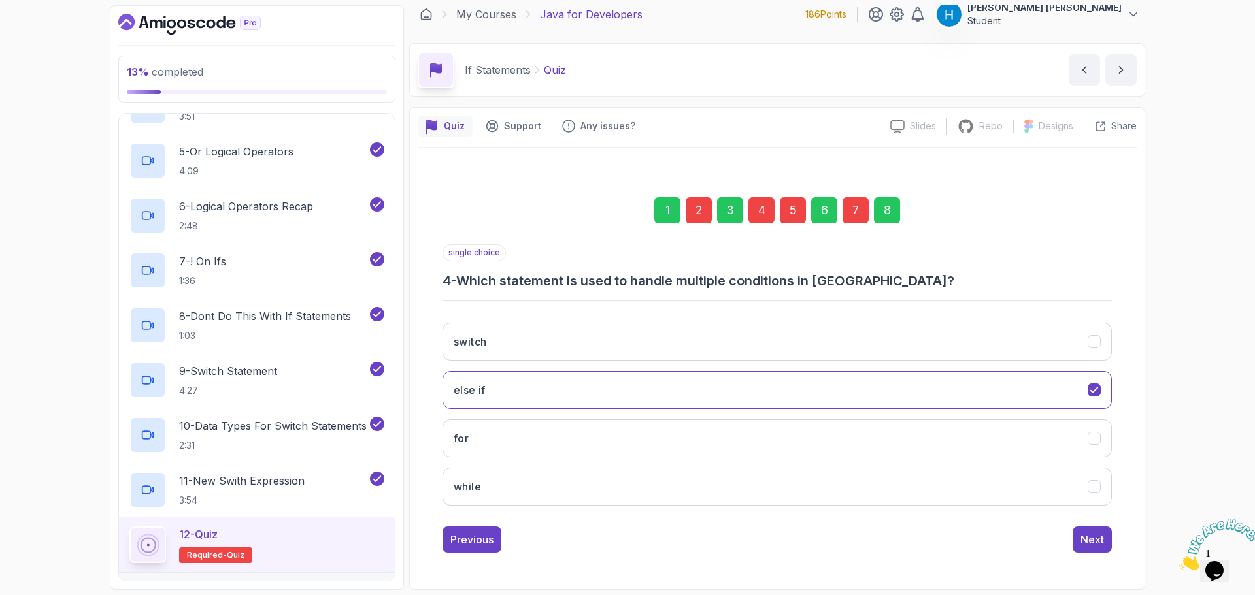
click at [701, 215] on div "2" at bounding box center [699, 210] width 26 height 26
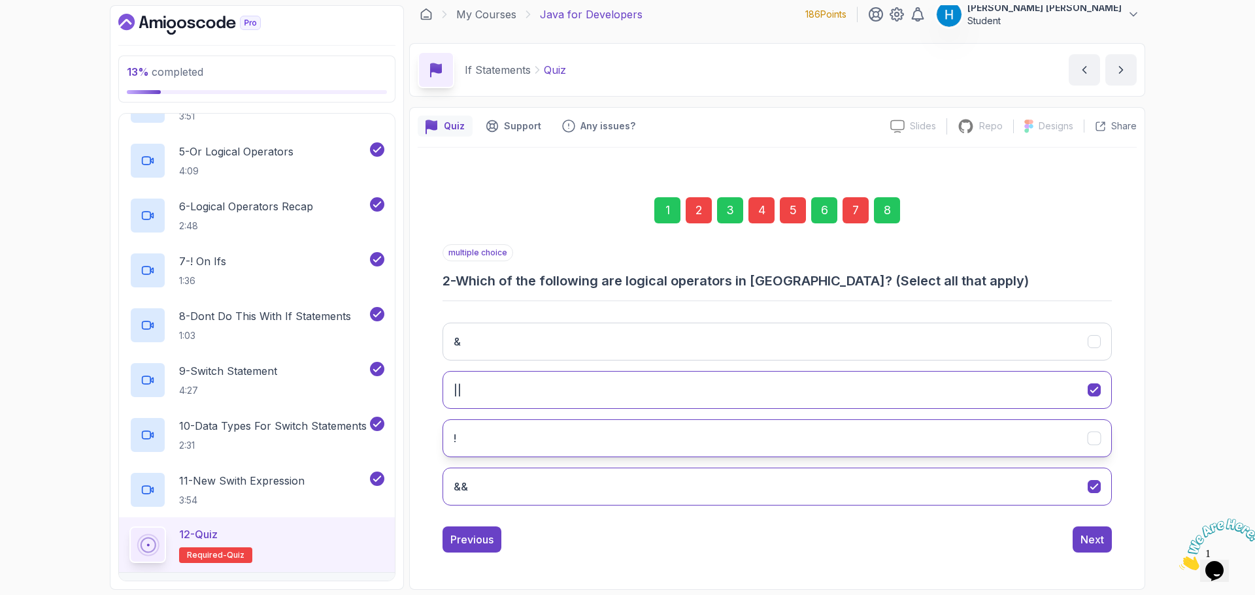
click at [727, 440] on button "!" at bounding box center [776, 439] width 669 height 38
click at [859, 214] on div "7" at bounding box center [855, 210] width 26 height 26
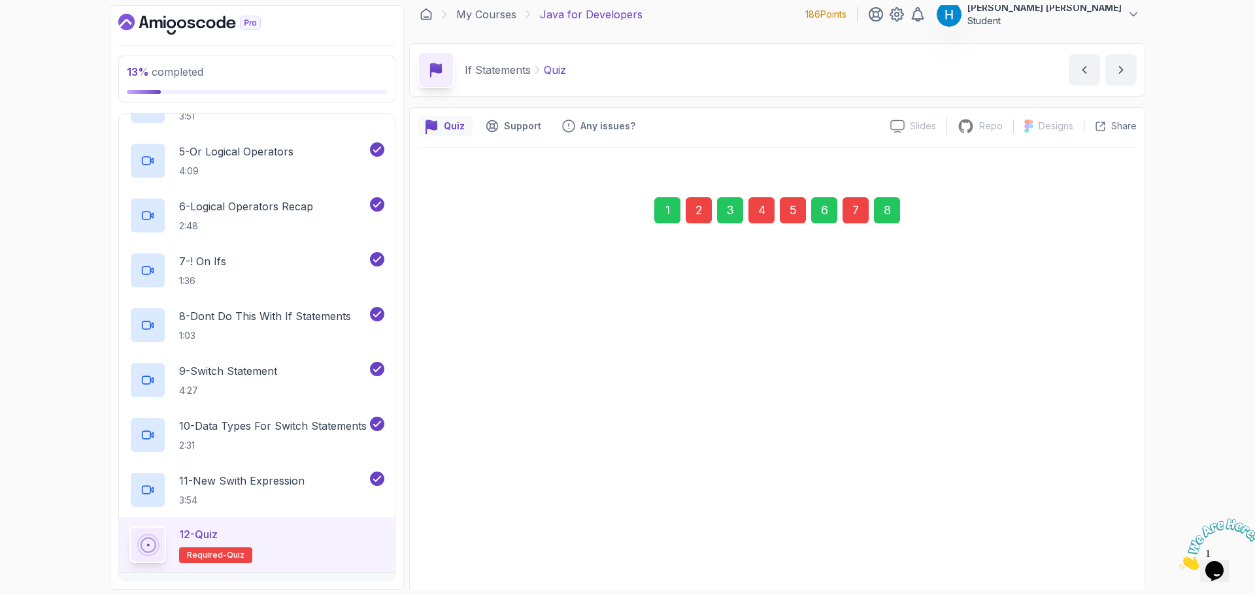
click at [897, 212] on div "8" at bounding box center [887, 210] width 26 height 26
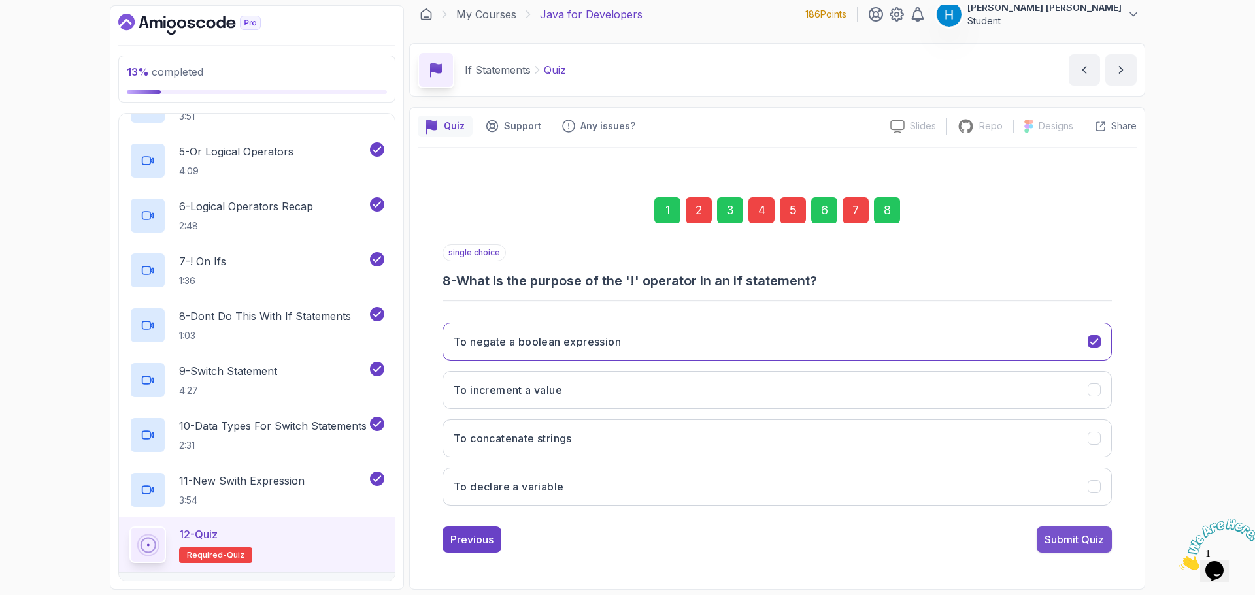
click at [1102, 545] on div "Submit Quiz" at bounding box center [1073, 540] width 59 height 16
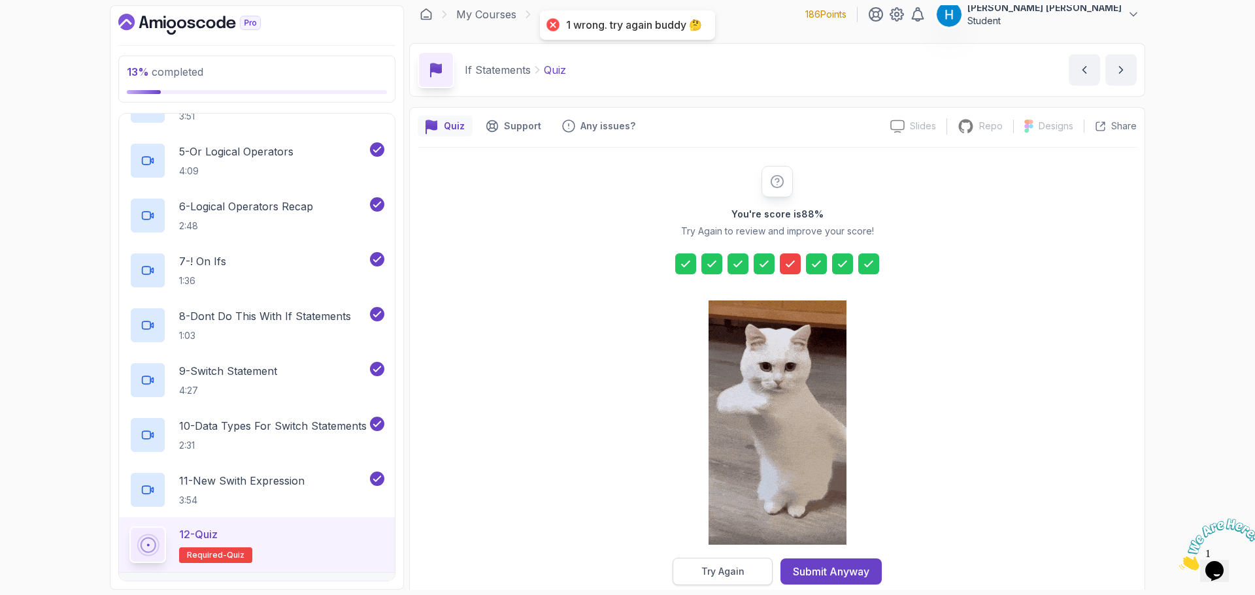
click at [740, 572] on div "Try Again" at bounding box center [722, 571] width 43 height 13
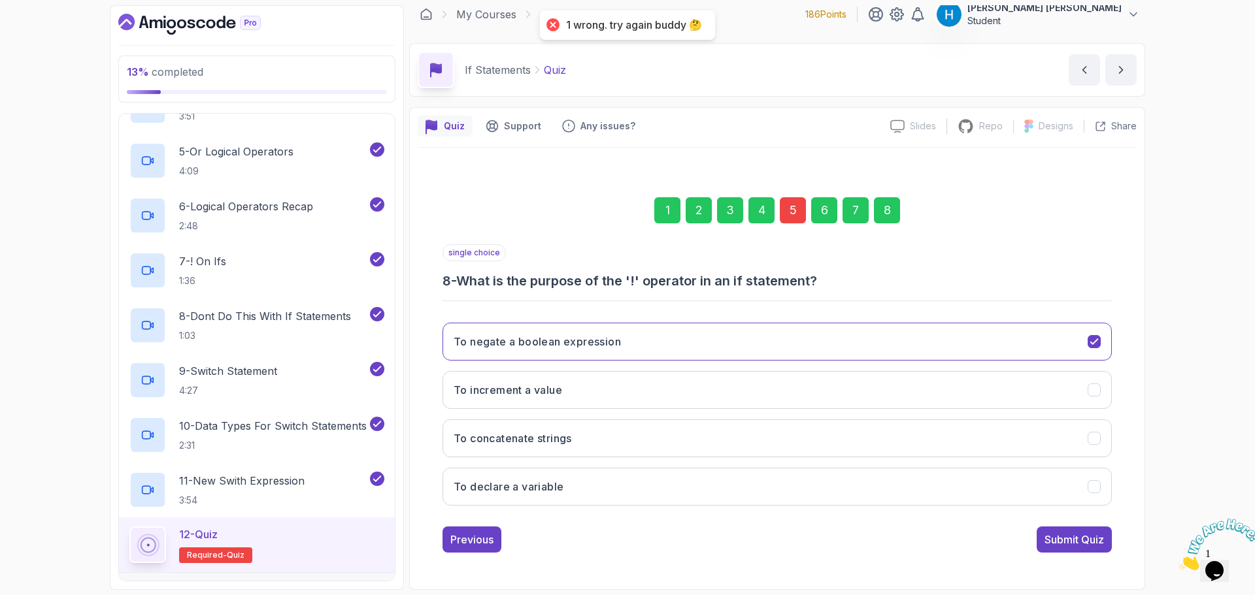
click at [791, 206] on div "5" at bounding box center [793, 210] width 26 height 26
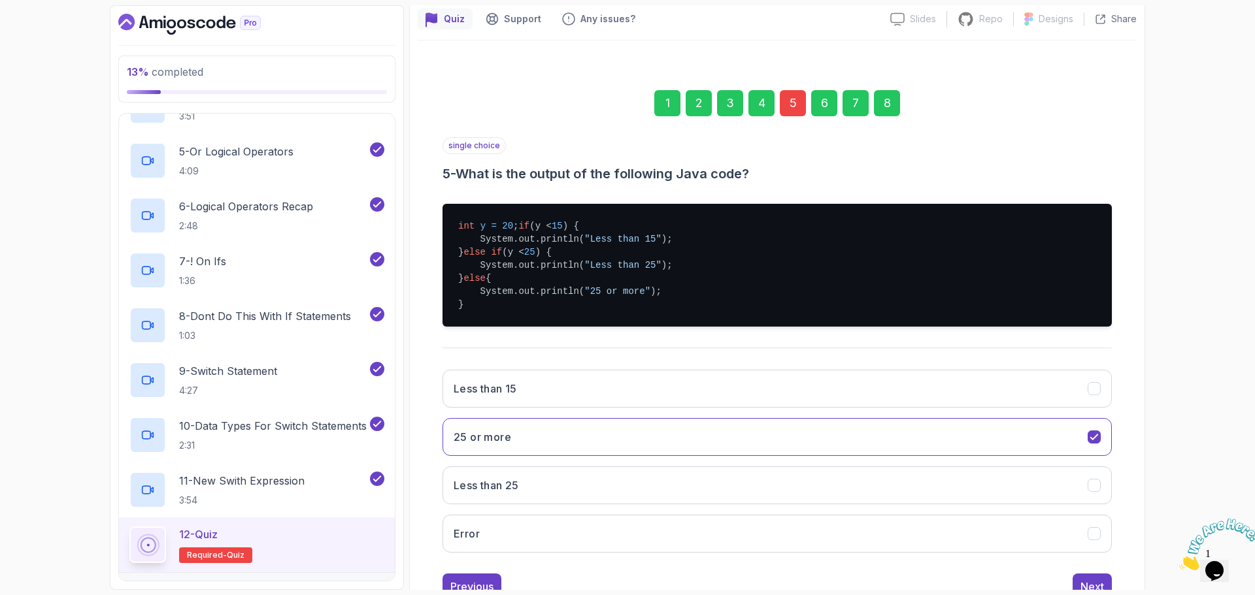
scroll to position [140, 0]
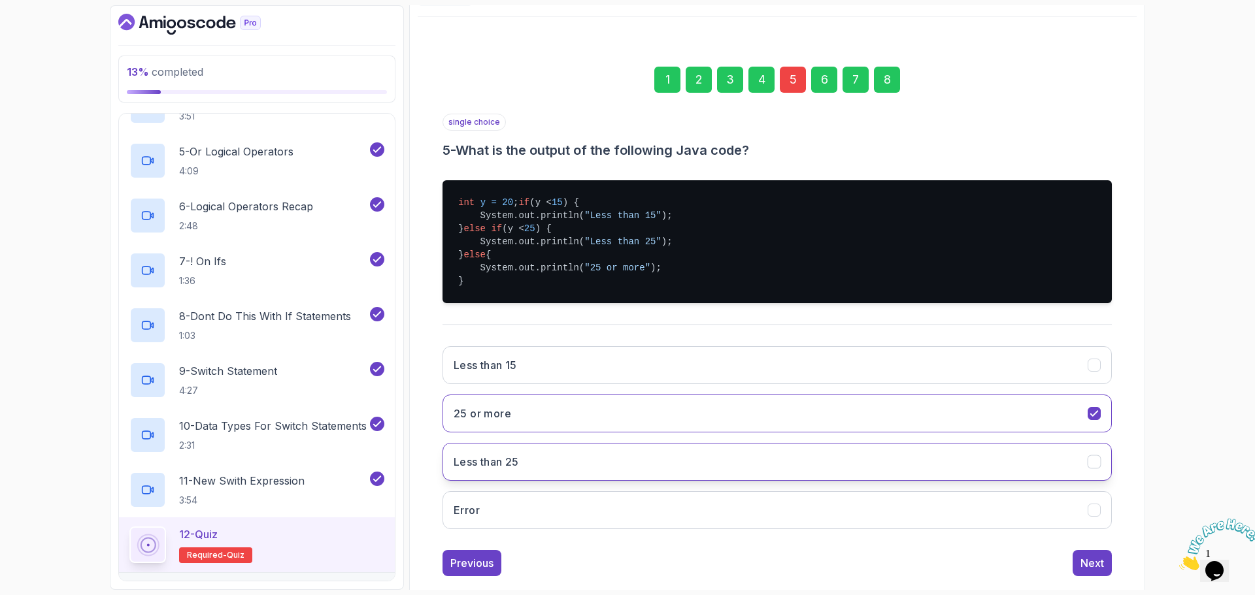
click at [531, 469] on button "Less than 25" at bounding box center [776, 462] width 669 height 38
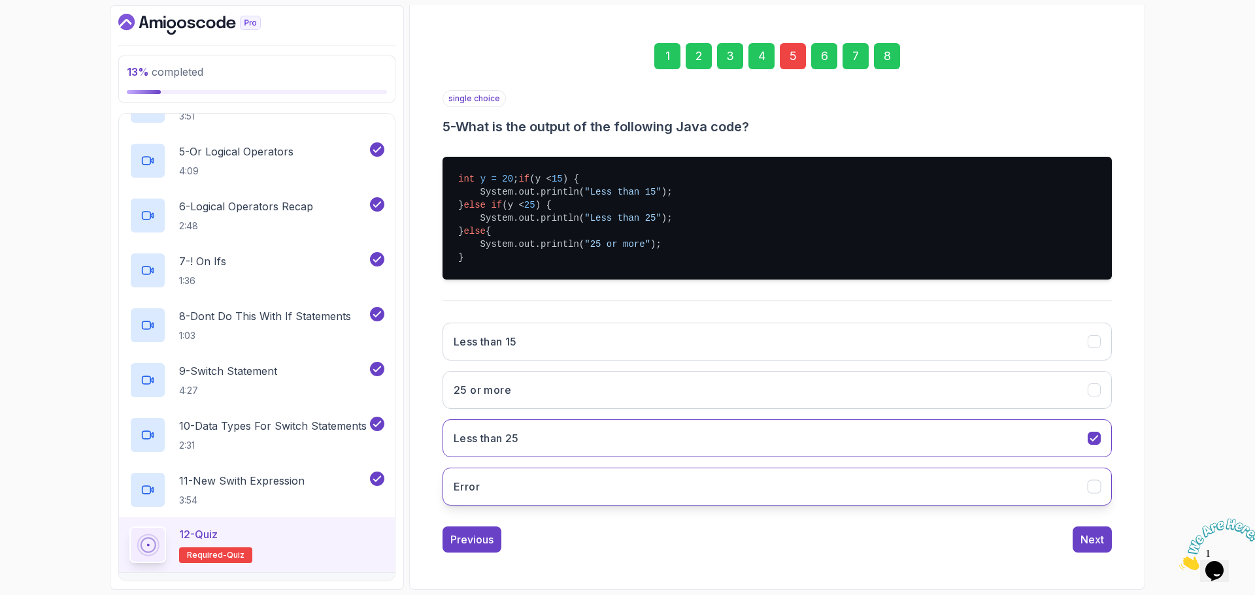
scroll to position [176, 0]
click at [1083, 538] on div "Next" at bounding box center [1092, 540] width 24 height 16
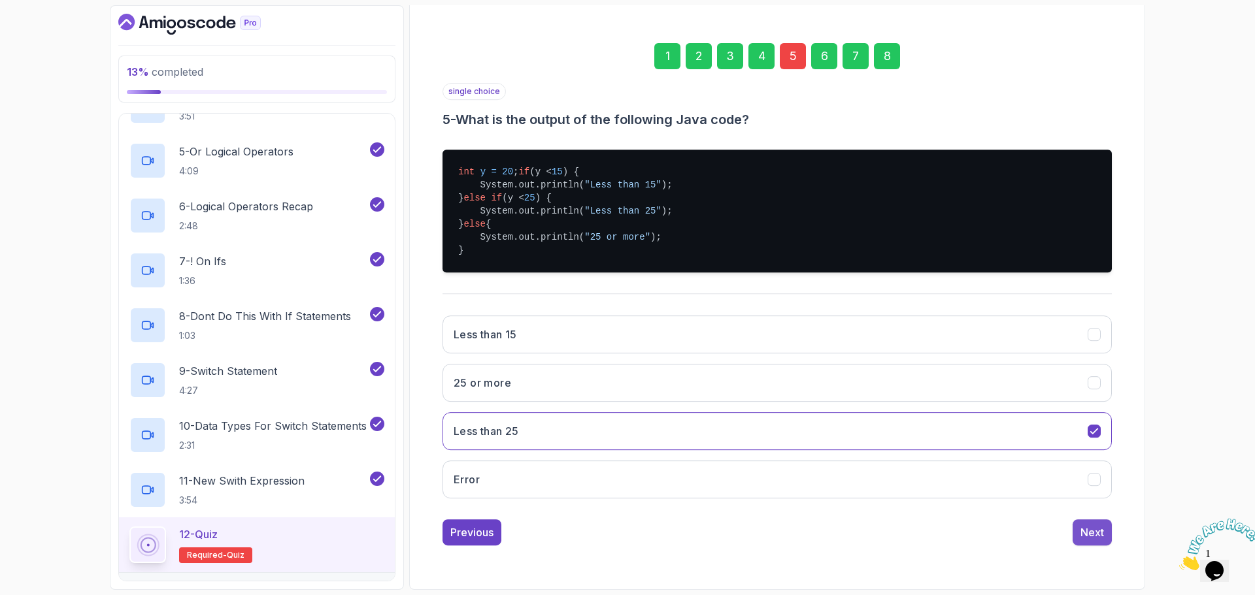
scroll to position [9, 0]
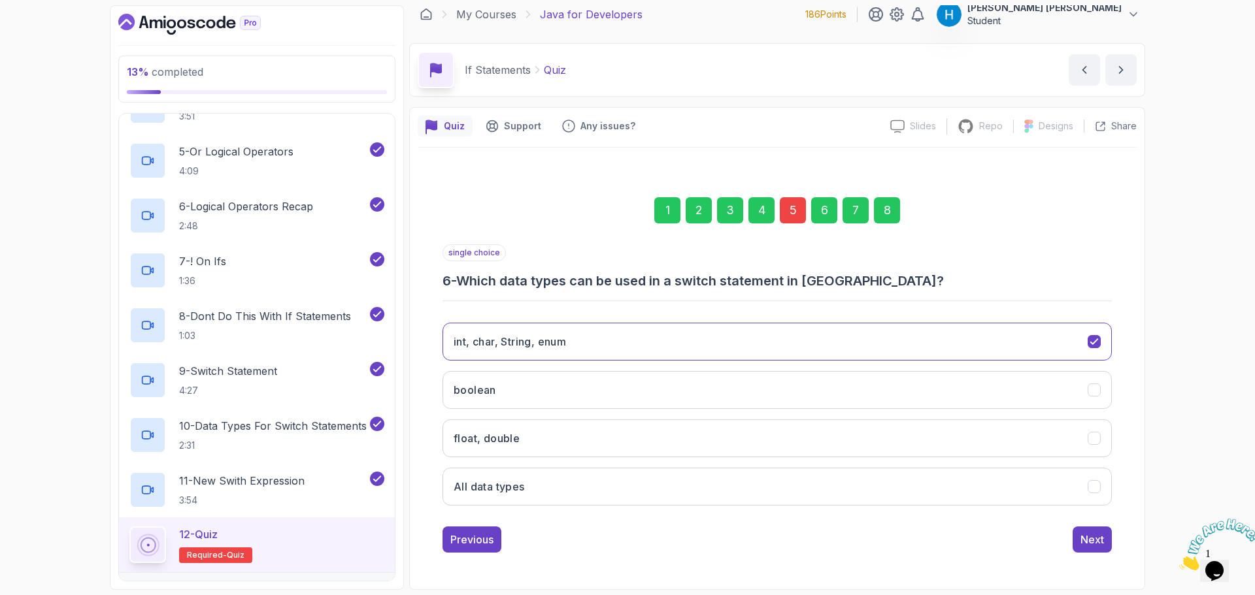
click at [883, 212] on div "8" at bounding box center [887, 210] width 26 height 26
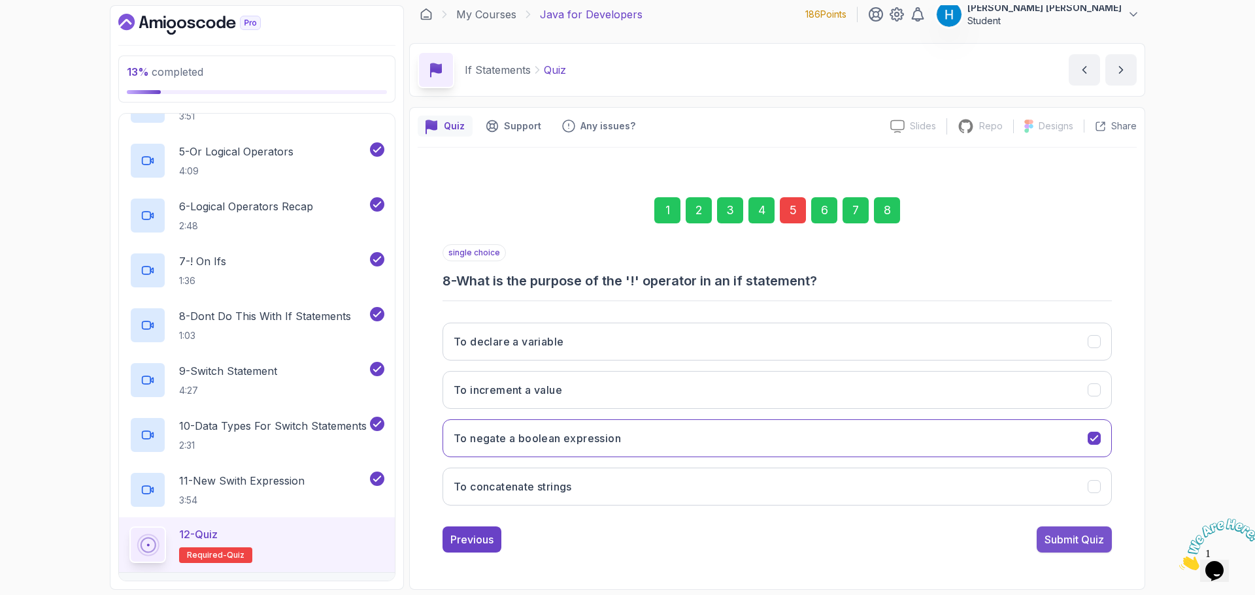
click at [1070, 537] on div "Submit Quiz" at bounding box center [1073, 540] width 59 height 16
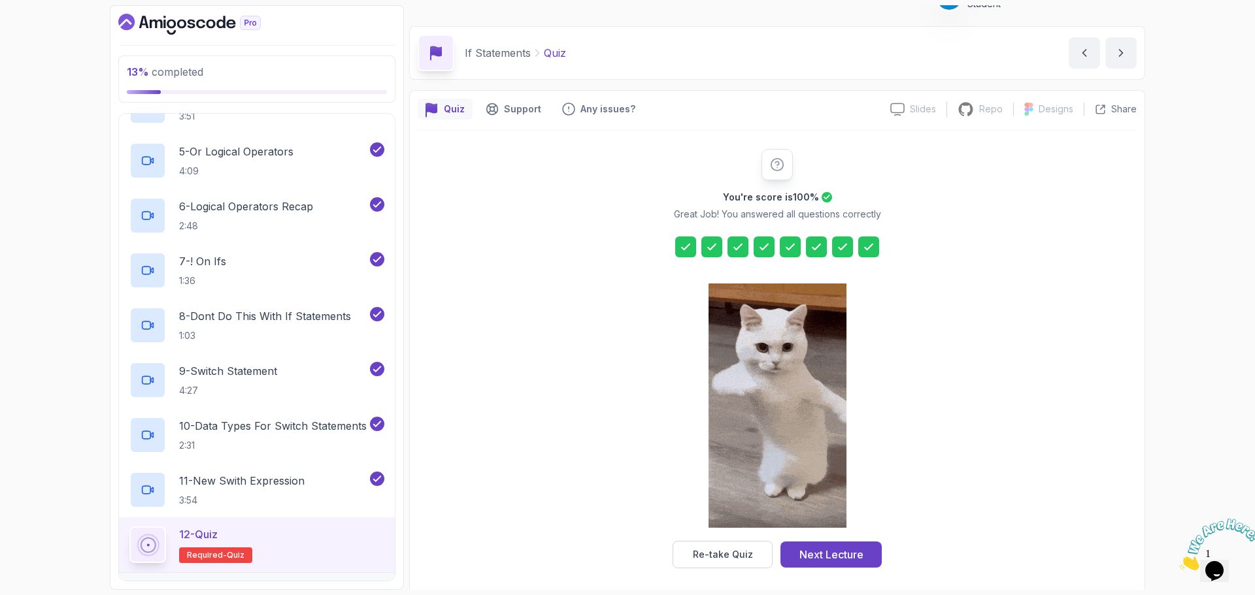
scroll to position [31, 0]
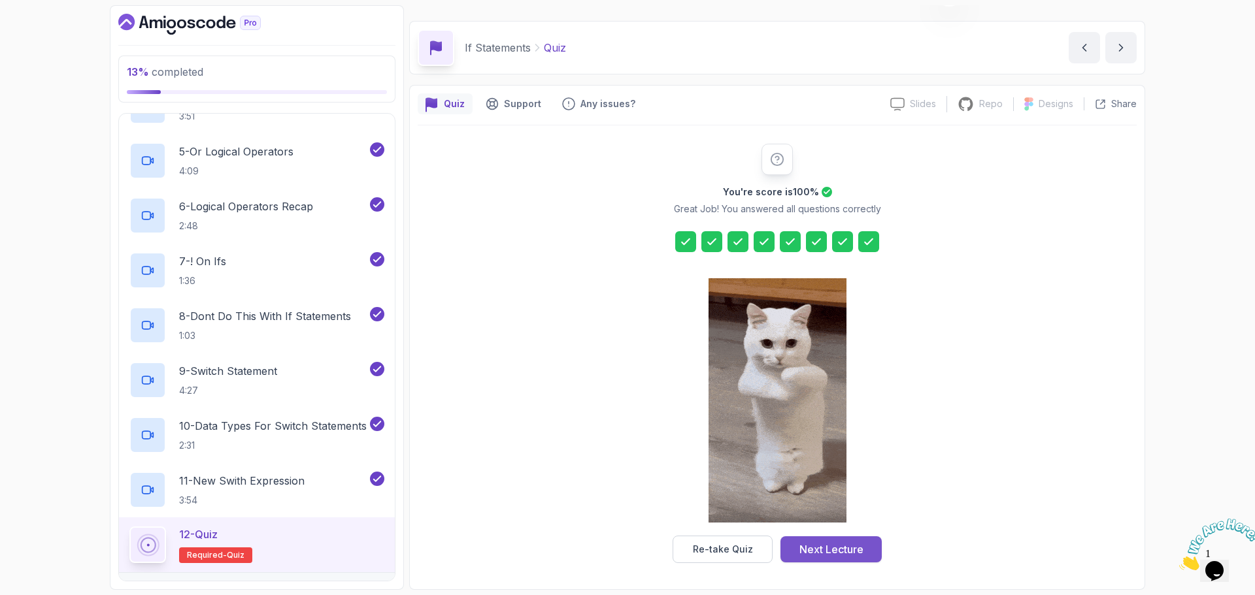
click at [810, 548] on div "Next Lecture" at bounding box center [831, 550] width 64 height 16
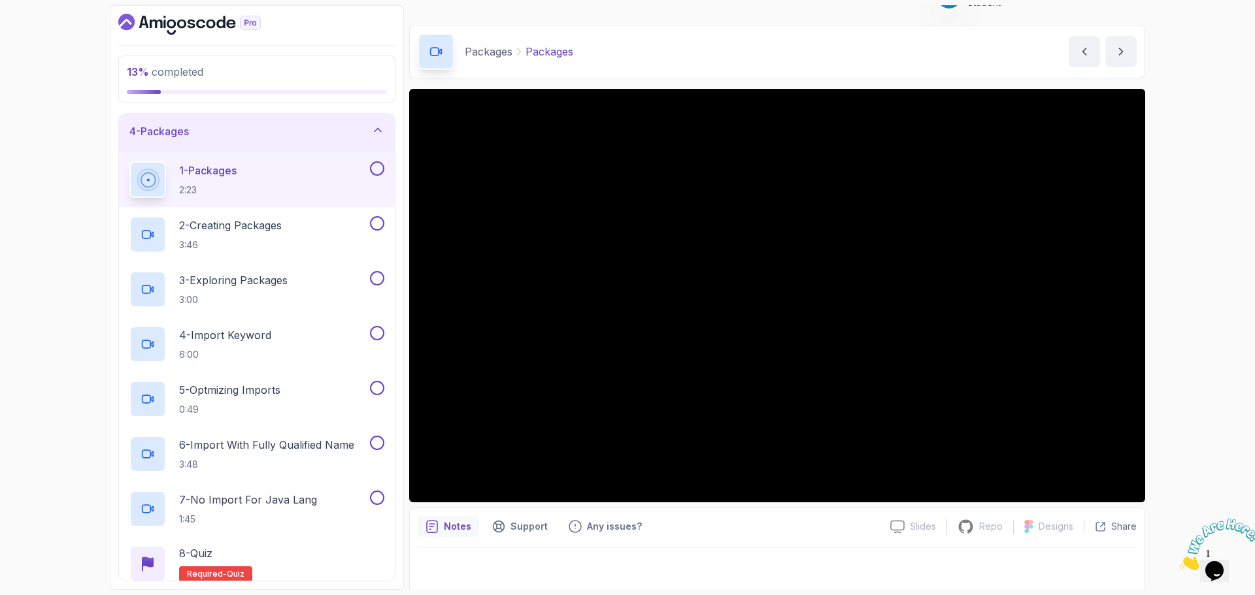
scroll to position [31, 0]
